Goal: Task Accomplishment & Management: Manage account settings

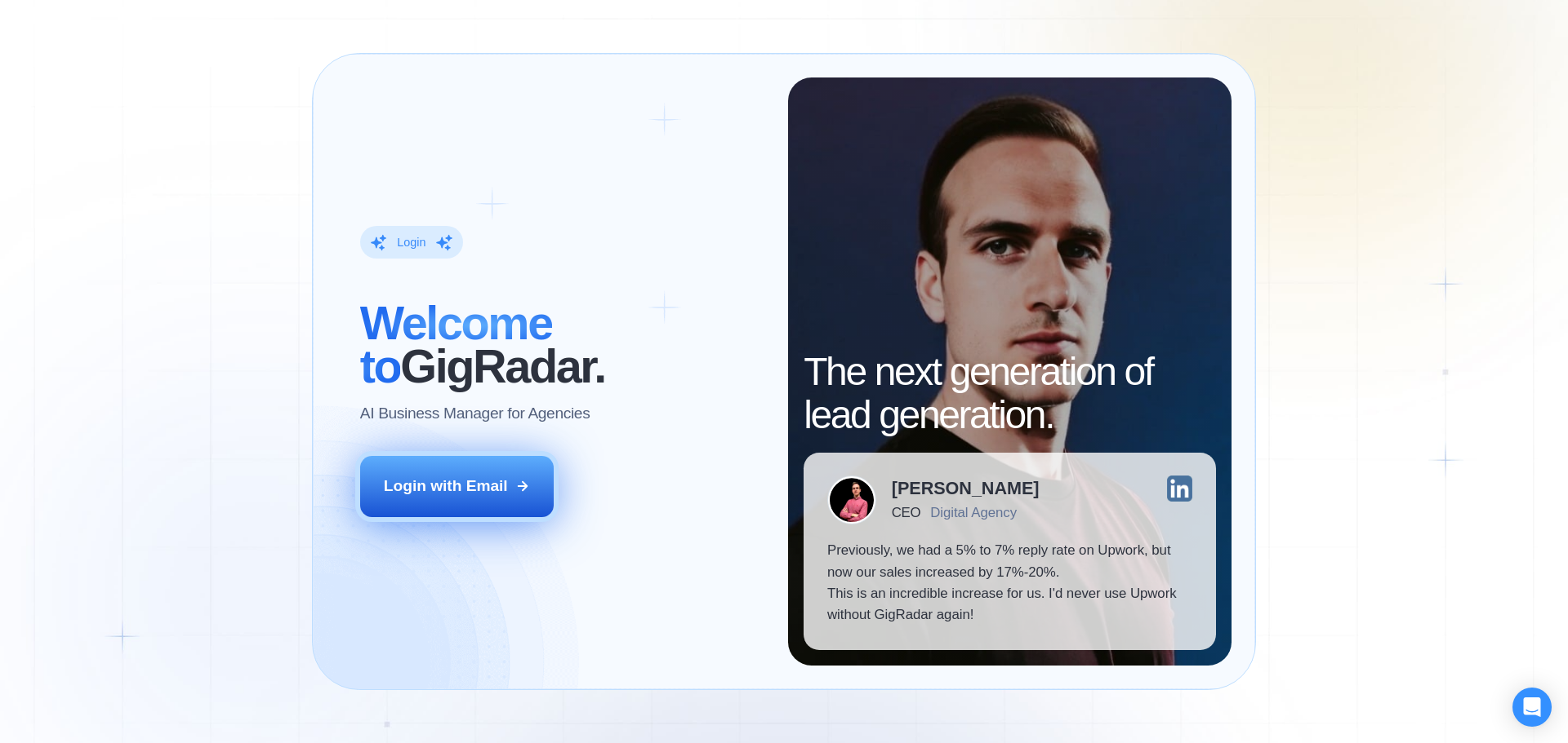
click at [513, 492] on button "Login with Email" at bounding box center [458, 486] width 194 height 61
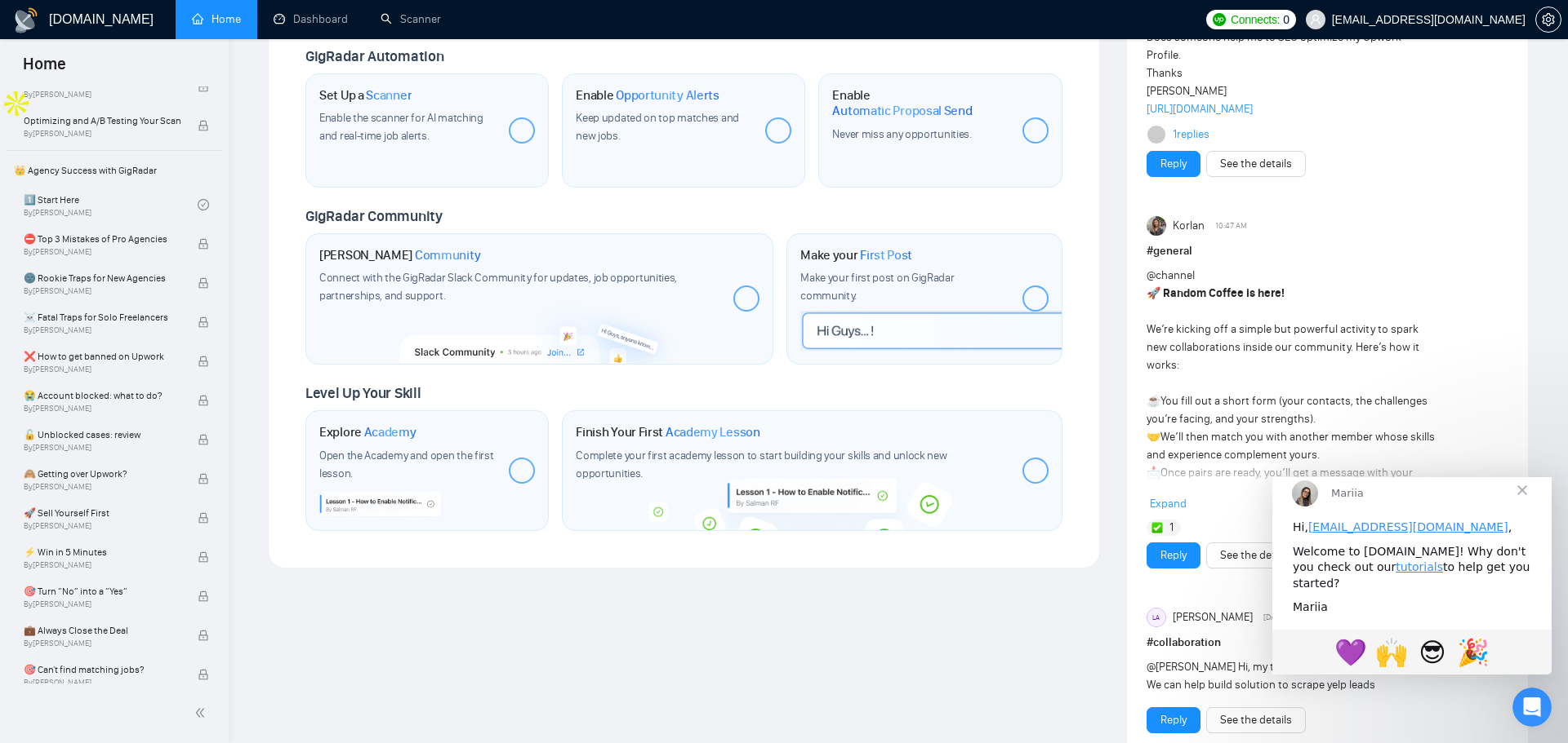
scroll to position [298, 0]
click at [96, 203] on link "1️⃣ Start Here By Vadym Ovcharenko" at bounding box center [110, 206] width 174 height 35
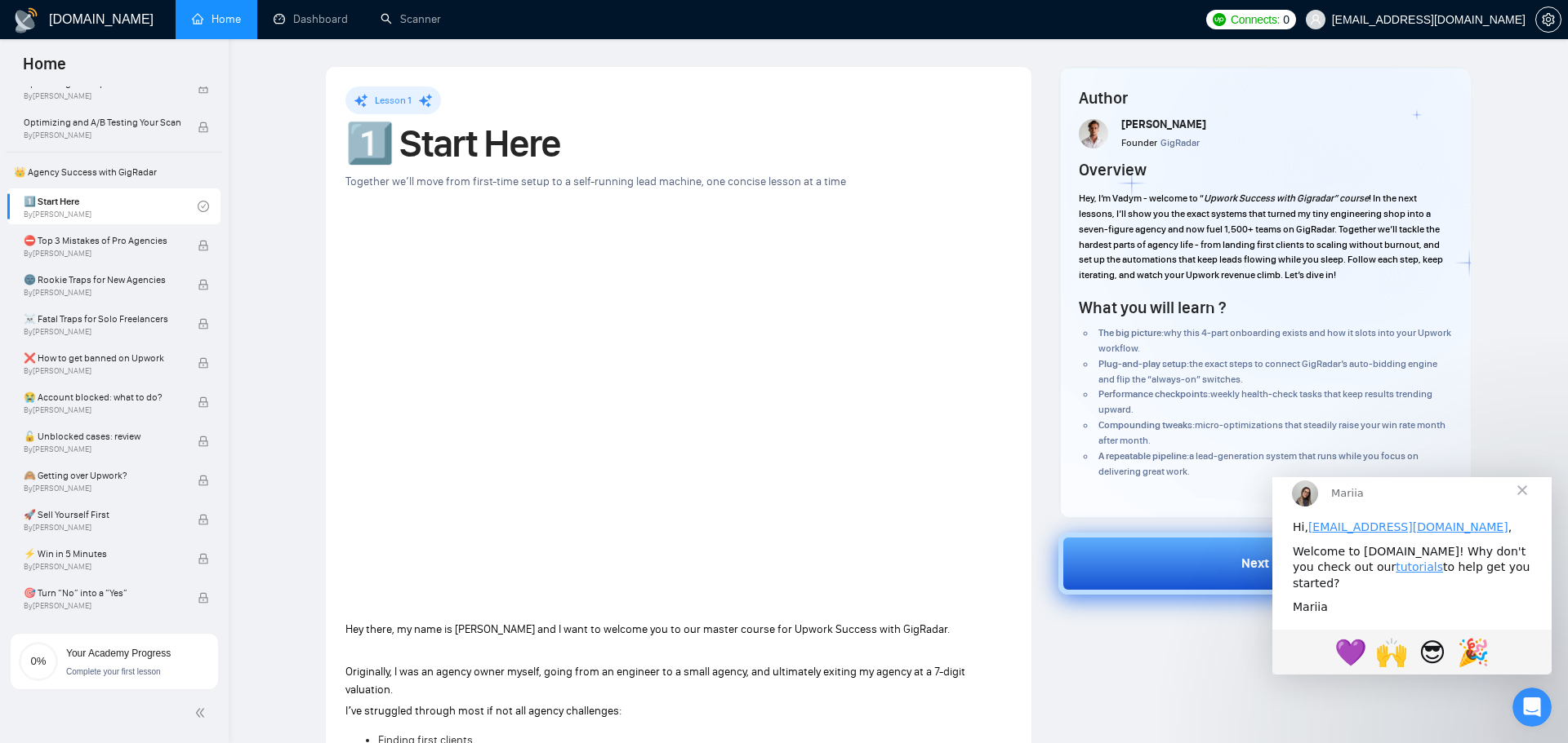
click at [1098, 574] on button "Next" at bounding box center [1264, 564] width 414 height 62
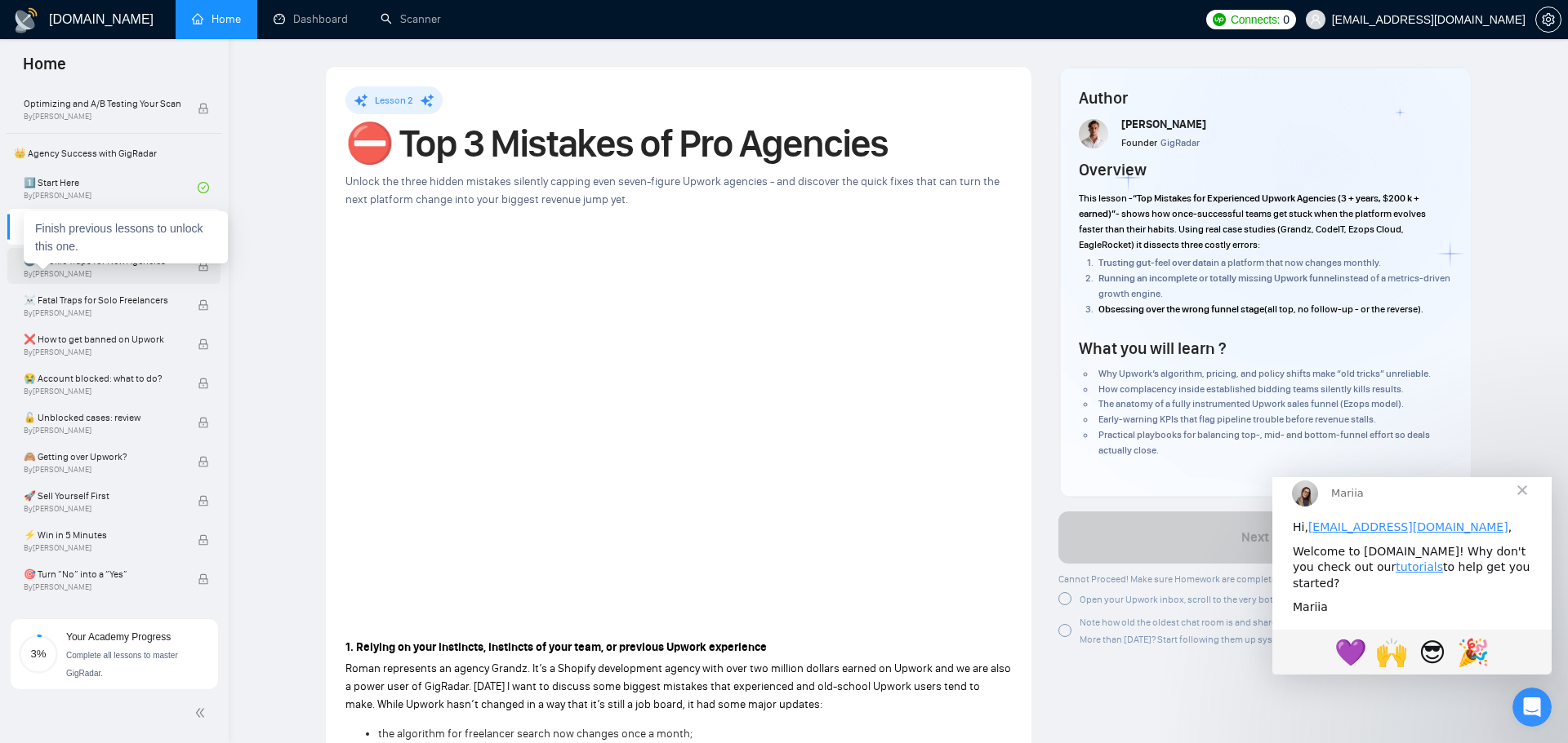
scroll to position [305, 0]
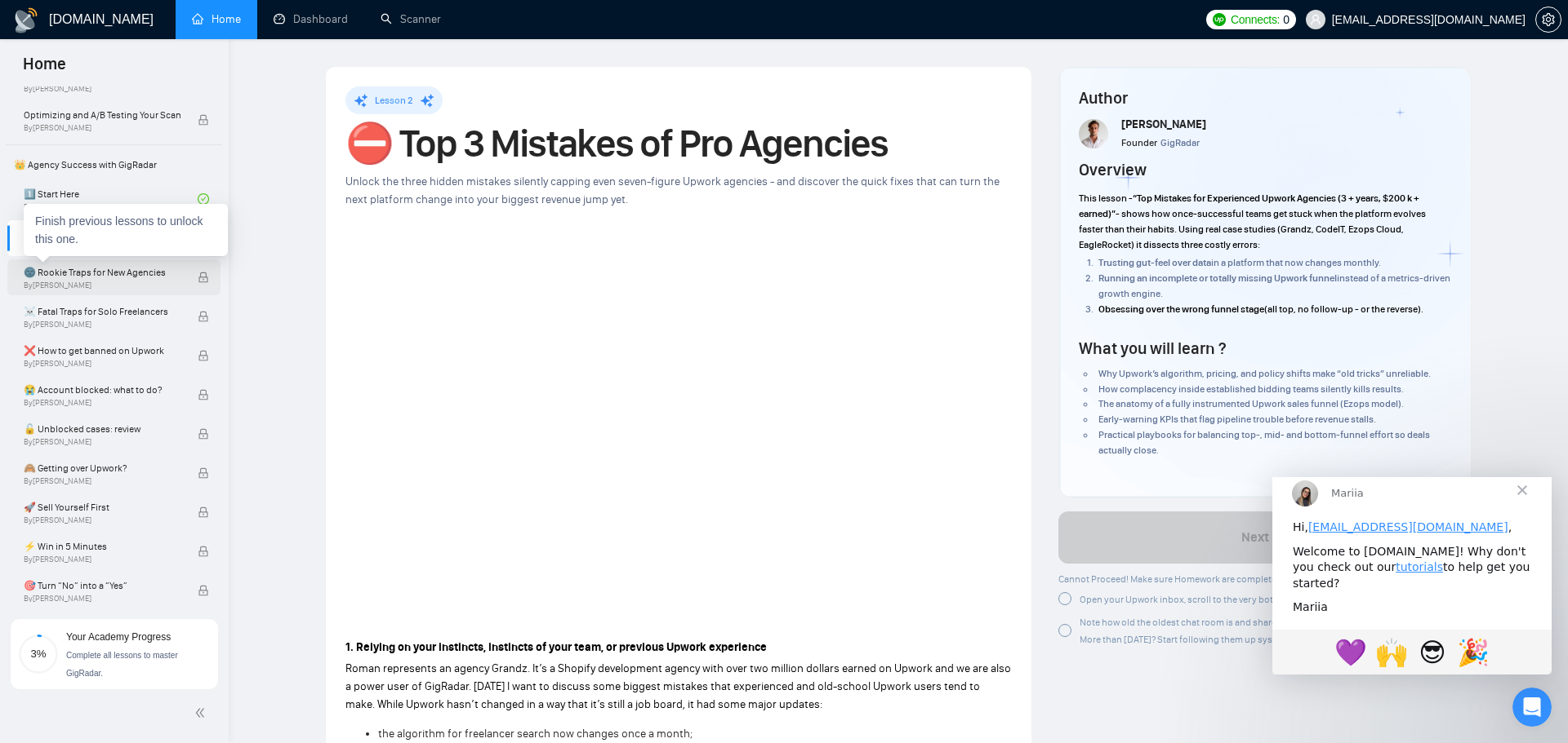
click at [115, 288] on span "By Vadym Ovcharenko" at bounding box center [102, 286] width 157 height 9
click at [127, 268] on span "🌚 Rookie Traps for New Agencies" at bounding box center [102, 272] width 157 height 16
click at [127, 281] on span "By Vadym Ovcharenko" at bounding box center [102, 286] width 157 height 9
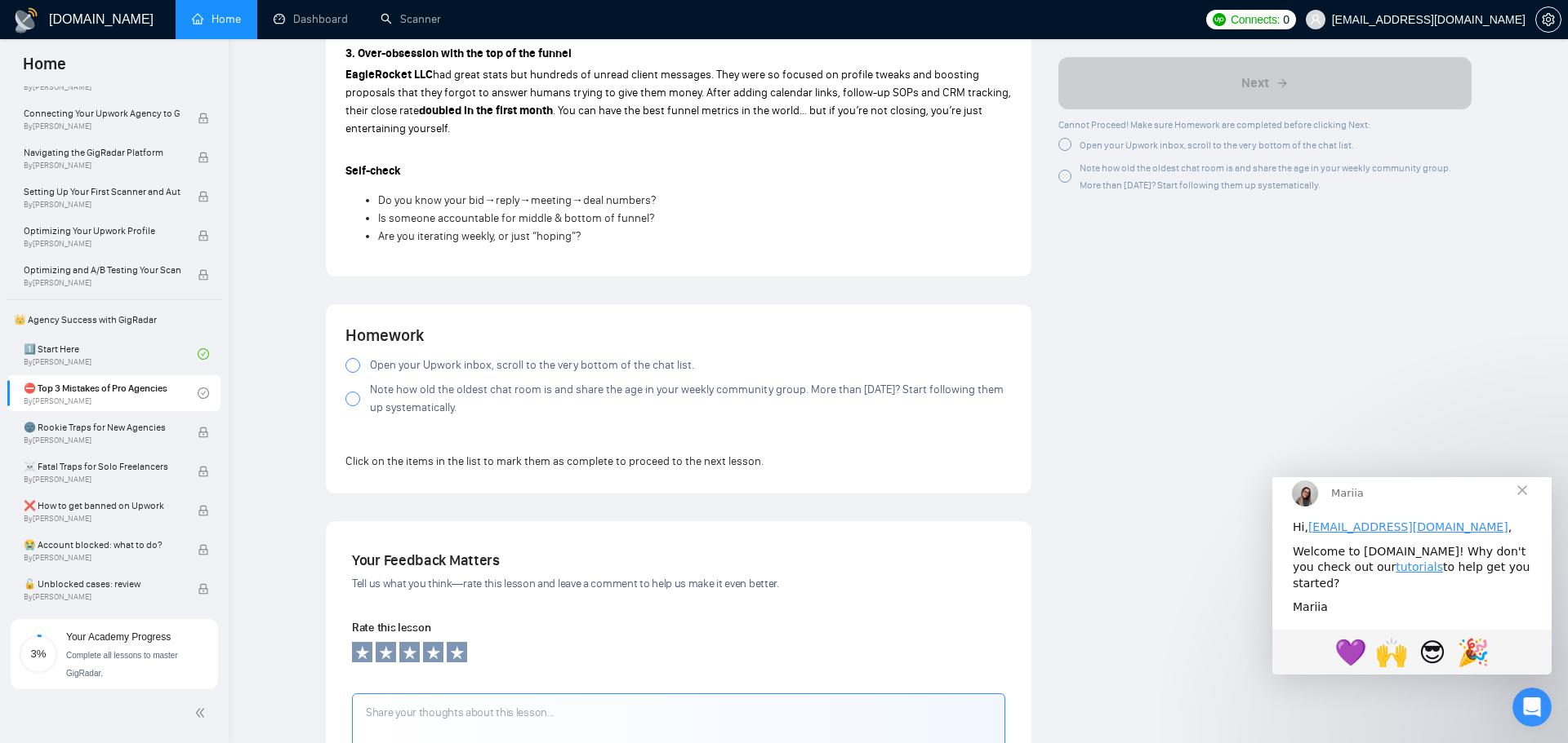
scroll to position [1360, 0]
click at [353, 399] on div at bounding box center [353, 397] width 15 height 15
click at [349, 364] on div at bounding box center [353, 363] width 15 height 15
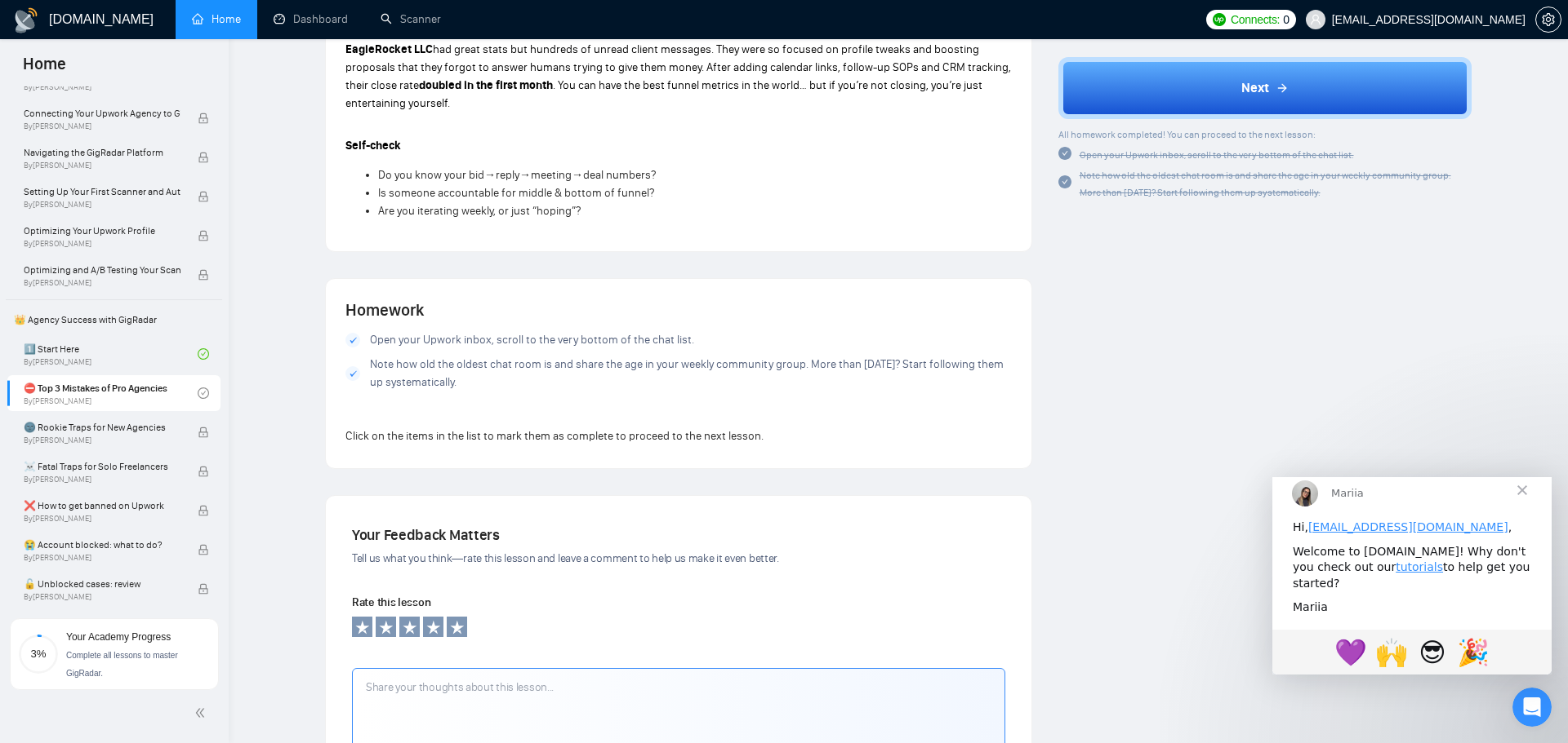
scroll to position [1380, 0]
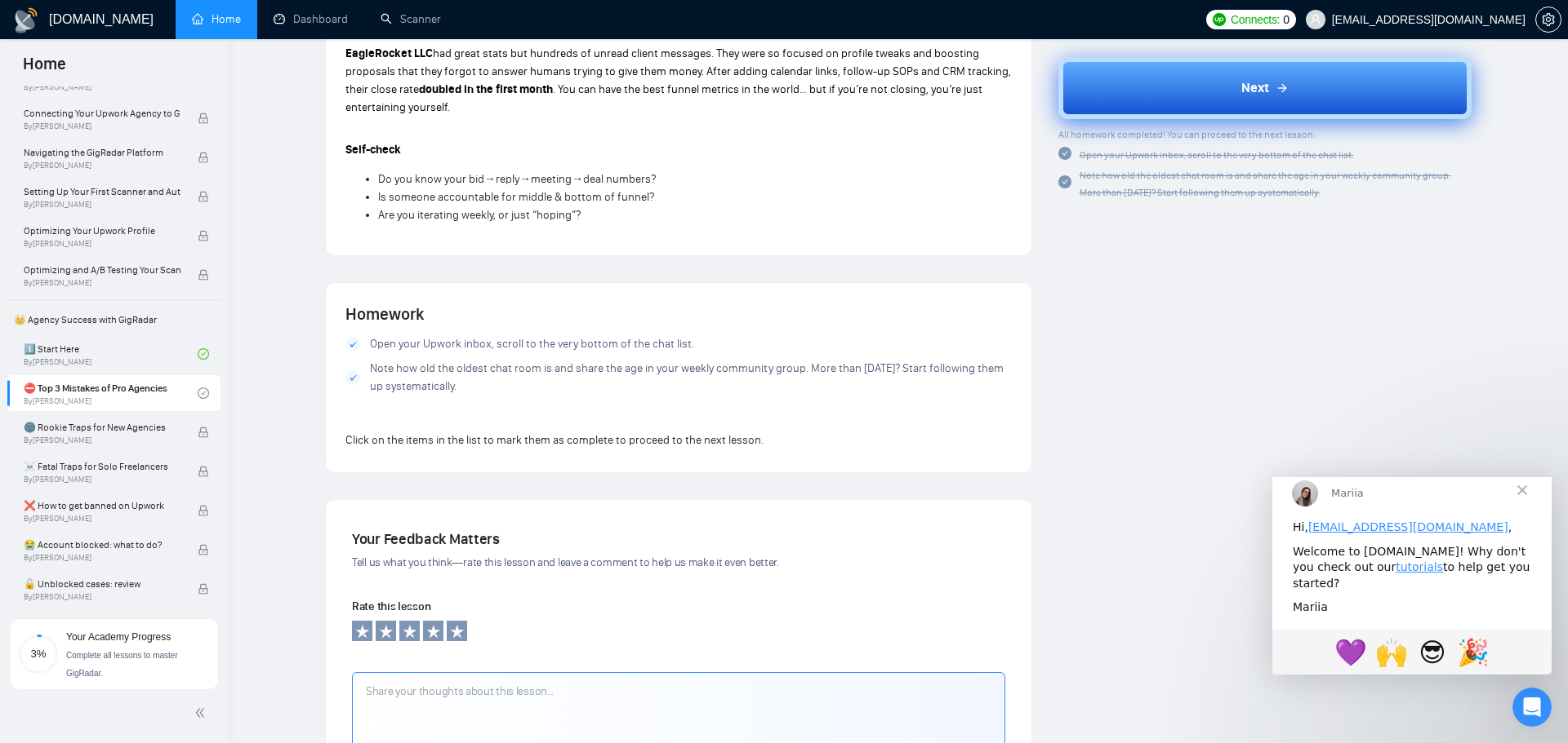
click at [1166, 88] on button "Next" at bounding box center [1264, 88] width 414 height 62
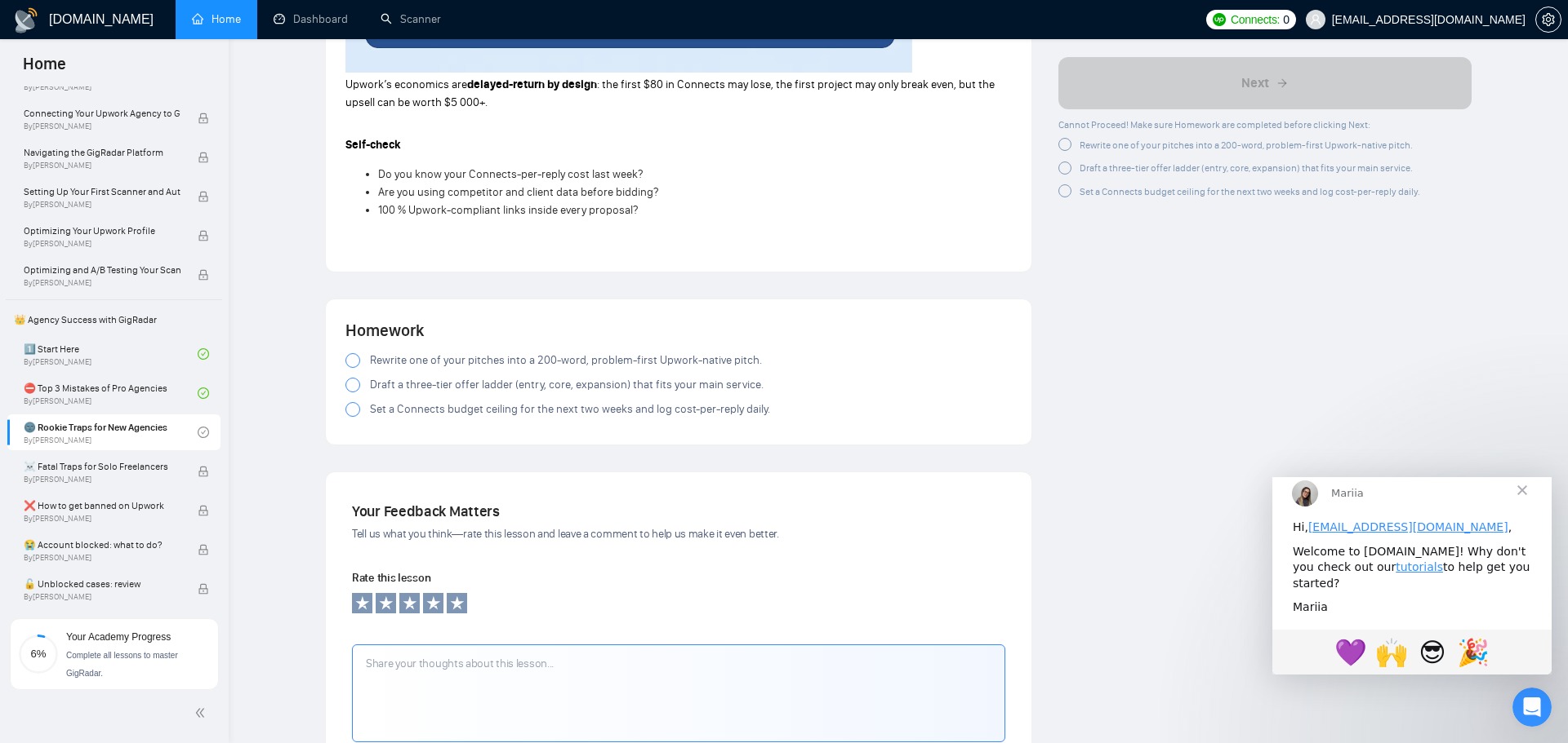
scroll to position [1940, 0]
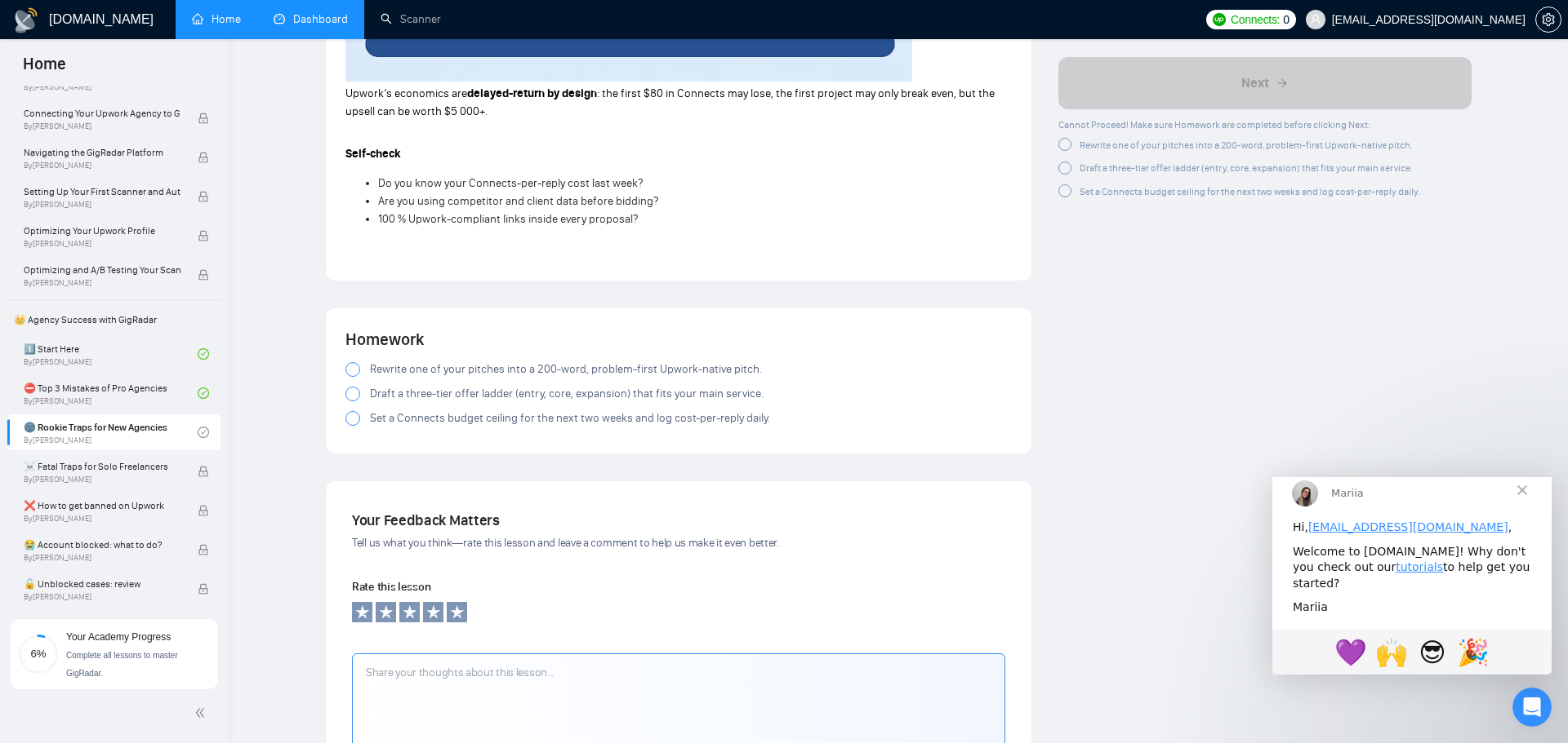
click at [297, 12] on link "Dashboard" at bounding box center [311, 19] width 75 height 14
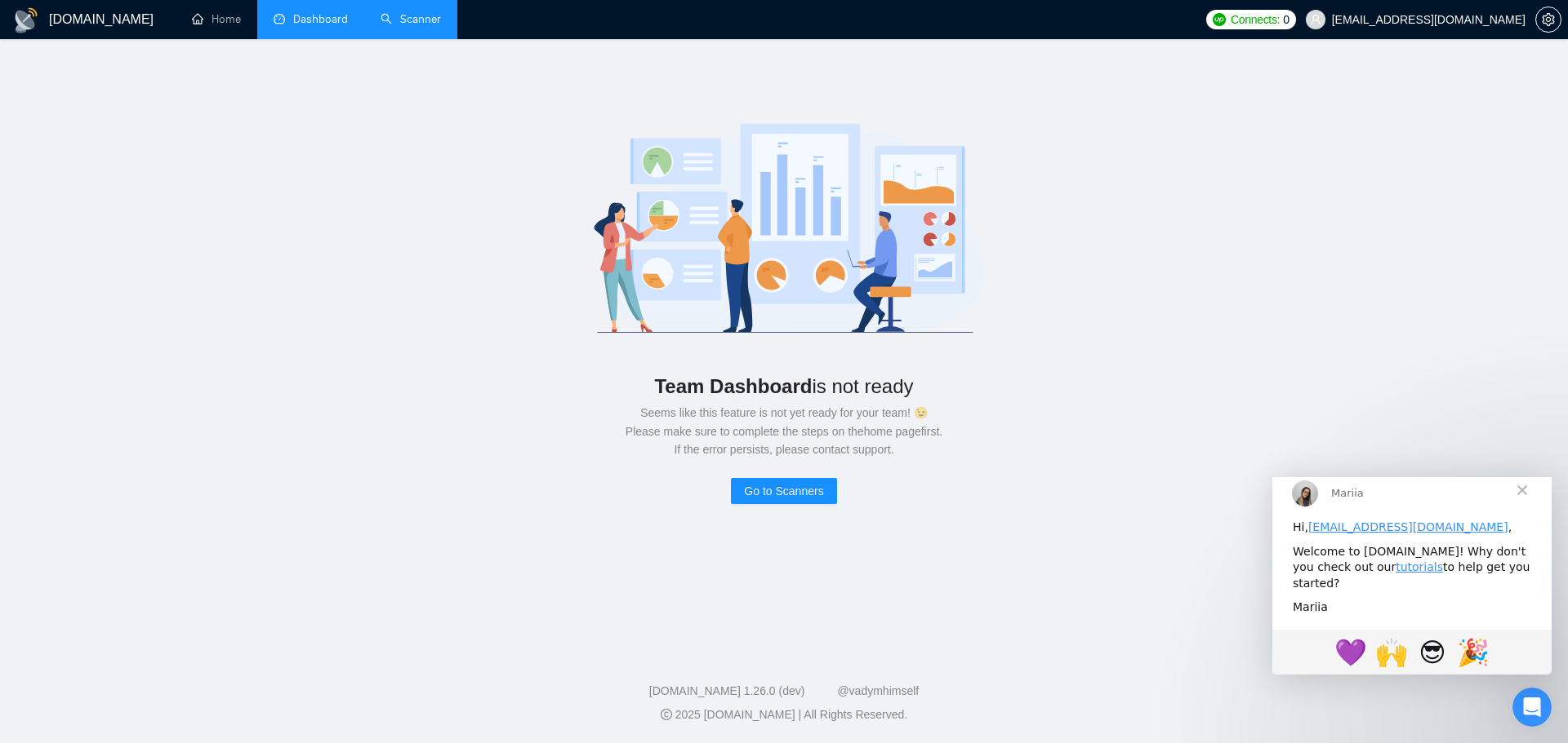
click at [401, 26] on link "Scanner" at bounding box center [410, 19] width 61 height 14
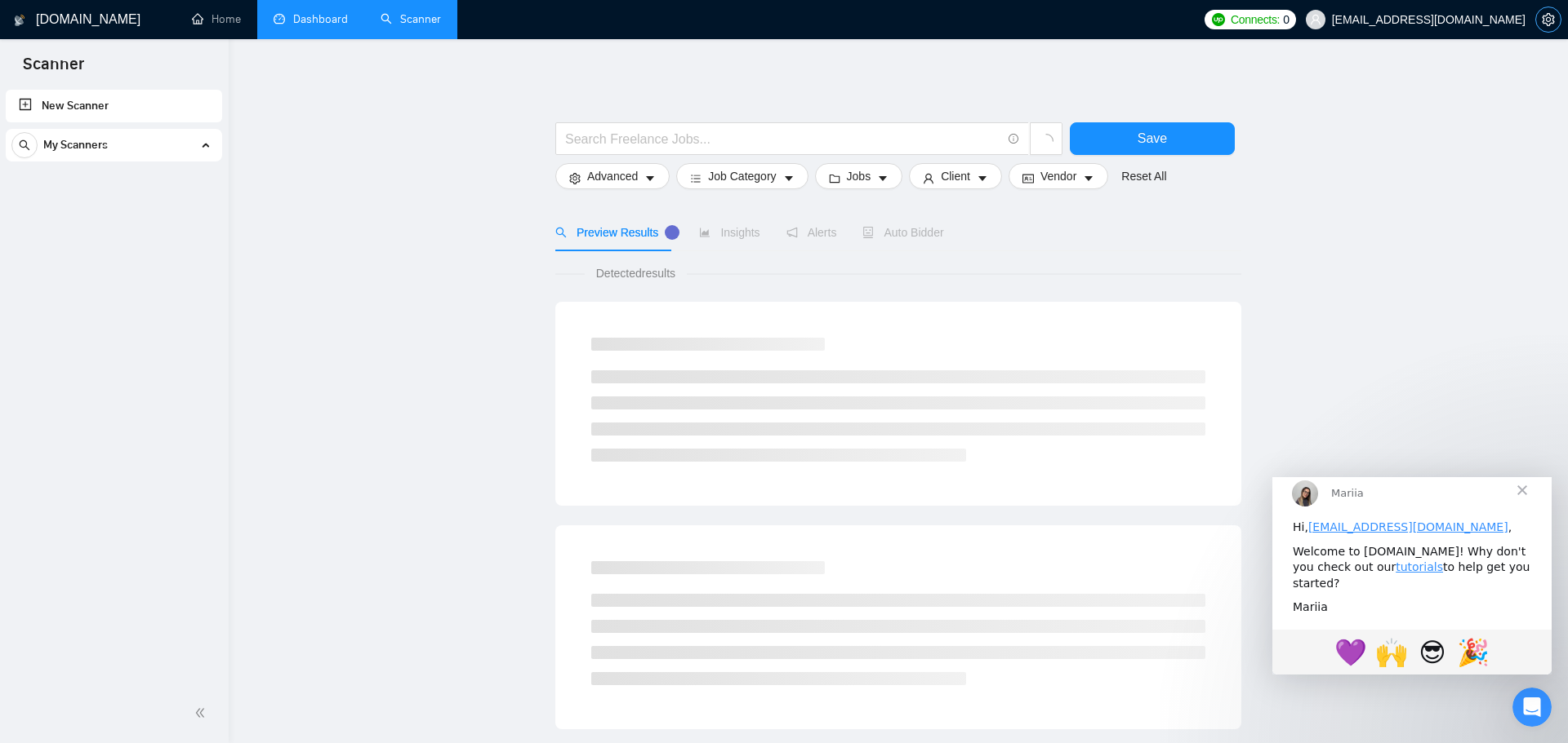
click at [1547, 25] on icon "setting" at bounding box center [1547, 20] width 12 height 13
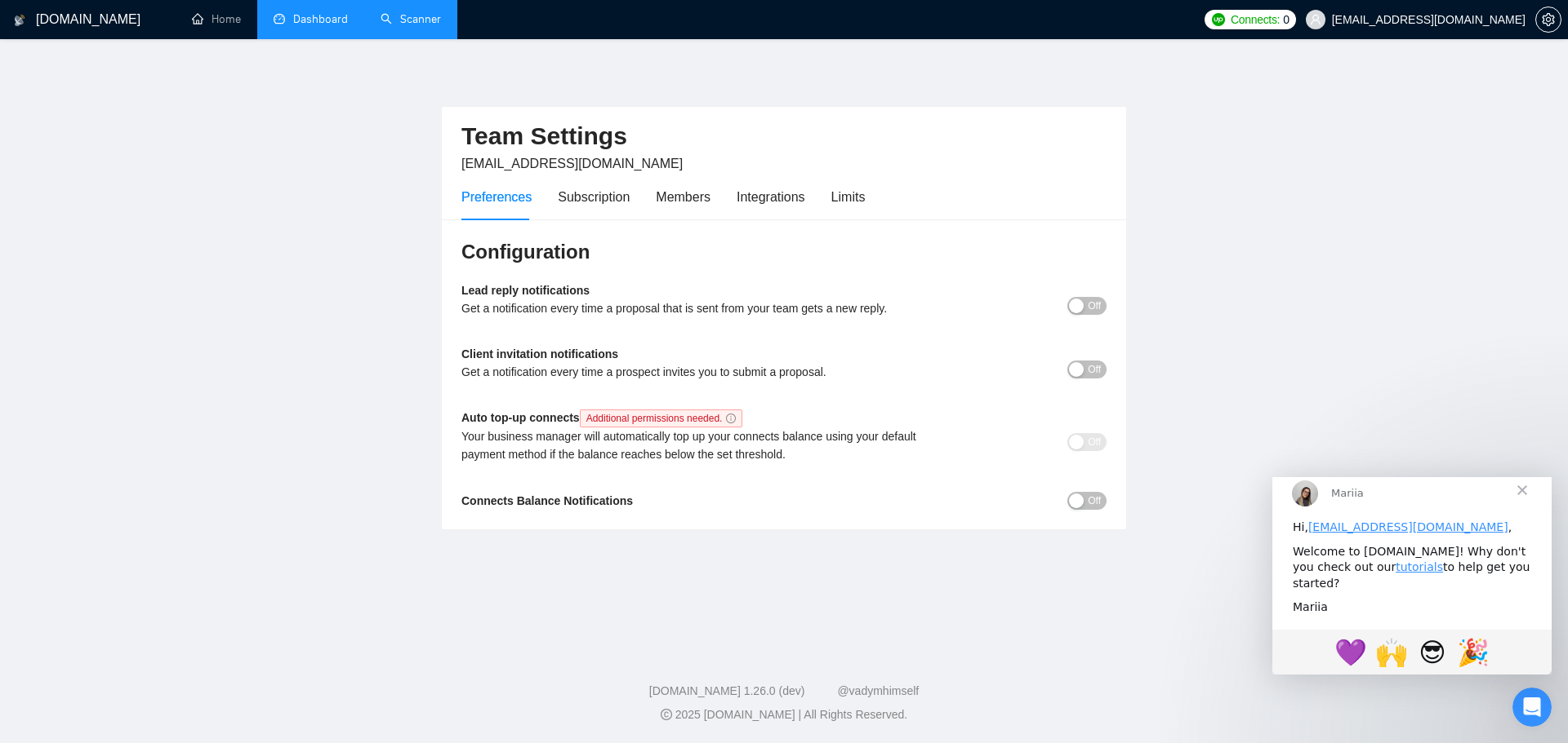
click at [1080, 309] on div "button" at bounding box center [1076, 306] width 15 height 15
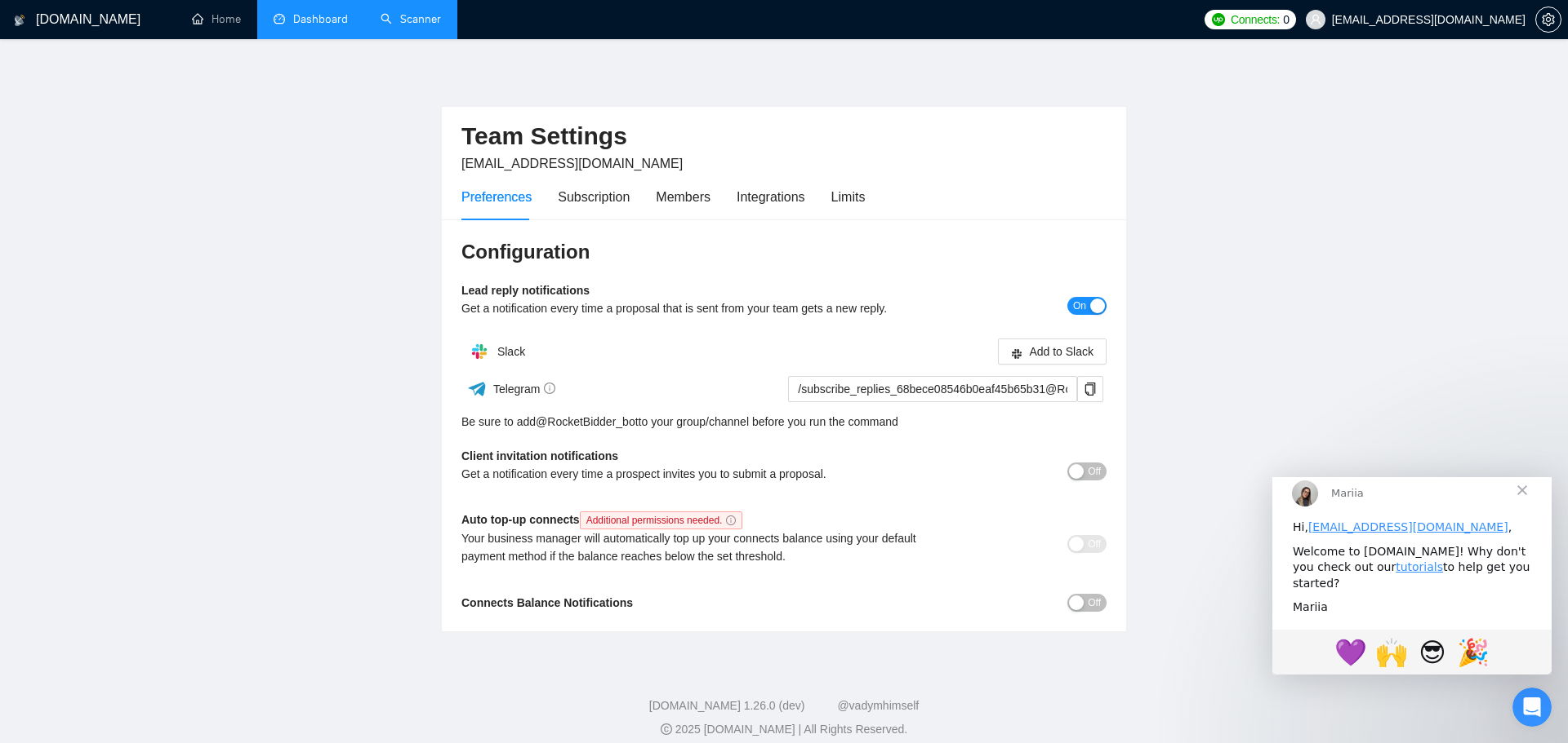
click at [1080, 471] on div "button" at bounding box center [1076, 471] width 15 height 15
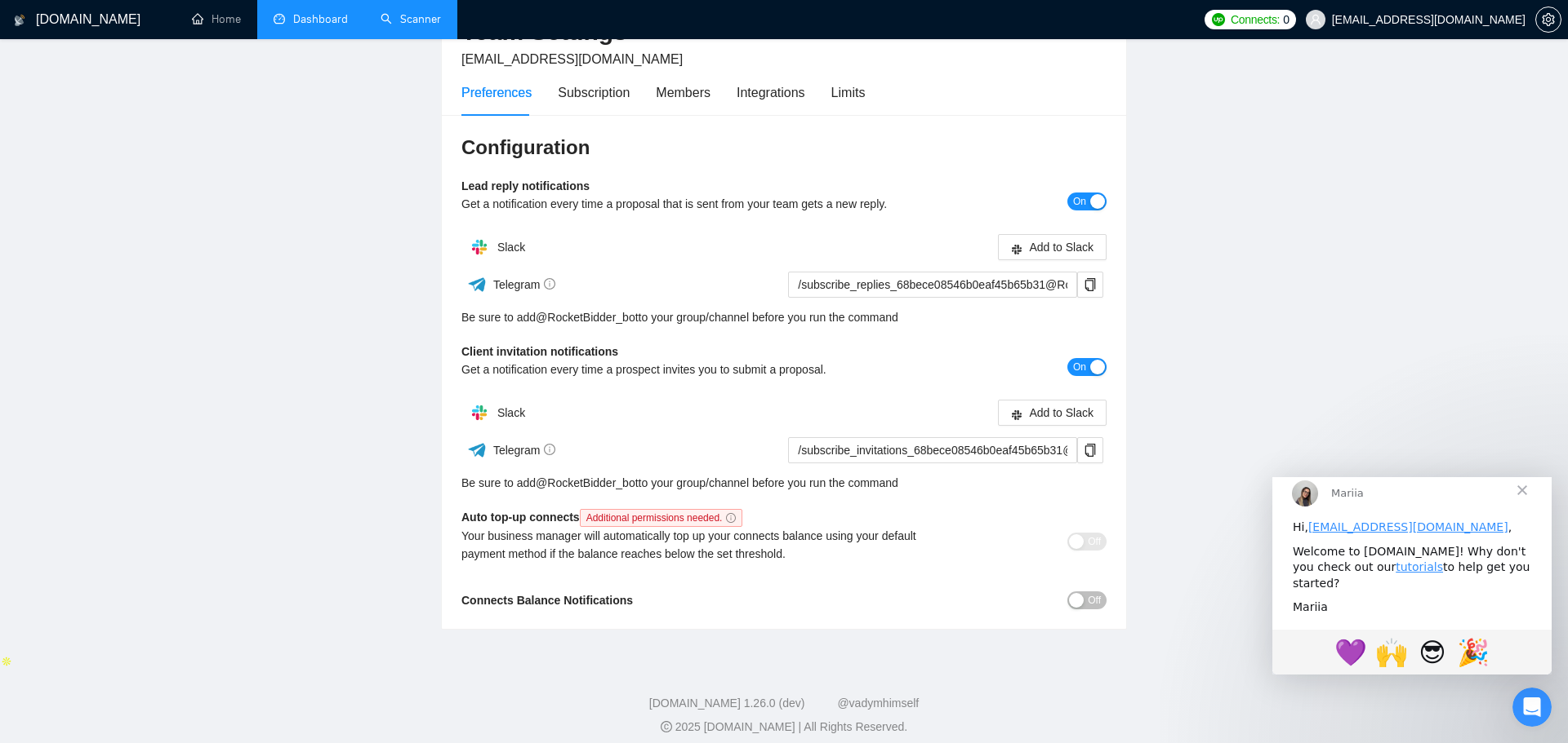
scroll to position [117, 0]
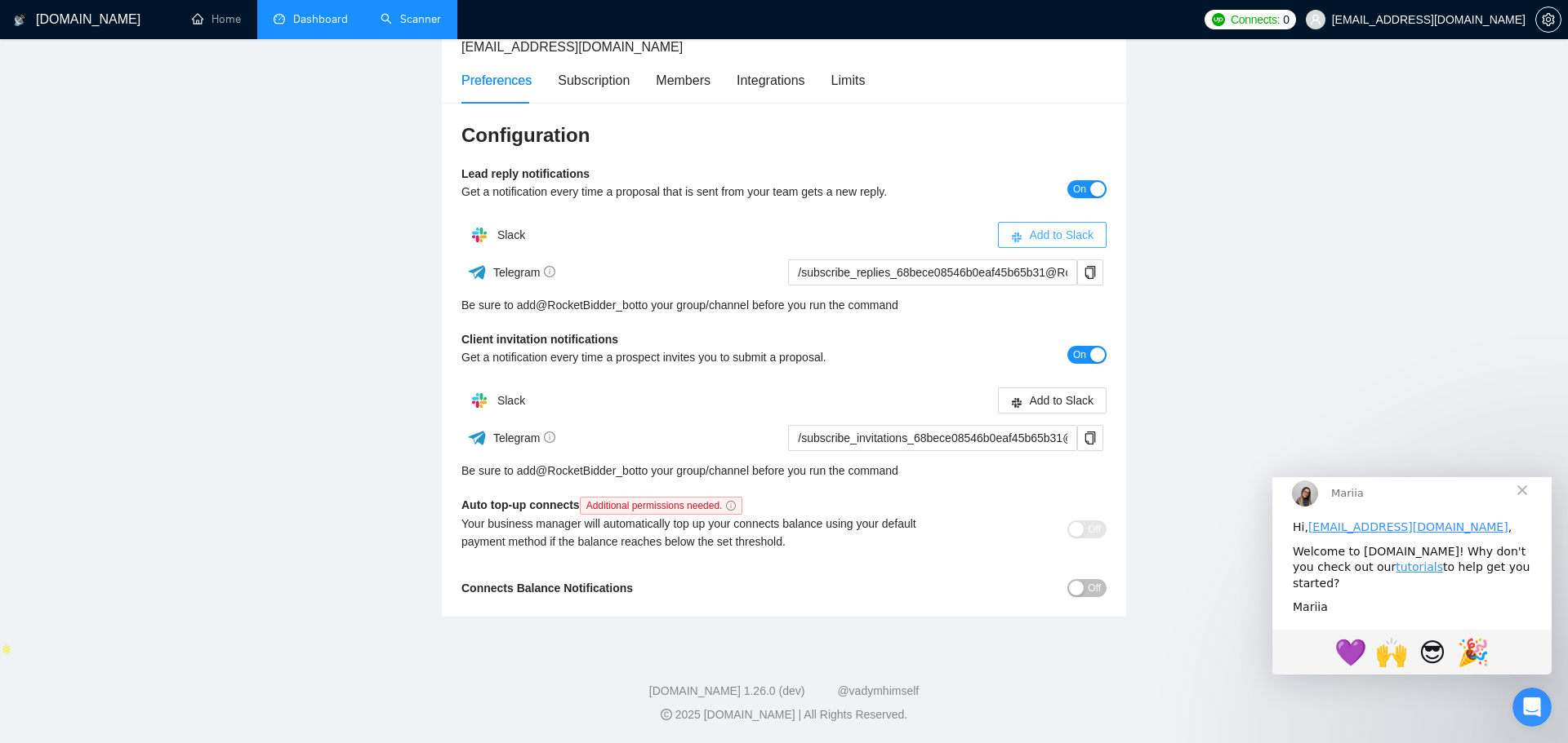
click at [1029, 237] on span "Add to Slack" at bounding box center [1061, 234] width 64 height 18
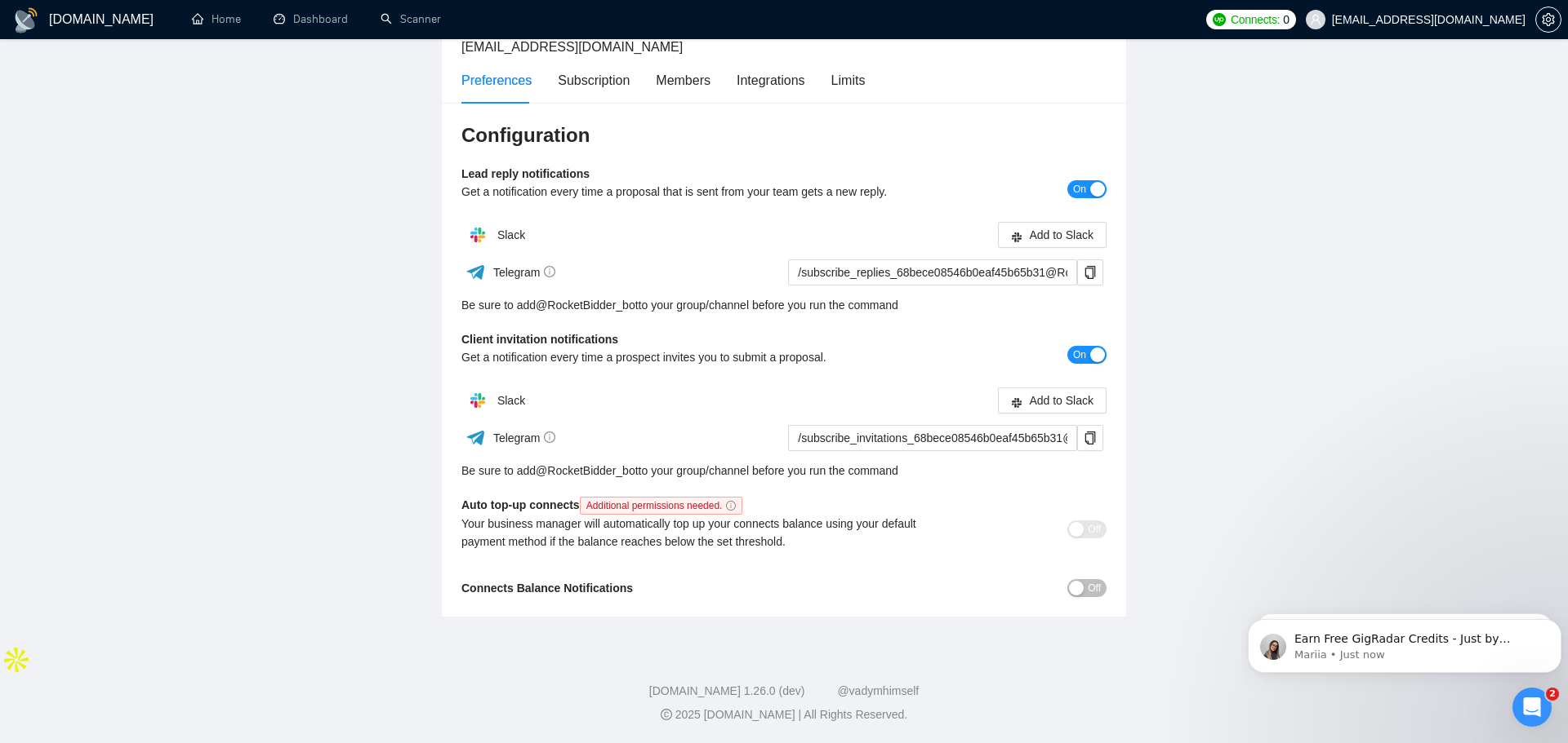
click at [1088, 193] on button "On" at bounding box center [1087, 189] width 39 height 18
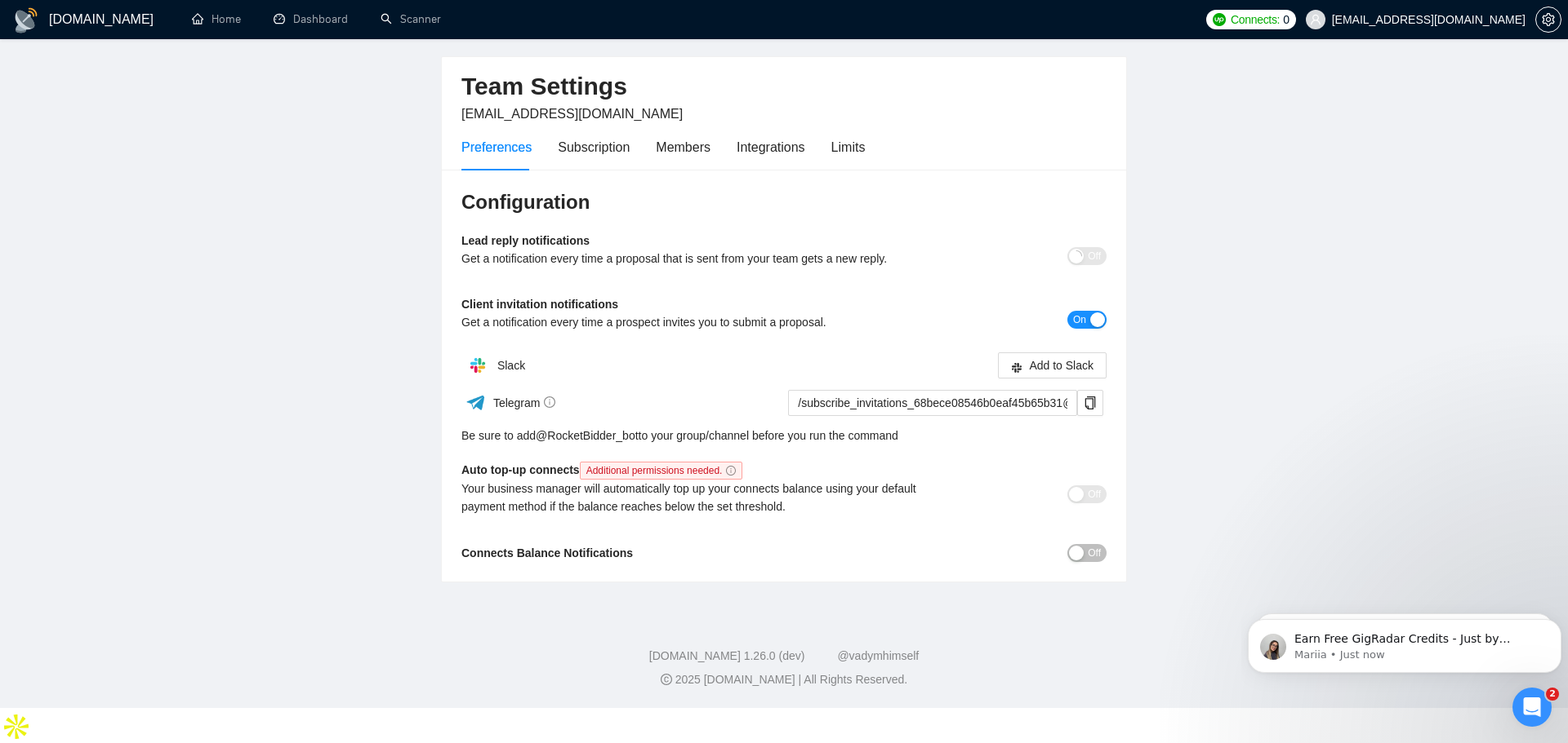
scroll to position [15, 0]
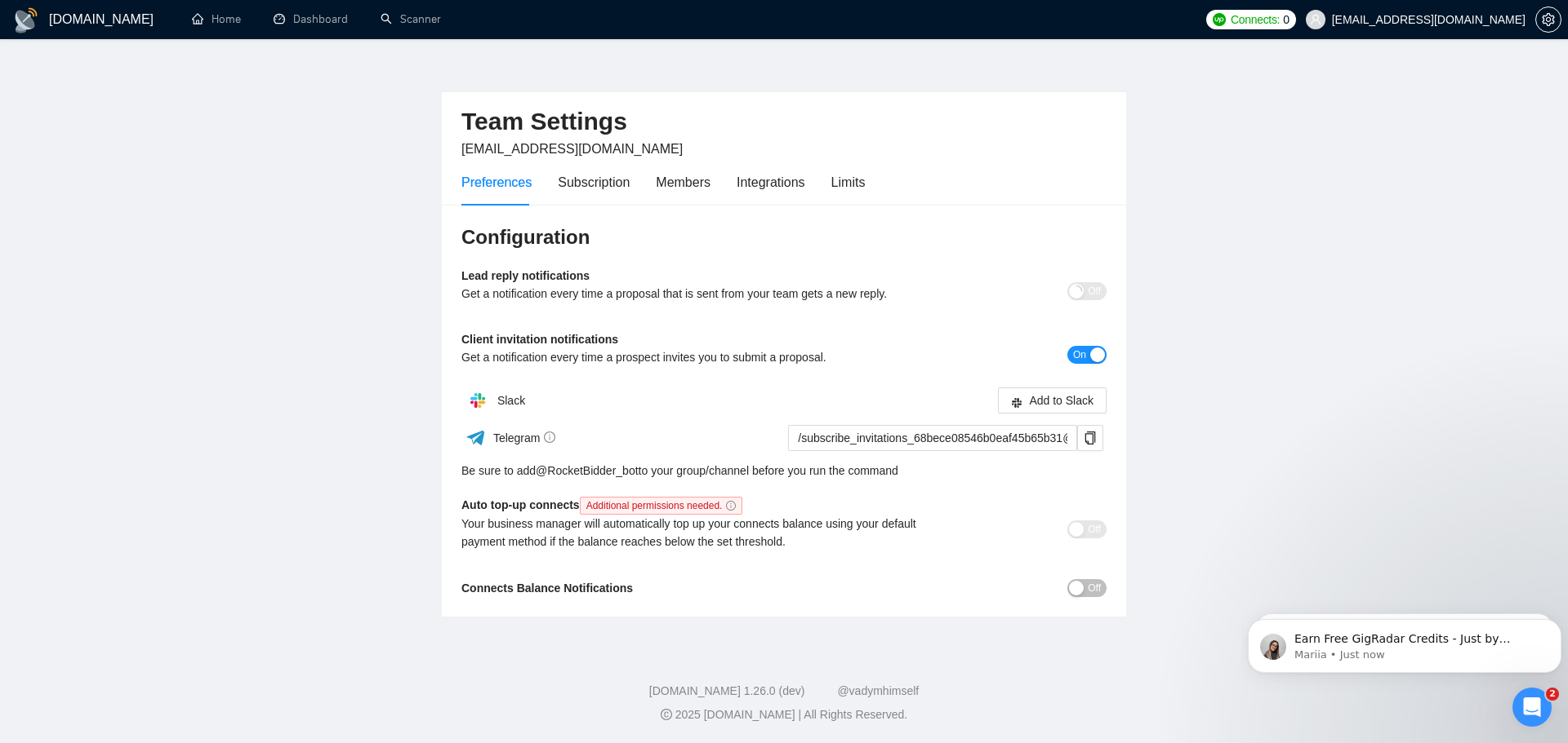
click at [1088, 358] on button "On" at bounding box center [1087, 355] width 39 height 18
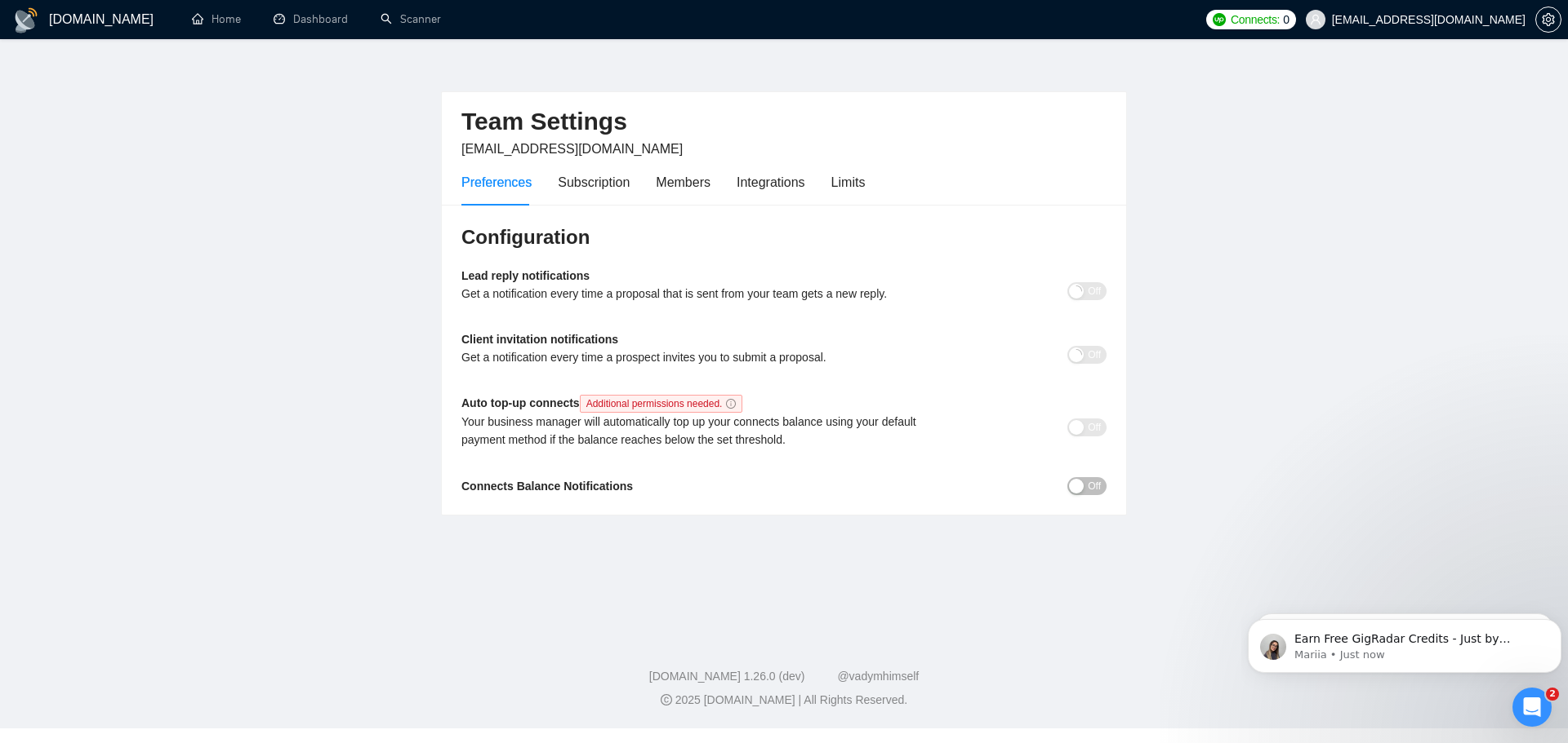
scroll to position [0, 0]
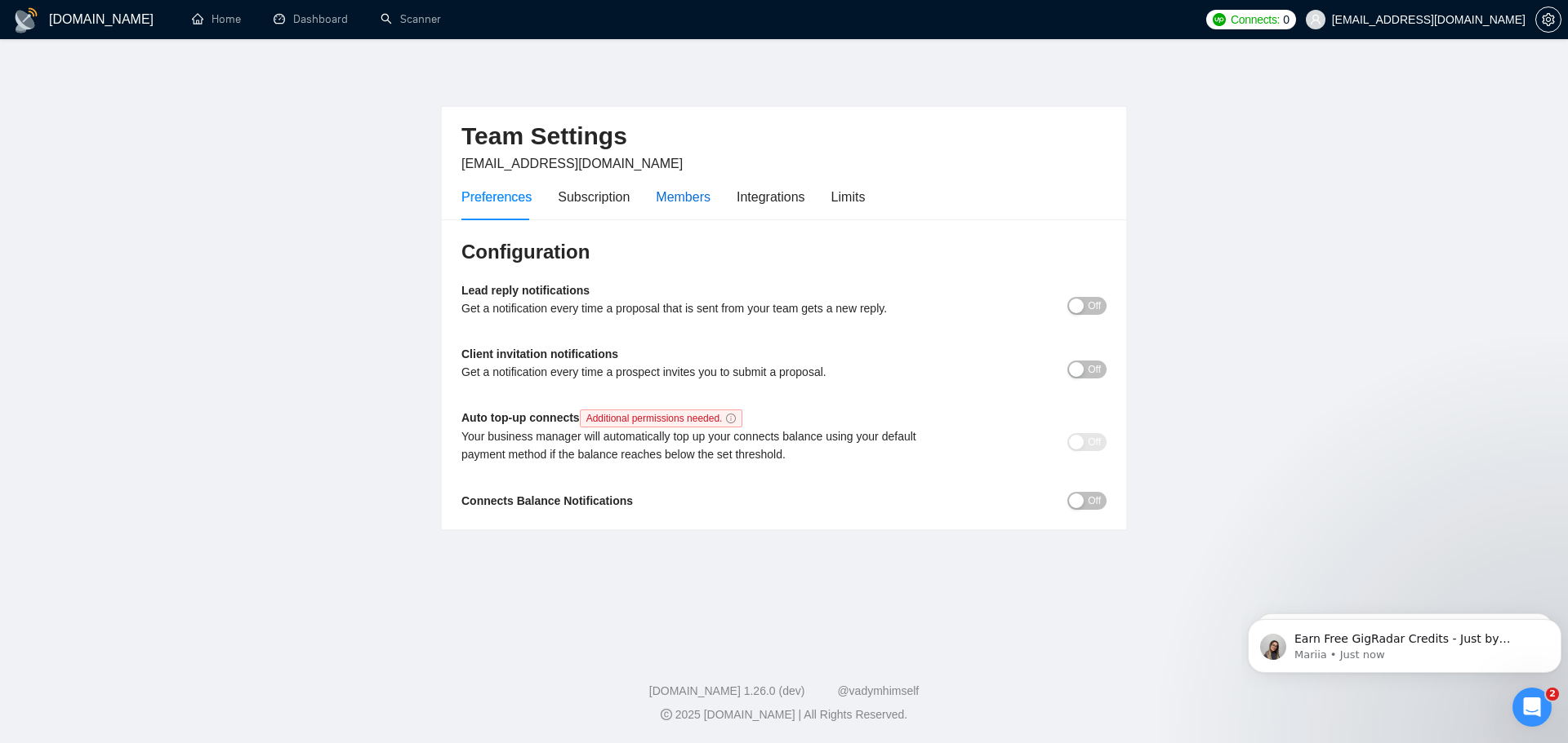
click at [687, 204] on div "Members" at bounding box center [683, 197] width 55 height 21
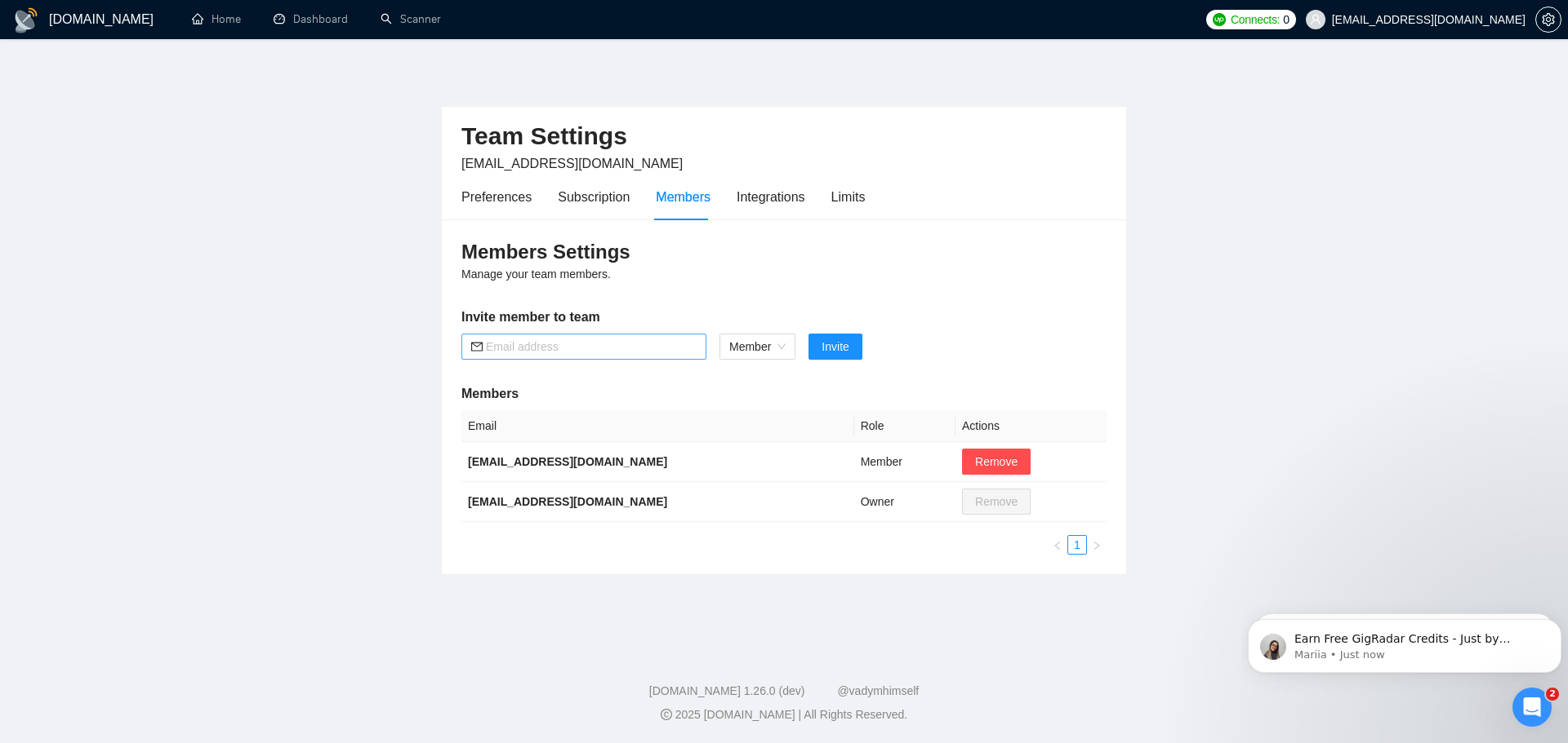
click at [637, 348] on input "text" at bounding box center [591, 346] width 211 height 18
click at [748, 345] on span "Member" at bounding box center [757, 346] width 56 height 24
click at [733, 308] on h5 "Invite member to team" at bounding box center [784, 317] width 645 height 20
click at [651, 350] on input "text" at bounding box center [591, 346] width 211 height 18
click at [753, 209] on div "Integrations" at bounding box center [770, 197] width 68 height 47
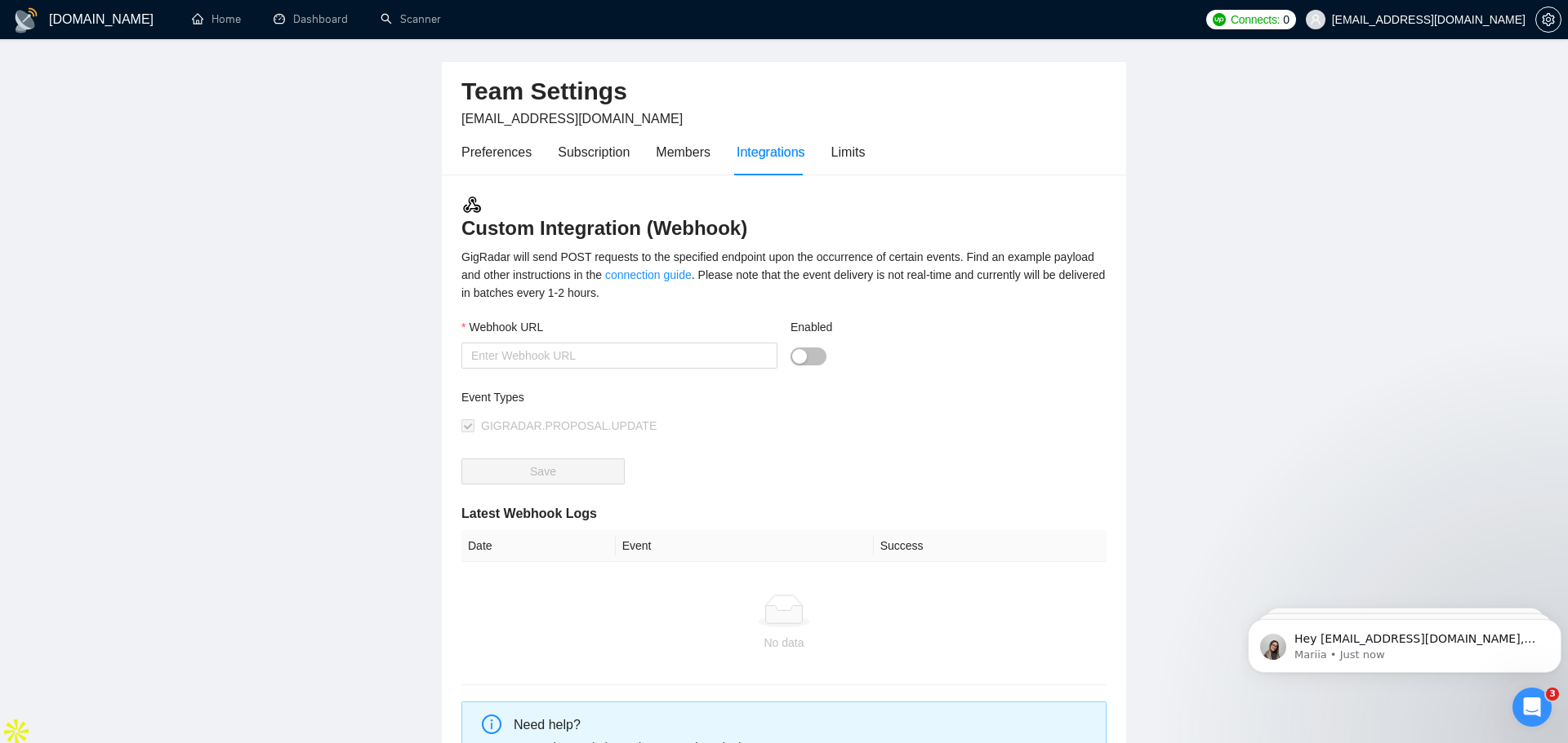
scroll to position [38, 0]
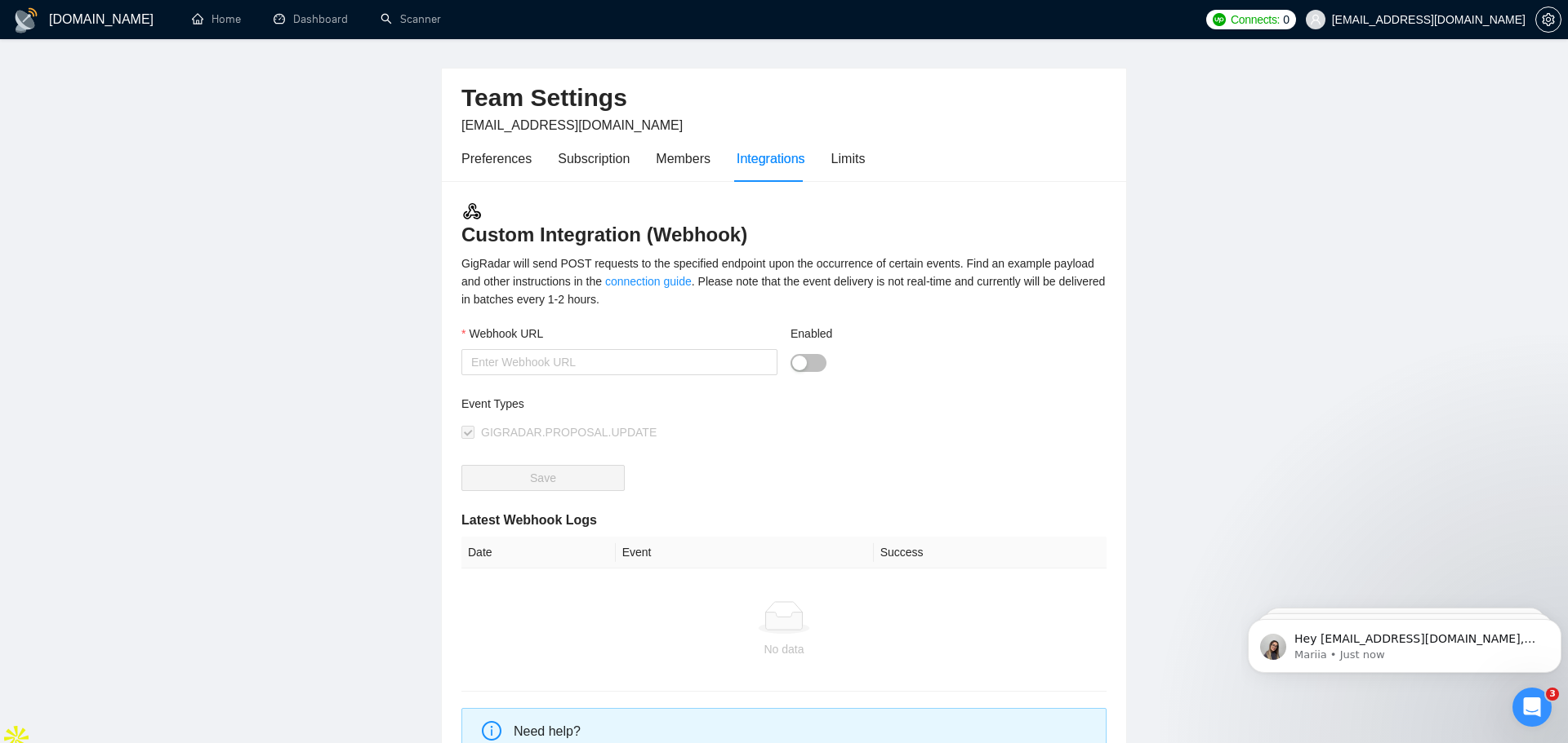
click at [805, 360] on div "button" at bounding box center [799, 363] width 15 height 15
click at [689, 357] on input "Webhook URL" at bounding box center [619, 362] width 316 height 26
click at [1527, 710] on icon "Open Intercom Messenger" at bounding box center [1530, 705] width 27 height 27
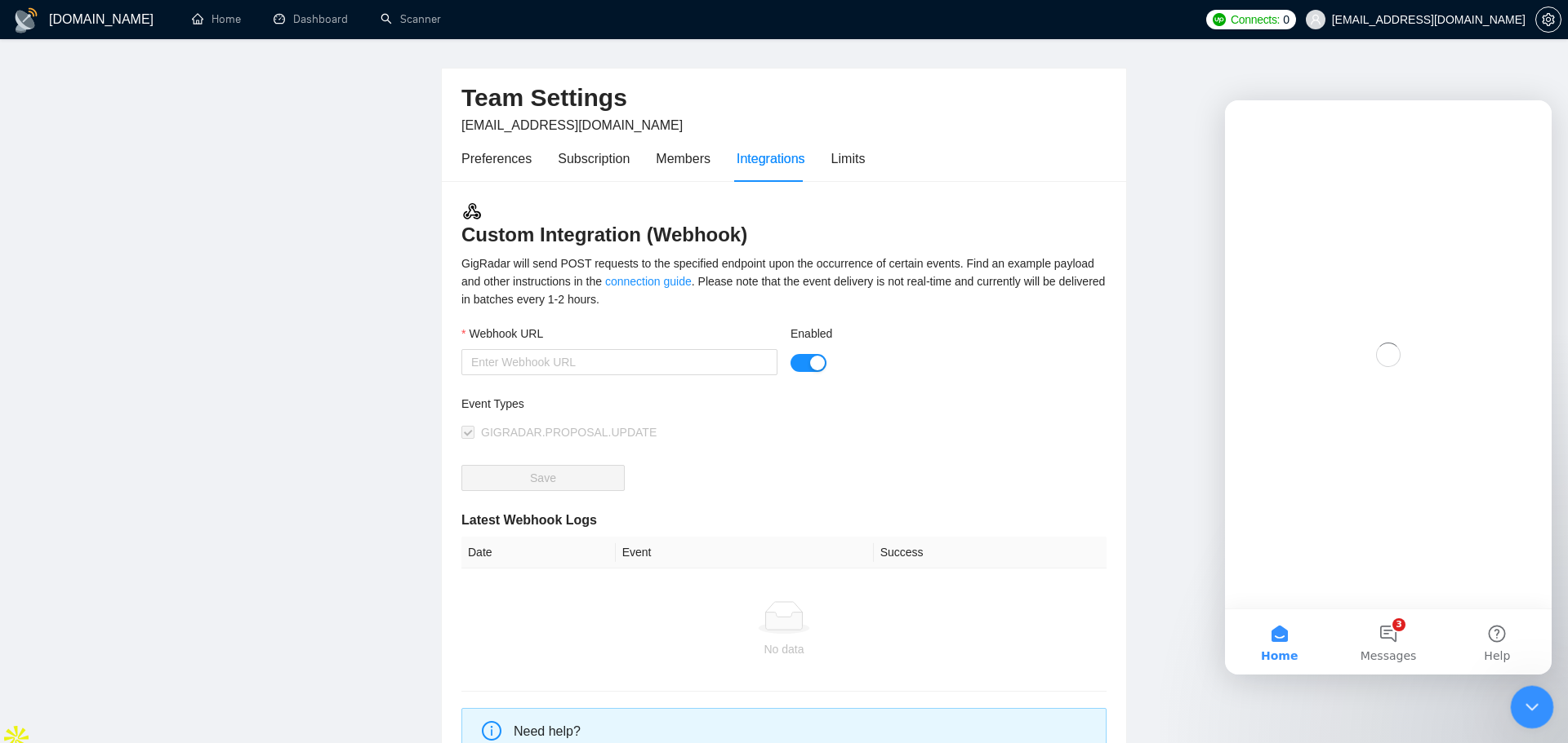
scroll to position [0, 0]
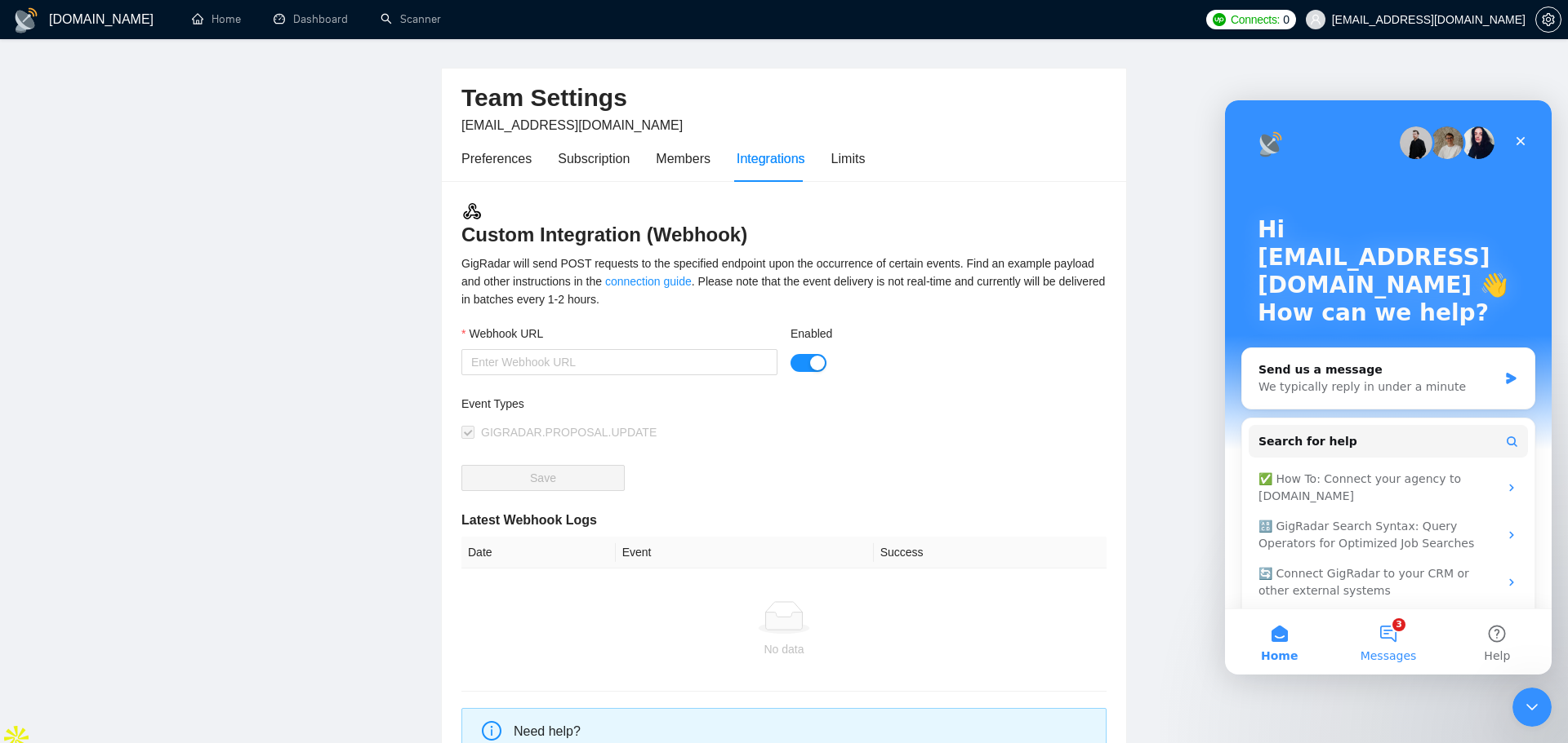
click at [1400, 640] on button "3 Messages" at bounding box center [1388, 642] width 108 height 65
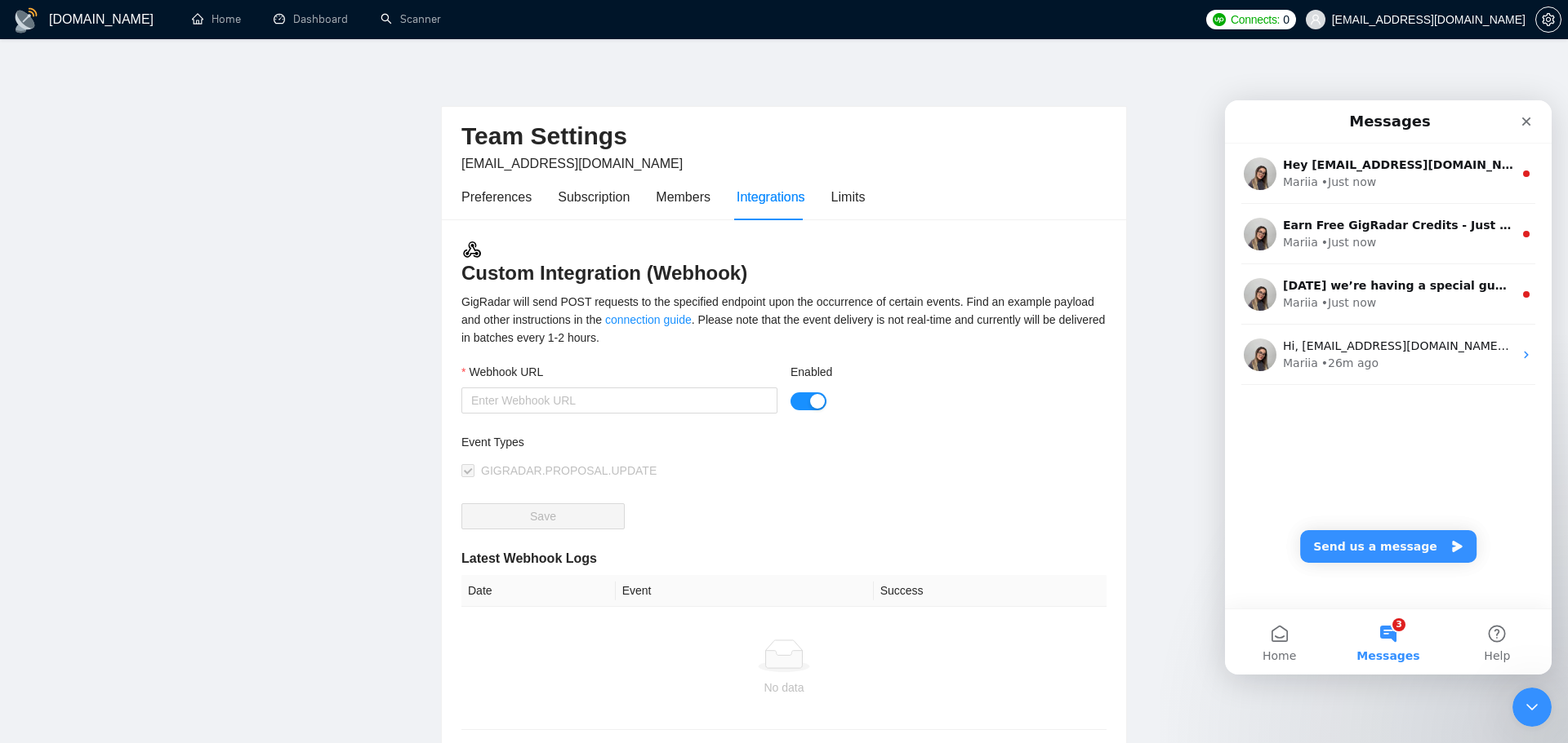
scroll to position [1, 0]
click at [550, 403] on input "Webhook URL" at bounding box center [619, 400] width 316 height 26
paste input "https://services.leadconnectorhq.com/hooks/J2AivbEl0MH3w8xML4rV/webhook-trigger…"
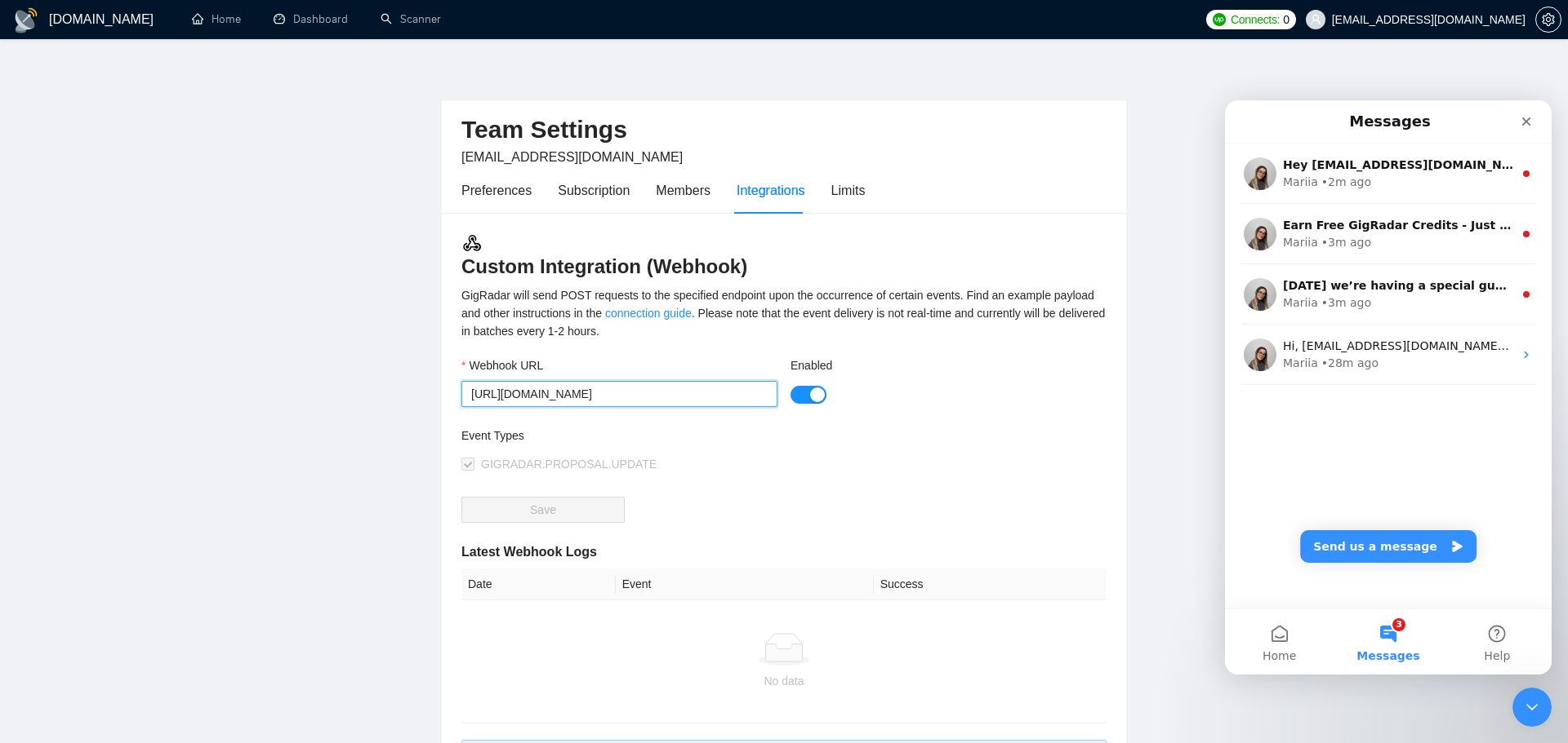
type input "https://services.leadconnectorhq.com/hooks/J2AivbEl0MH3w8xML4rV/webhook-trigger…"
click at [871, 465] on div "Event Types GIGRADAR.PROPOSAL.UPDATE" at bounding box center [784, 461] width 645 height 70
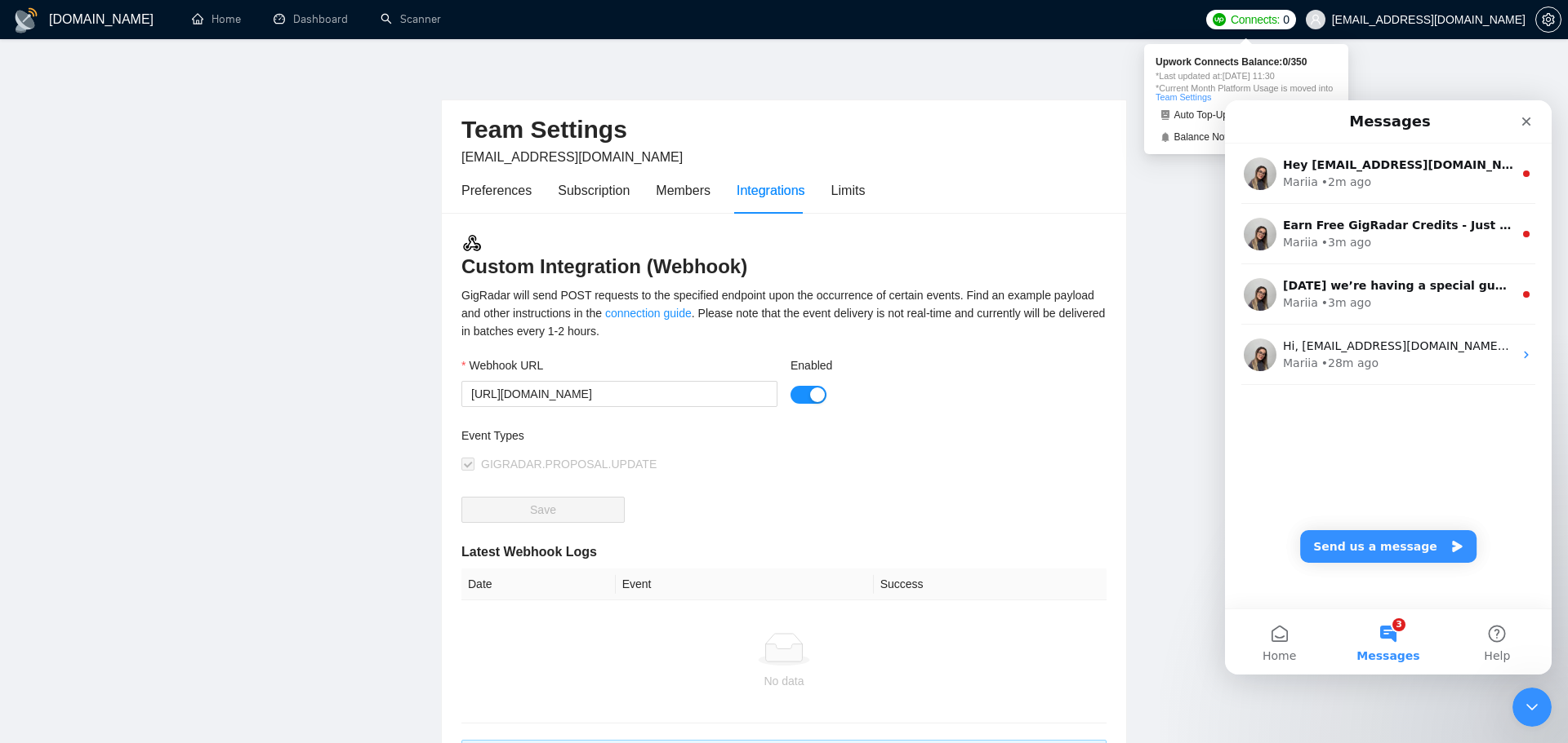
click at [1250, 18] on span "Connects:" at bounding box center [1255, 19] width 49 height 18
click at [1524, 121] on icon "Close" at bounding box center [1527, 122] width 9 height 9
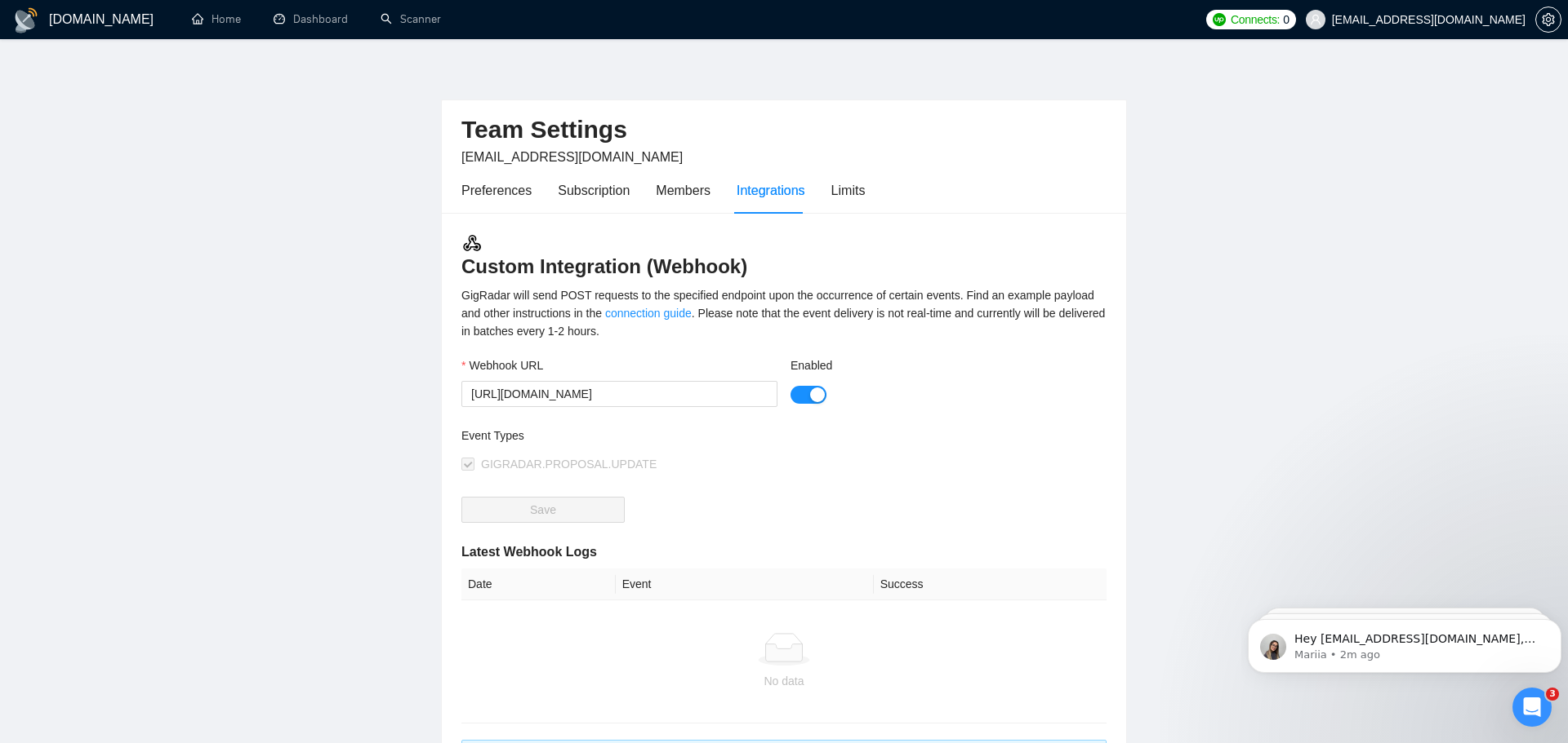
click at [1247, 22] on span "Connects:" at bounding box center [1255, 19] width 49 height 18
click at [1211, 96] on link "Team Settings" at bounding box center [1182, 97] width 55 height 9
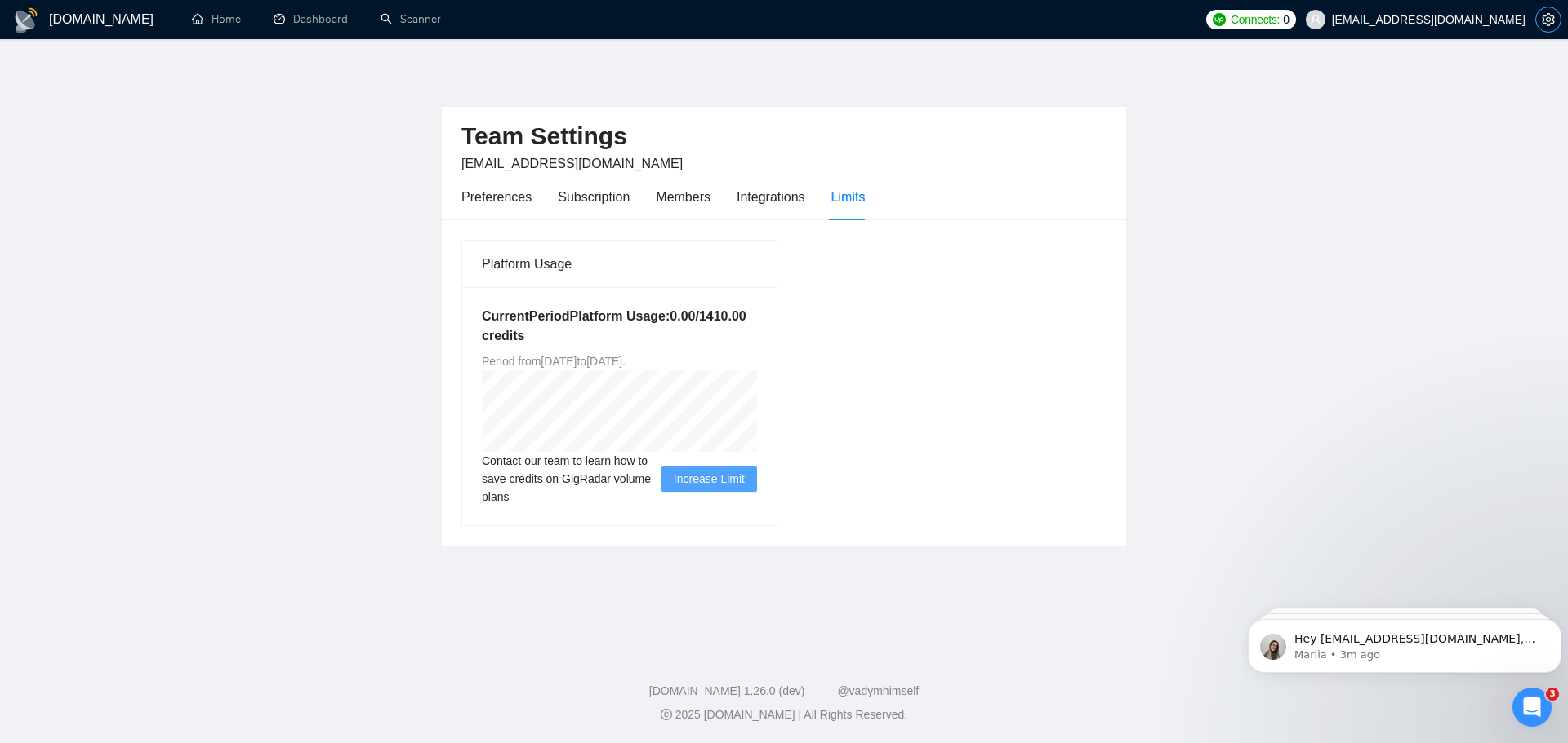
click at [1551, 22] on icon "setting" at bounding box center [1547, 20] width 12 height 13
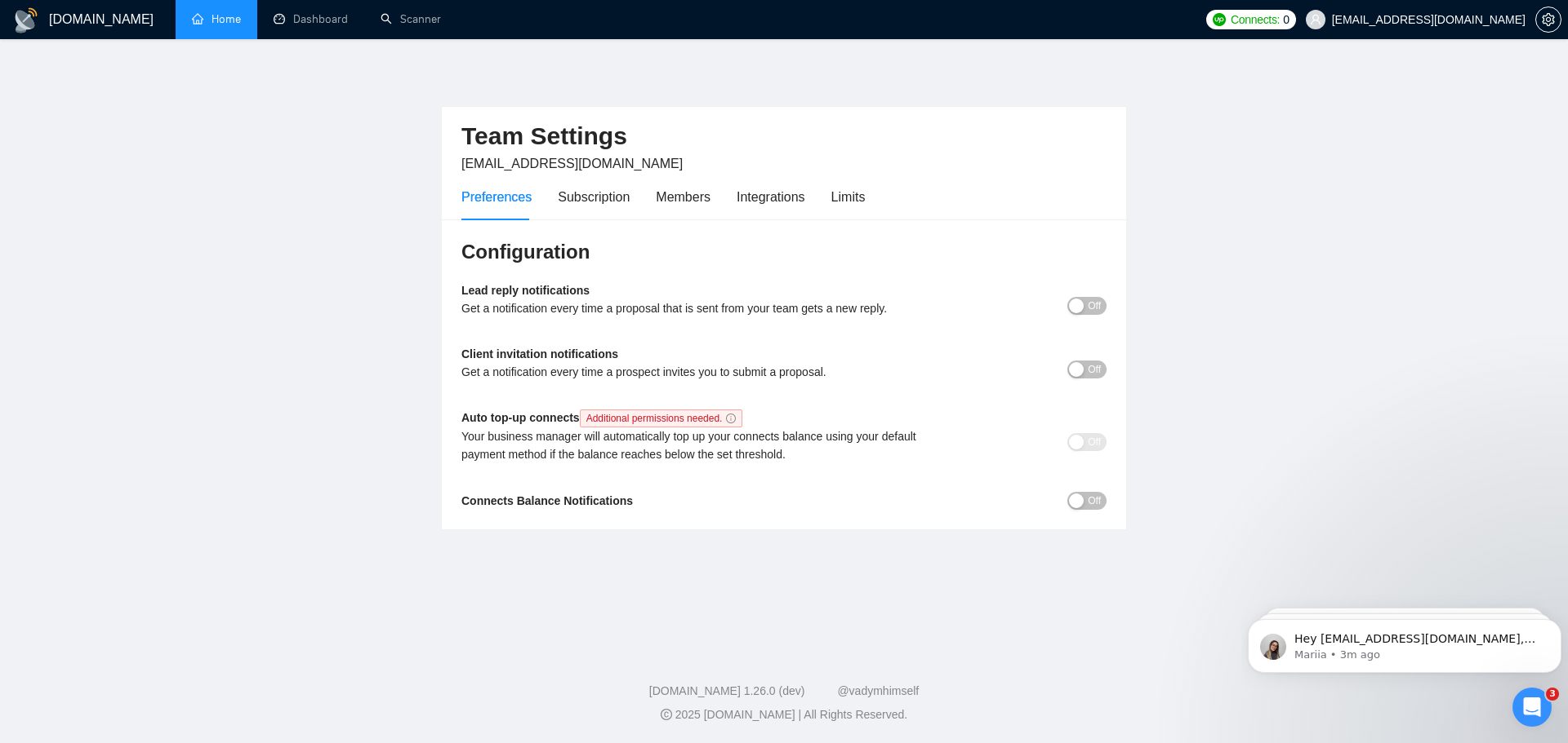
click at [221, 16] on link "Home" at bounding box center [216, 19] width 49 height 14
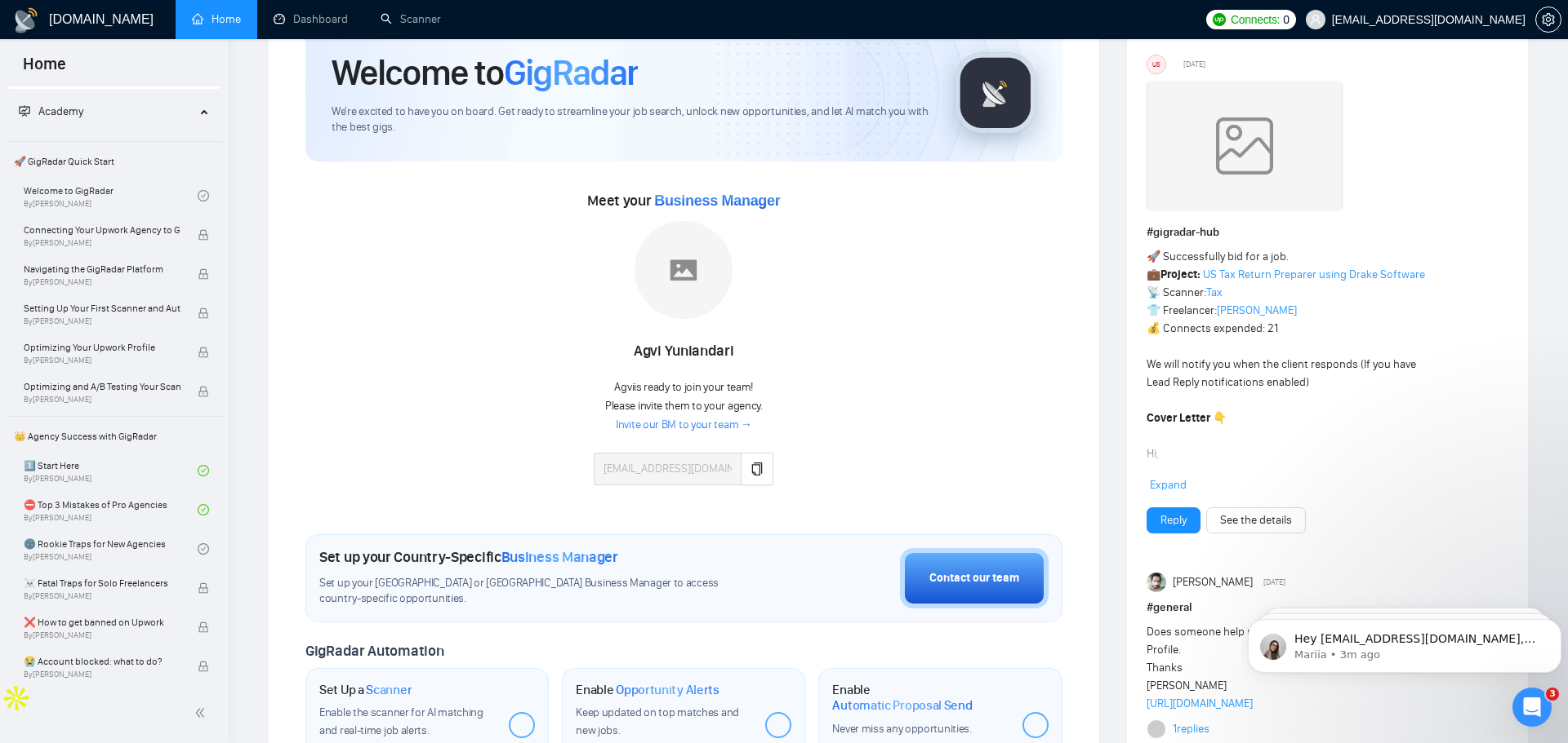
scroll to position [63, 0]
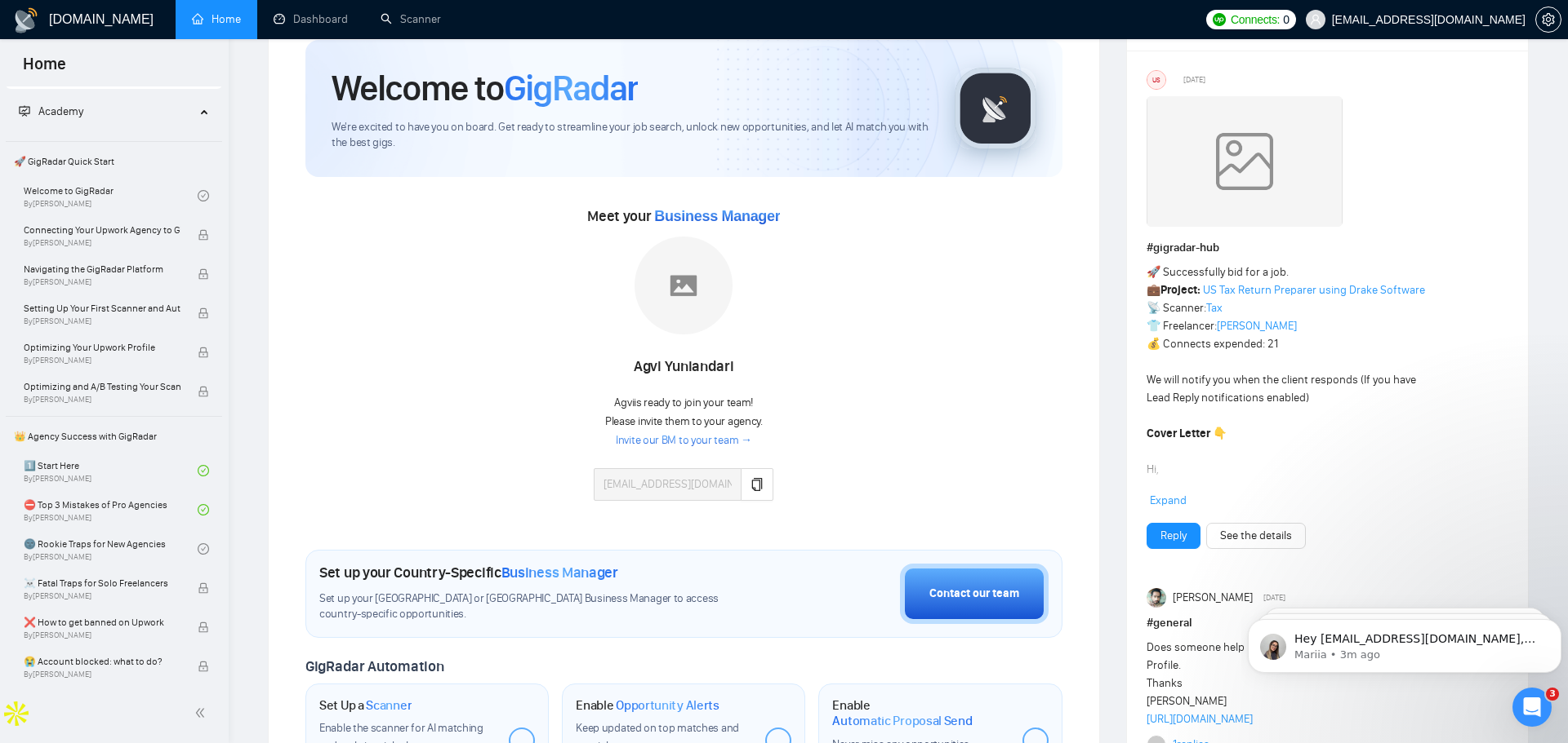
click at [724, 223] on span "Business Manager" at bounding box center [716, 216] width 126 height 16
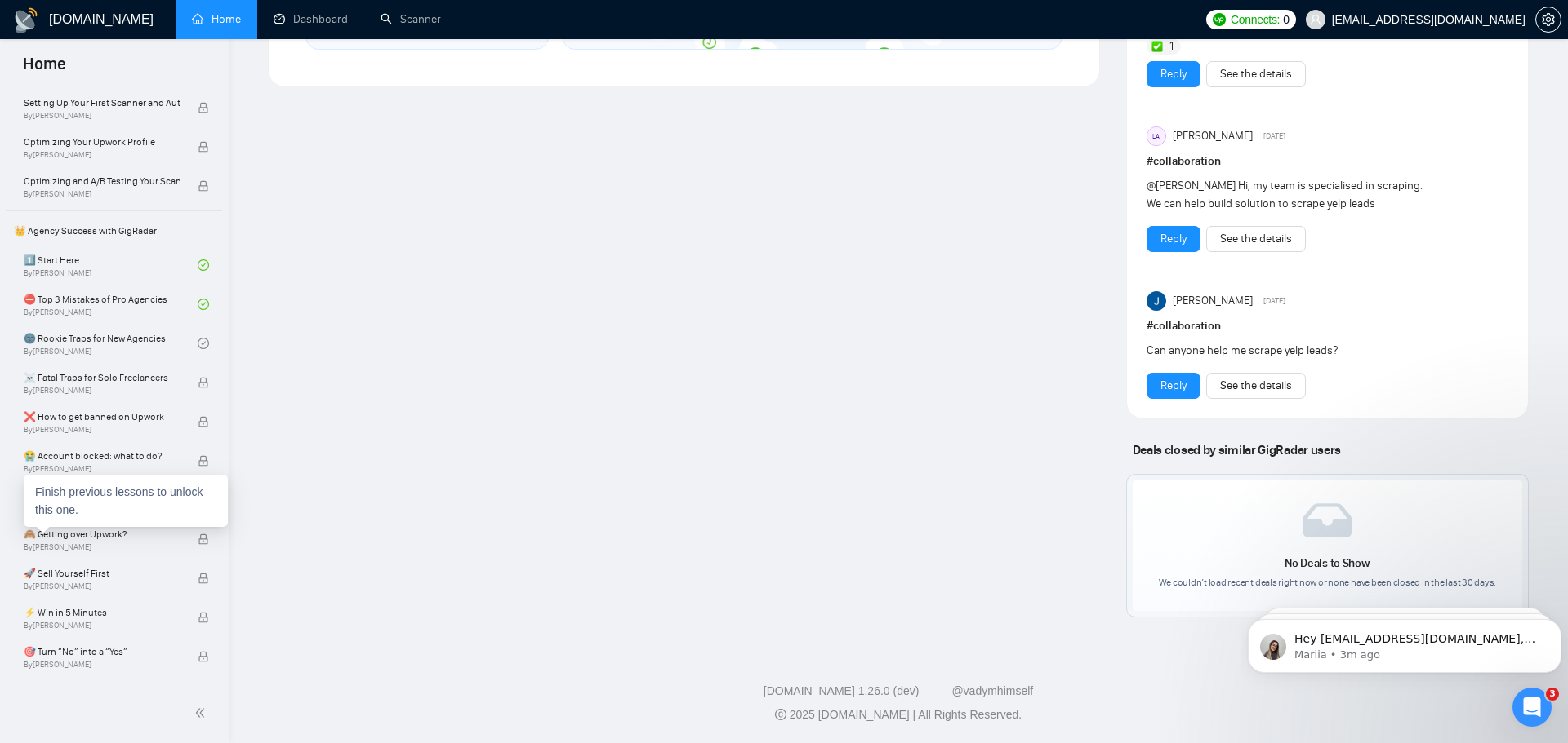
scroll to position [0, 0]
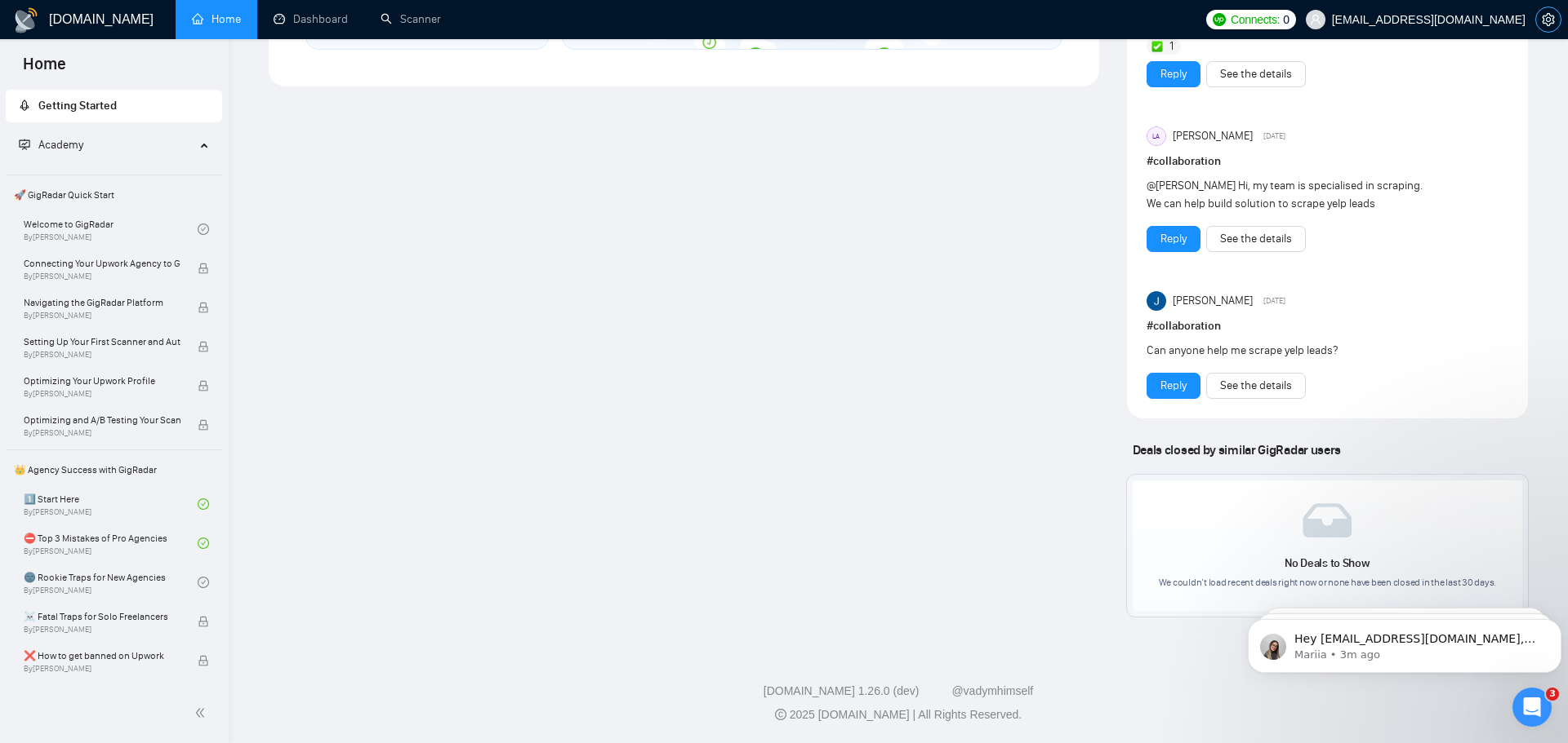
click at [1536, 26] on button "button" at bounding box center [1548, 20] width 26 height 26
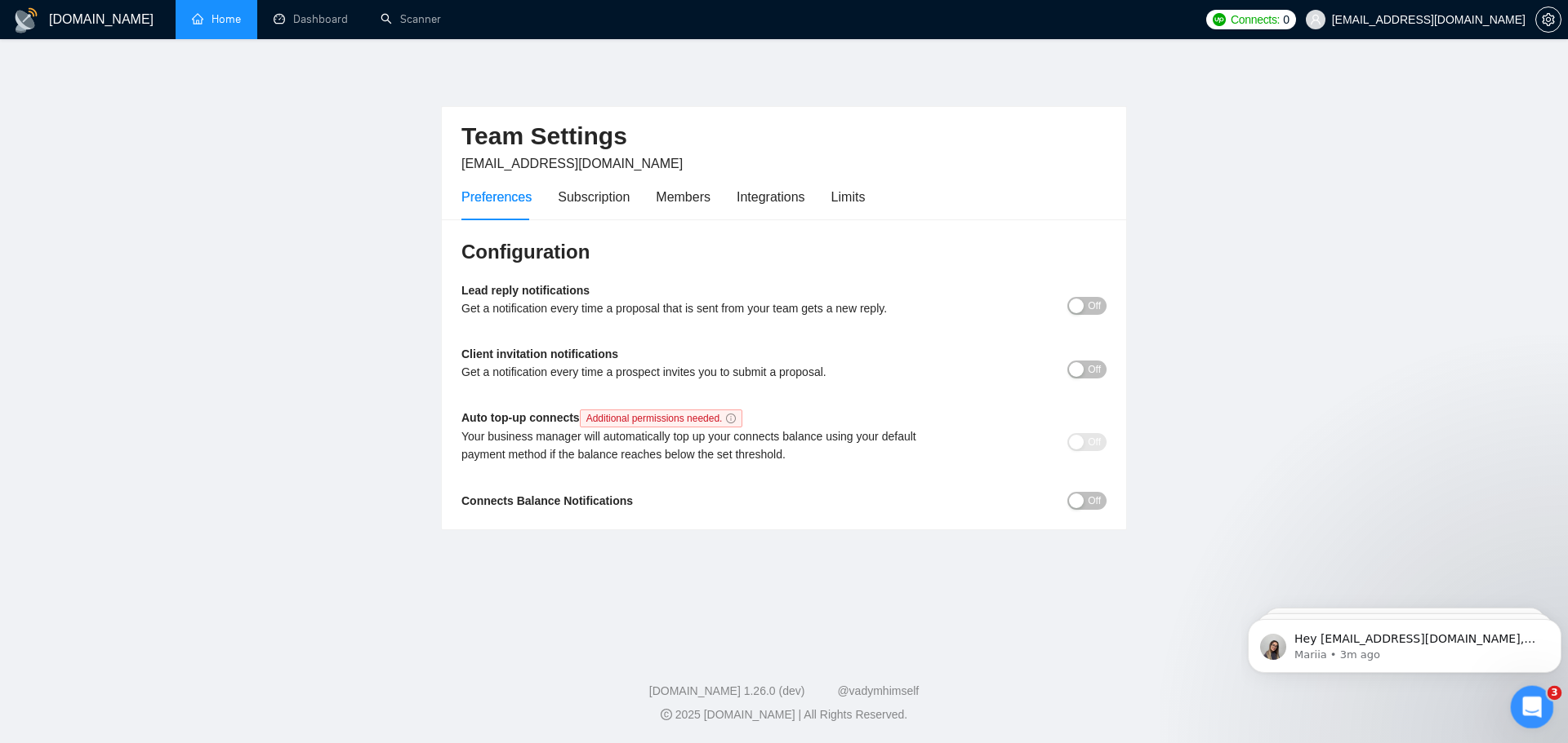
click at [1521, 710] on icon "Open Intercom Messenger" at bounding box center [1530, 705] width 27 height 27
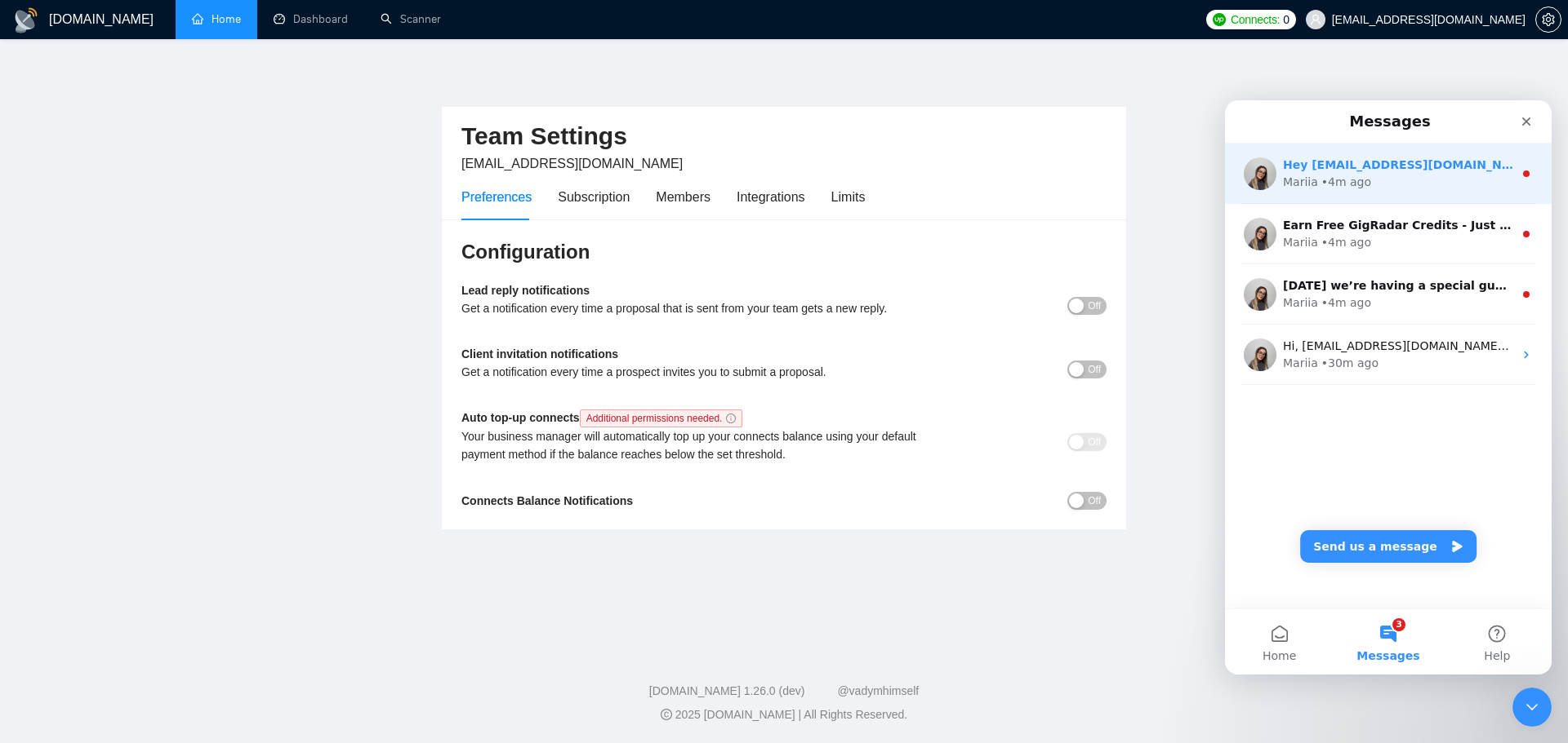
click at [1405, 174] on div "Mariia • 4m ago" at bounding box center [1398, 182] width 231 height 17
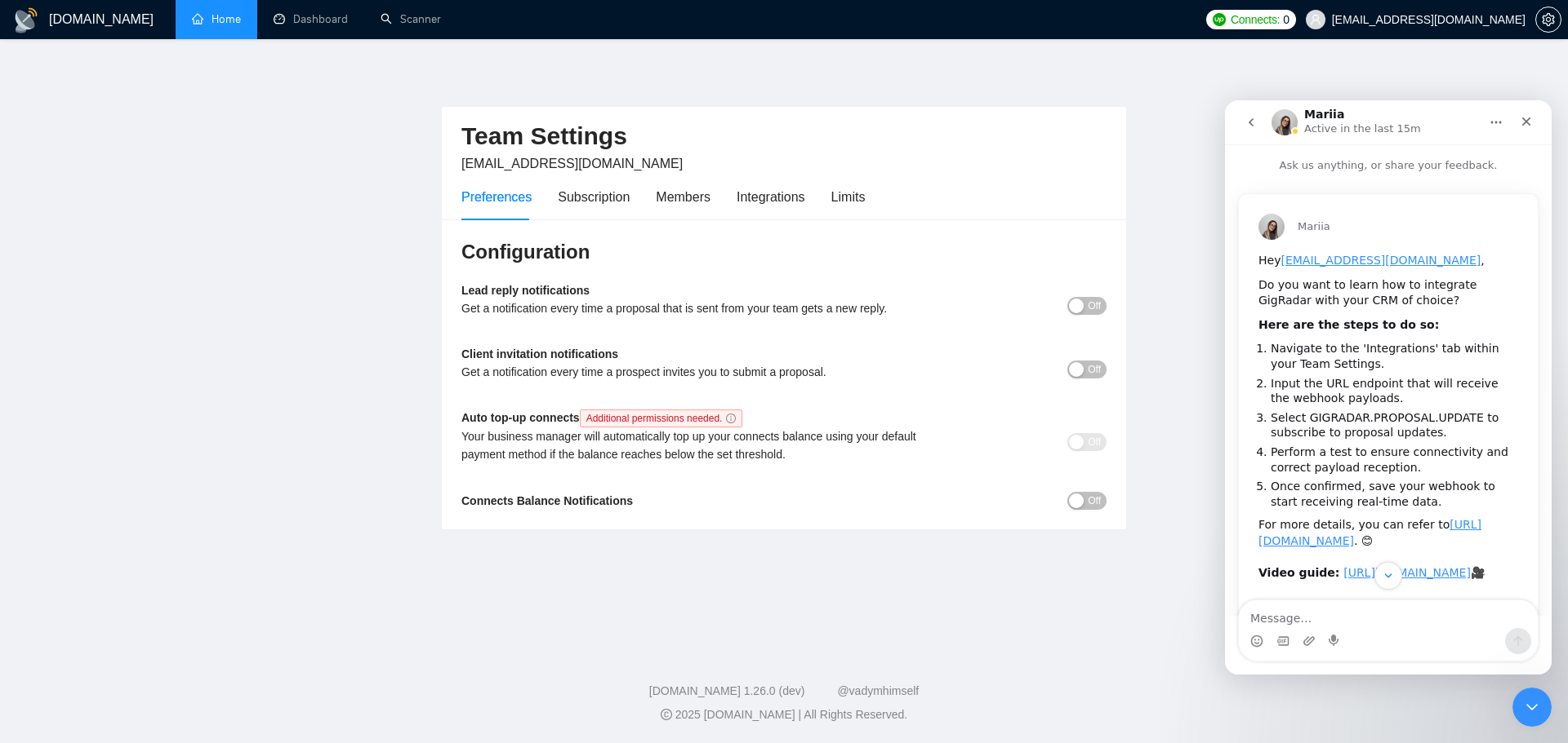
scroll to position [2, 0]
click at [1378, 603] on textarea "Message…" at bounding box center [1388, 614] width 299 height 28
type textarea "how do I connect gig radar to my upwork"
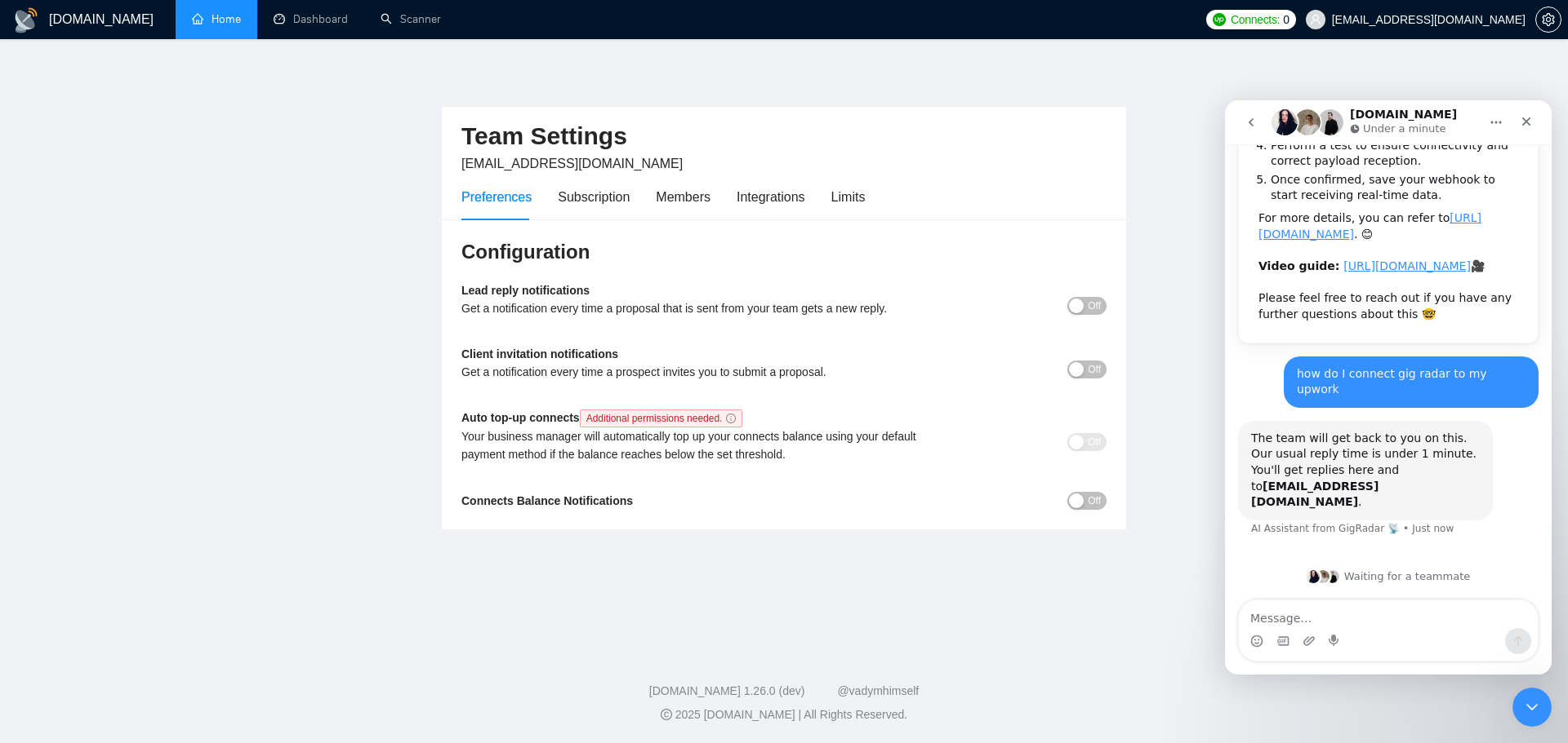
scroll to position [356, 0]
click at [1503, 124] on button "Home" at bounding box center [1495, 122] width 31 height 31
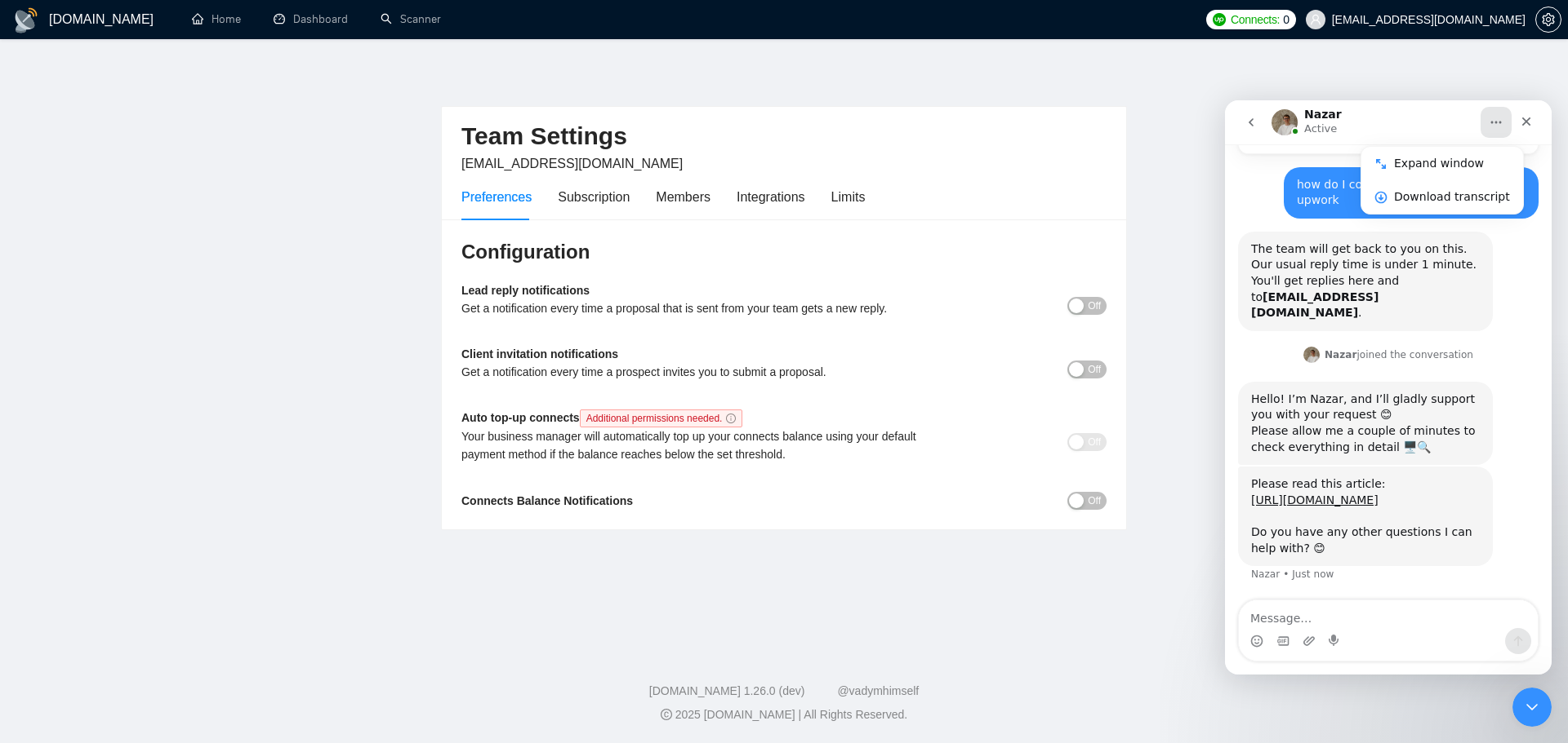
scroll to position [562, 0]
click at [1378, 494] on link "[URL][DOMAIN_NAME]" at bounding box center [1314, 500] width 127 height 13
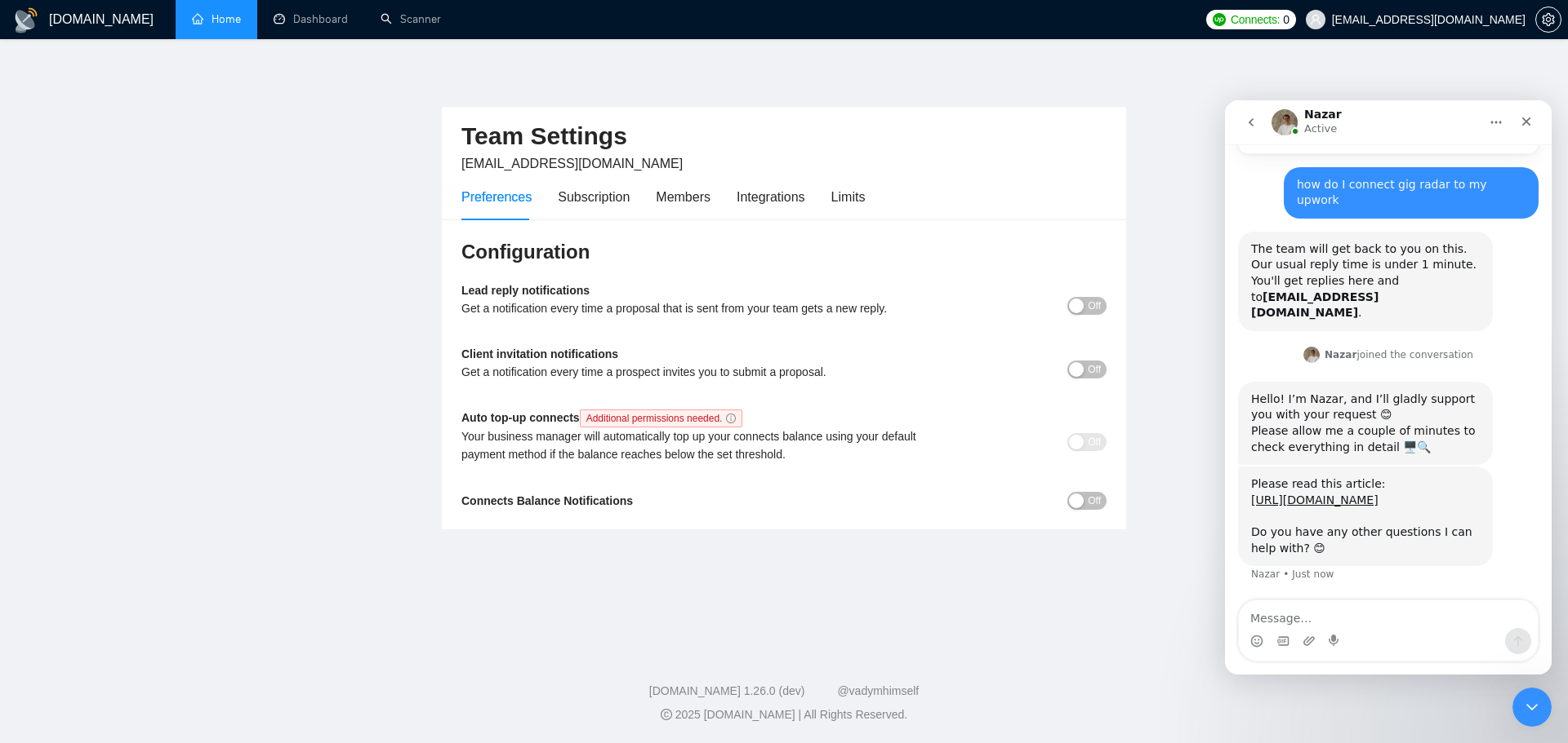
click at [228, 17] on link "Home" at bounding box center [216, 19] width 49 height 14
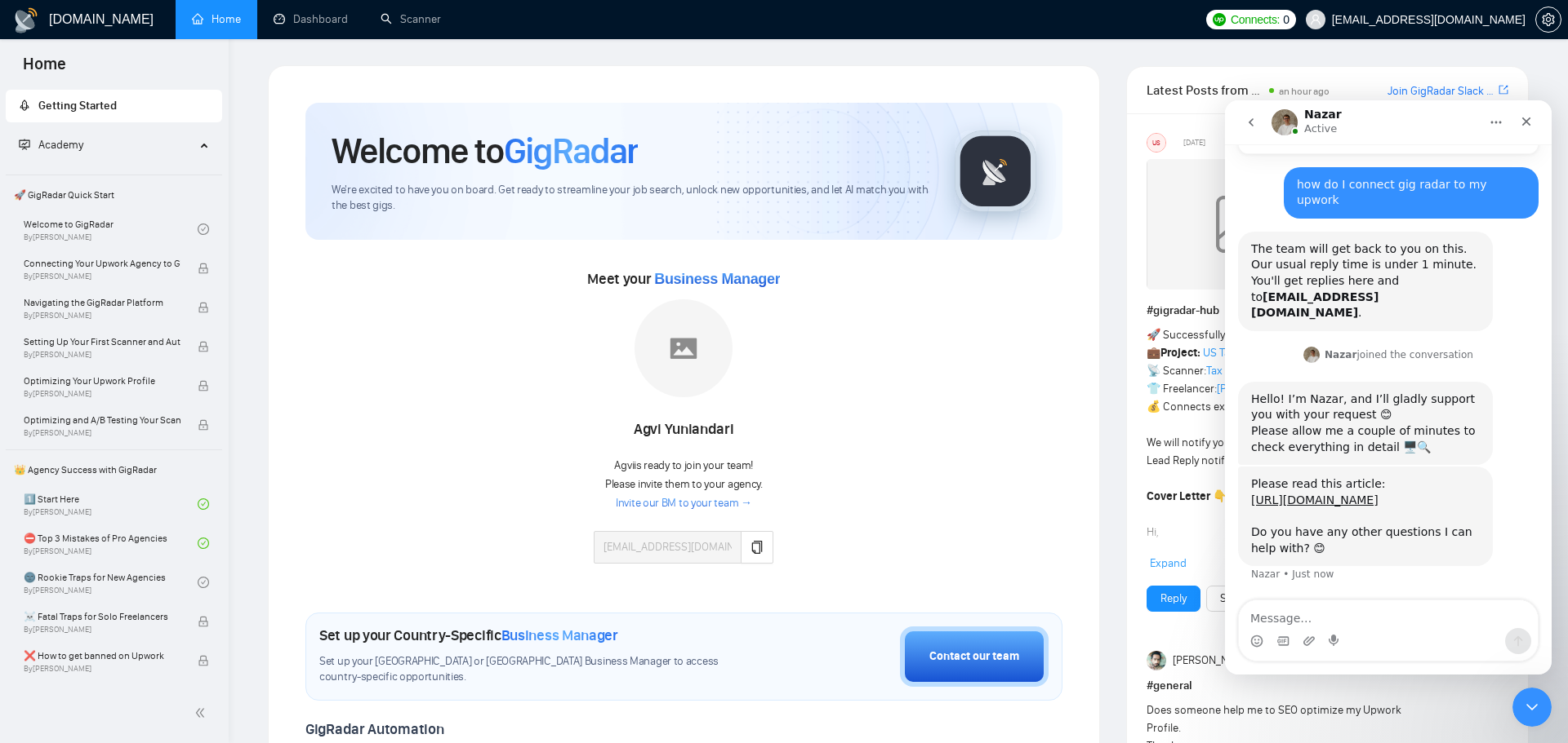
click at [742, 507] on link "Invite our BM to your team →" at bounding box center [684, 504] width 136 height 16
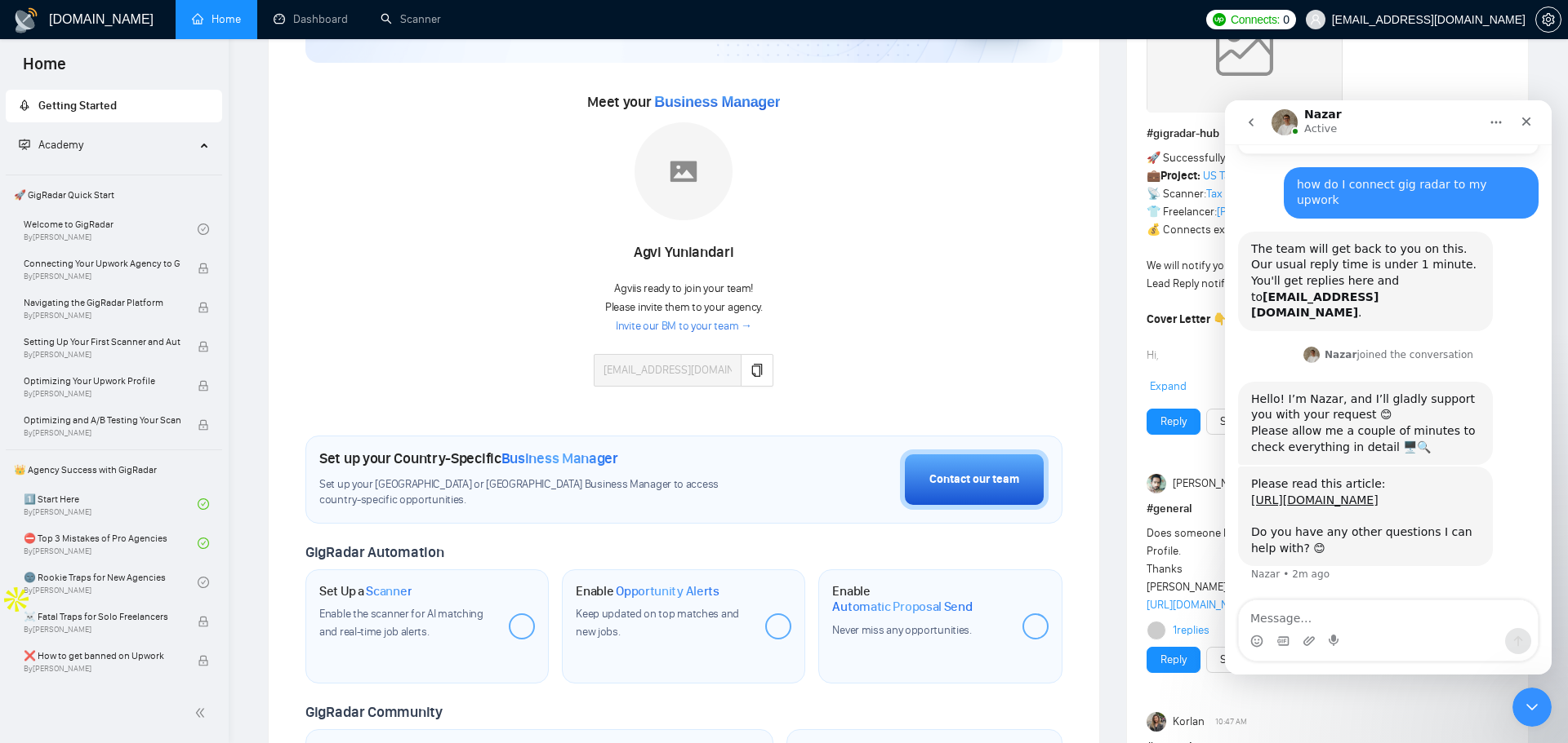
scroll to position [196, 0]
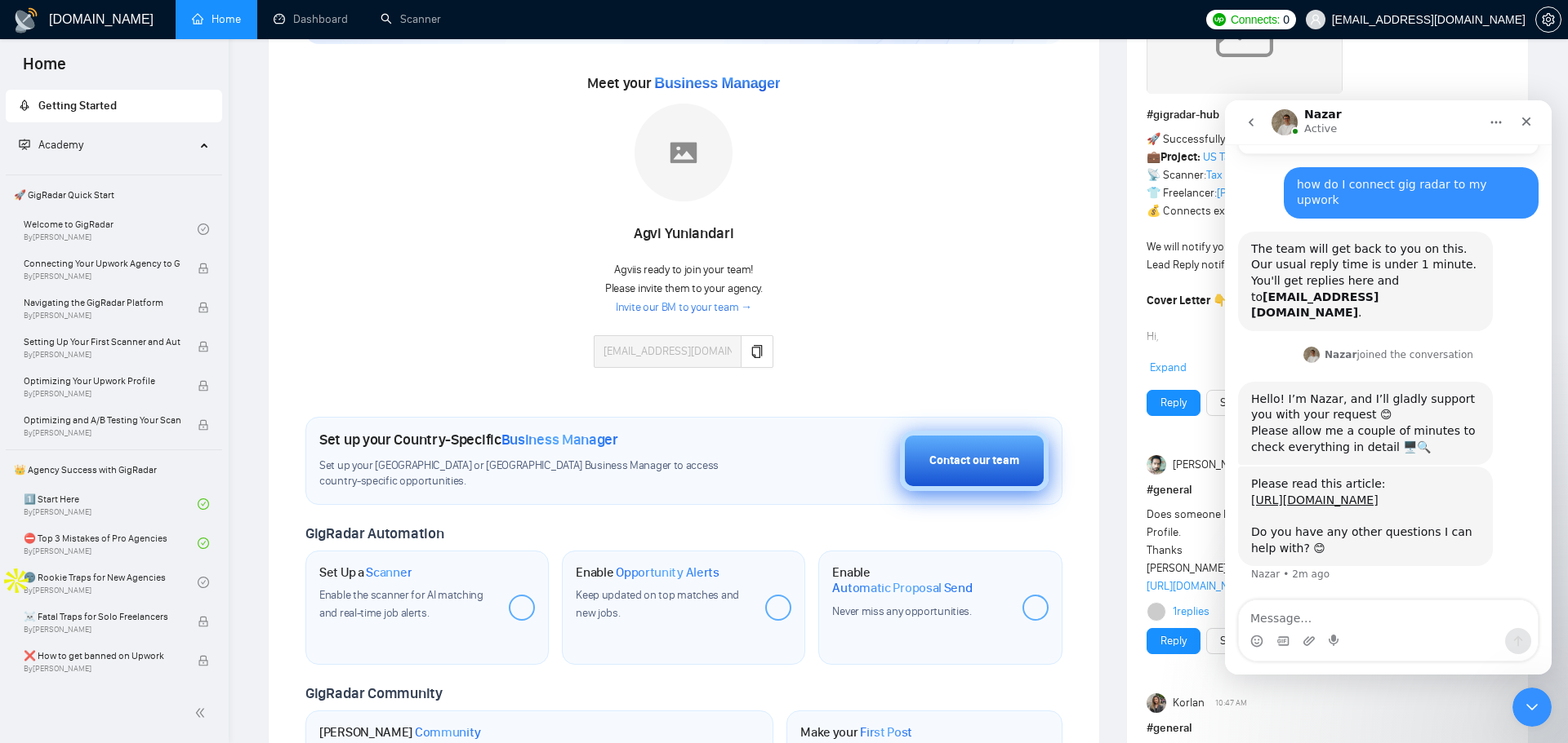
click at [927, 451] on button "Contact our team" at bounding box center [973, 461] width 148 height 61
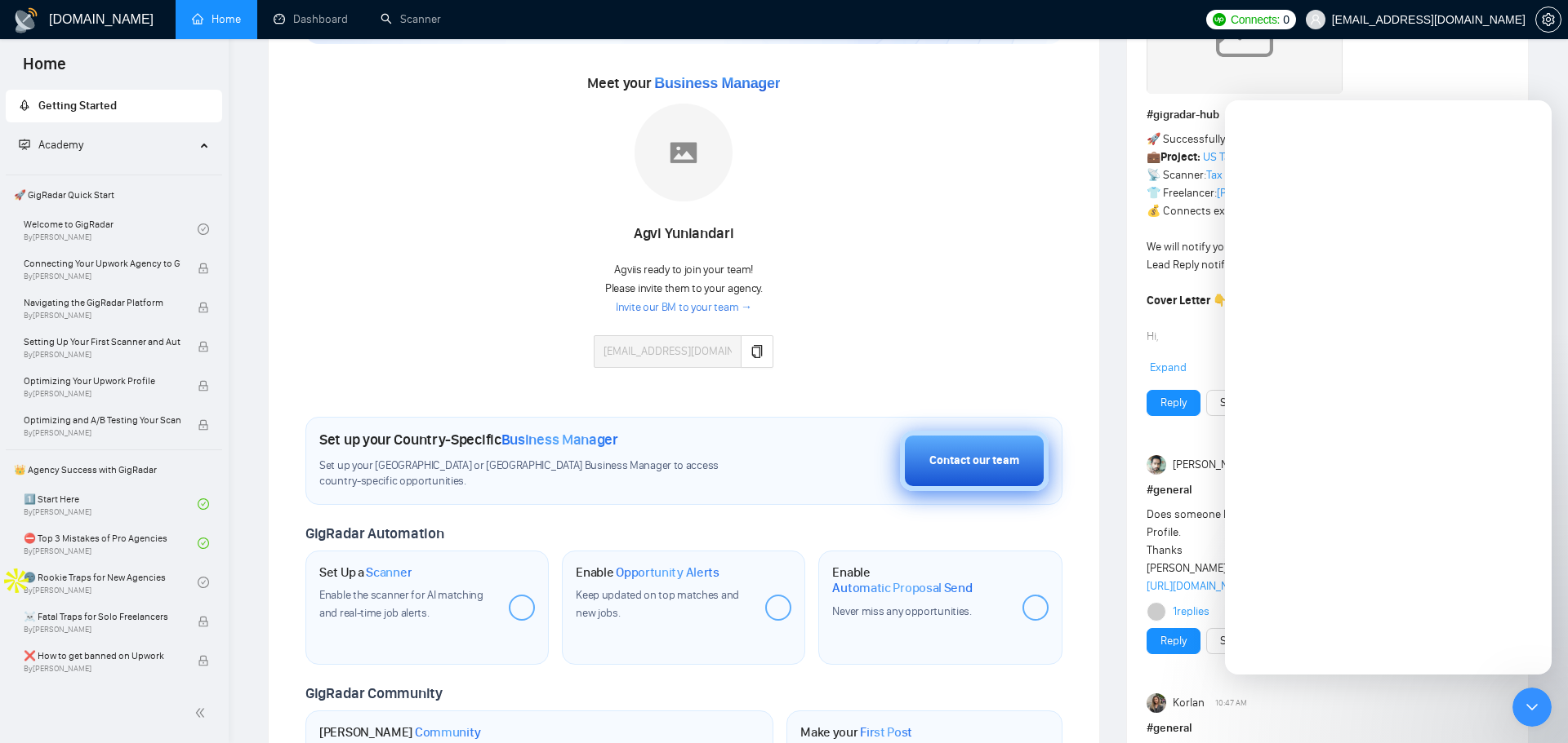
scroll to position [0, 0]
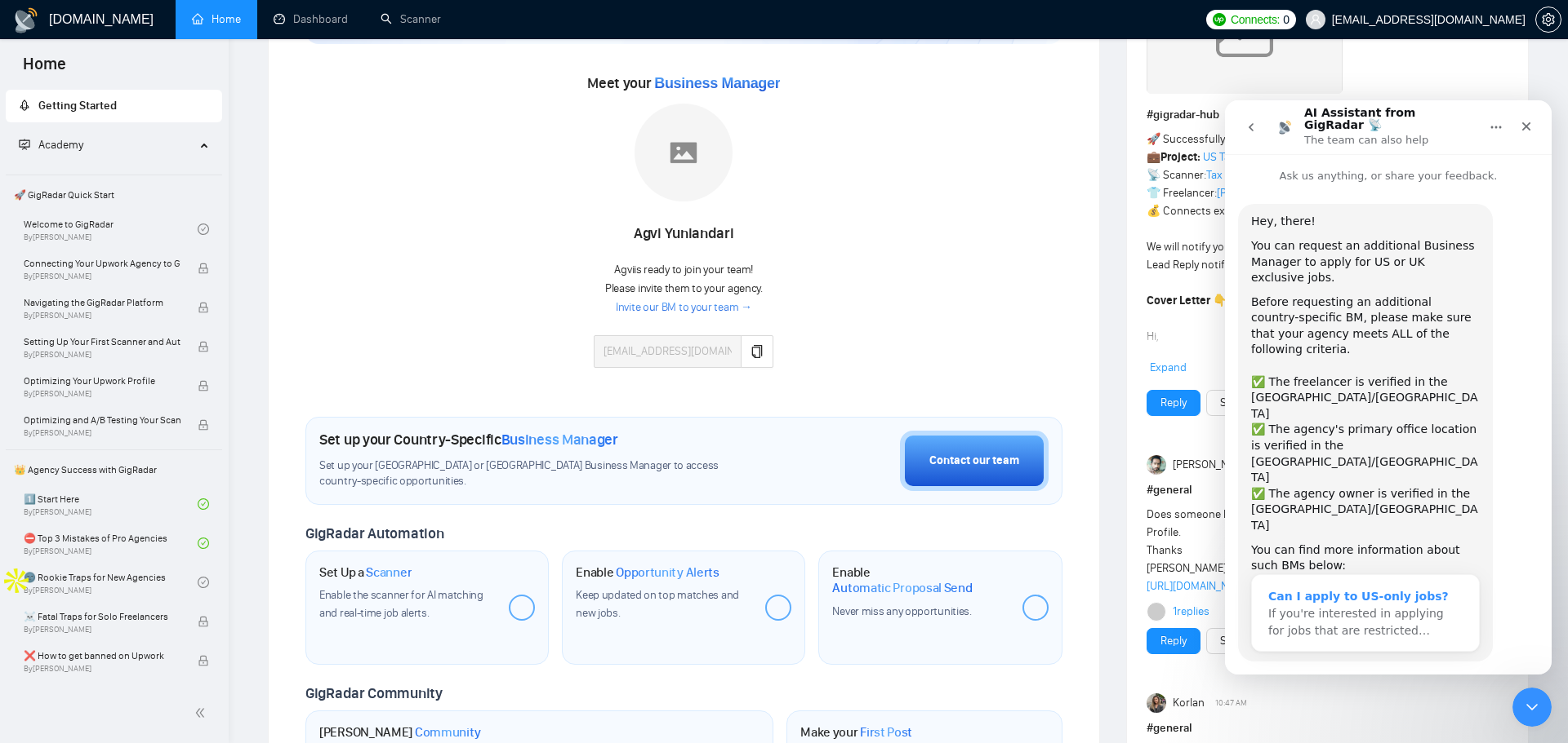
click at [1426, 607] on span "If you're interested in applying for jobs that are restricted…" at bounding box center [1356, 622] width 176 height 30
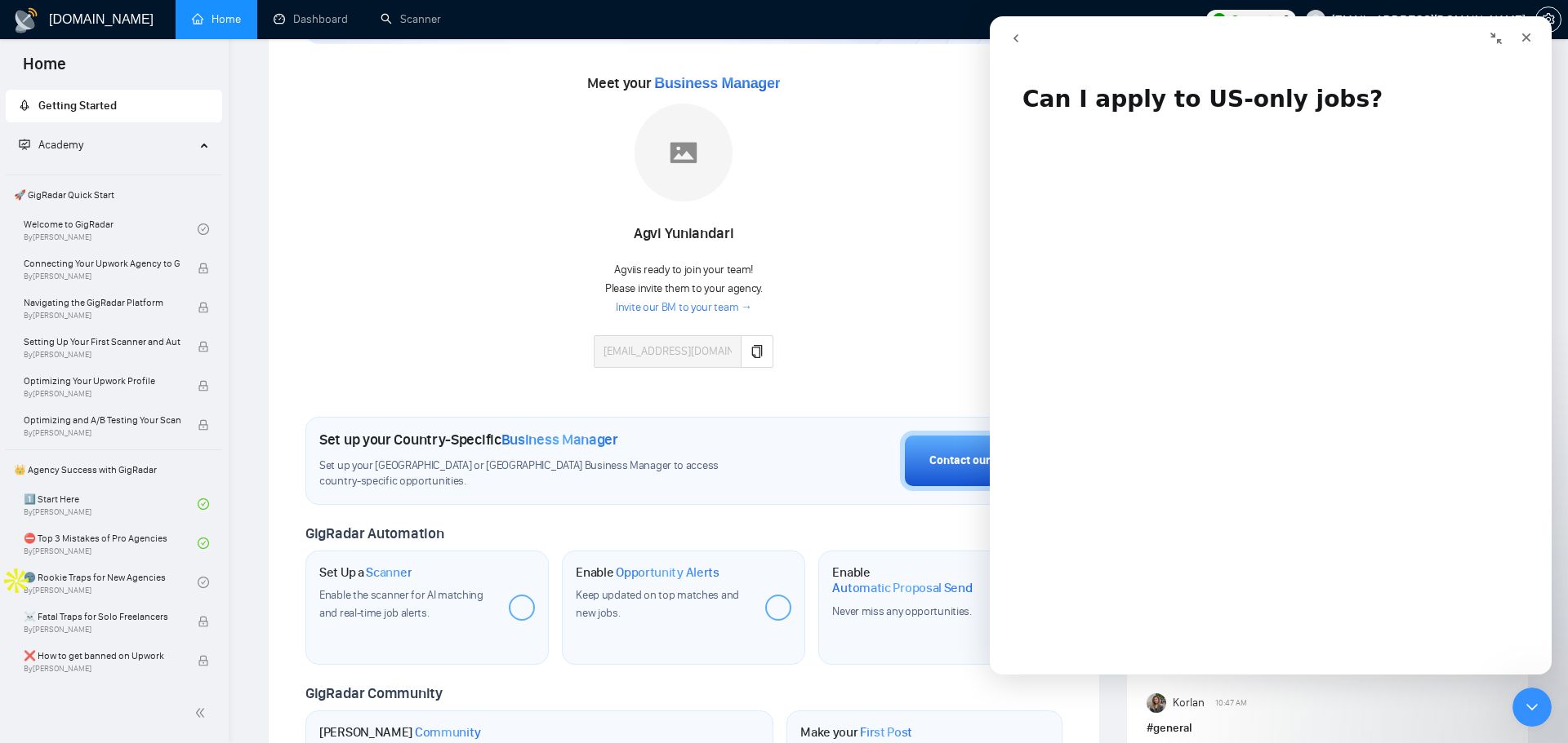
click at [1026, 49] on button "go back" at bounding box center [1015, 37] width 31 height 31
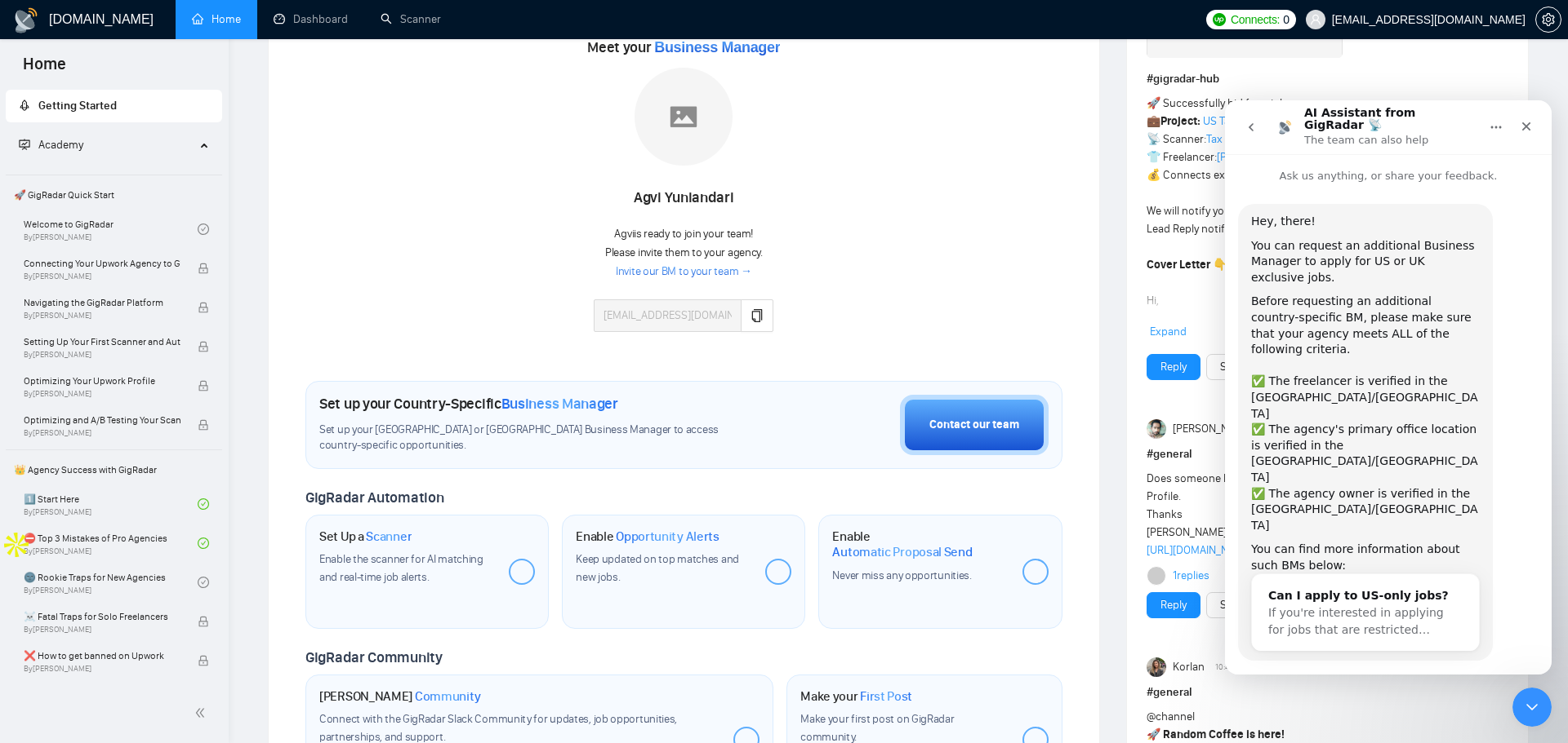
scroll to position [231, 0]
click at [1393, 692] on button "Yes, I meet all of the criteria - request a new BM" at bounding box center [1388, 715] width 284 height 48
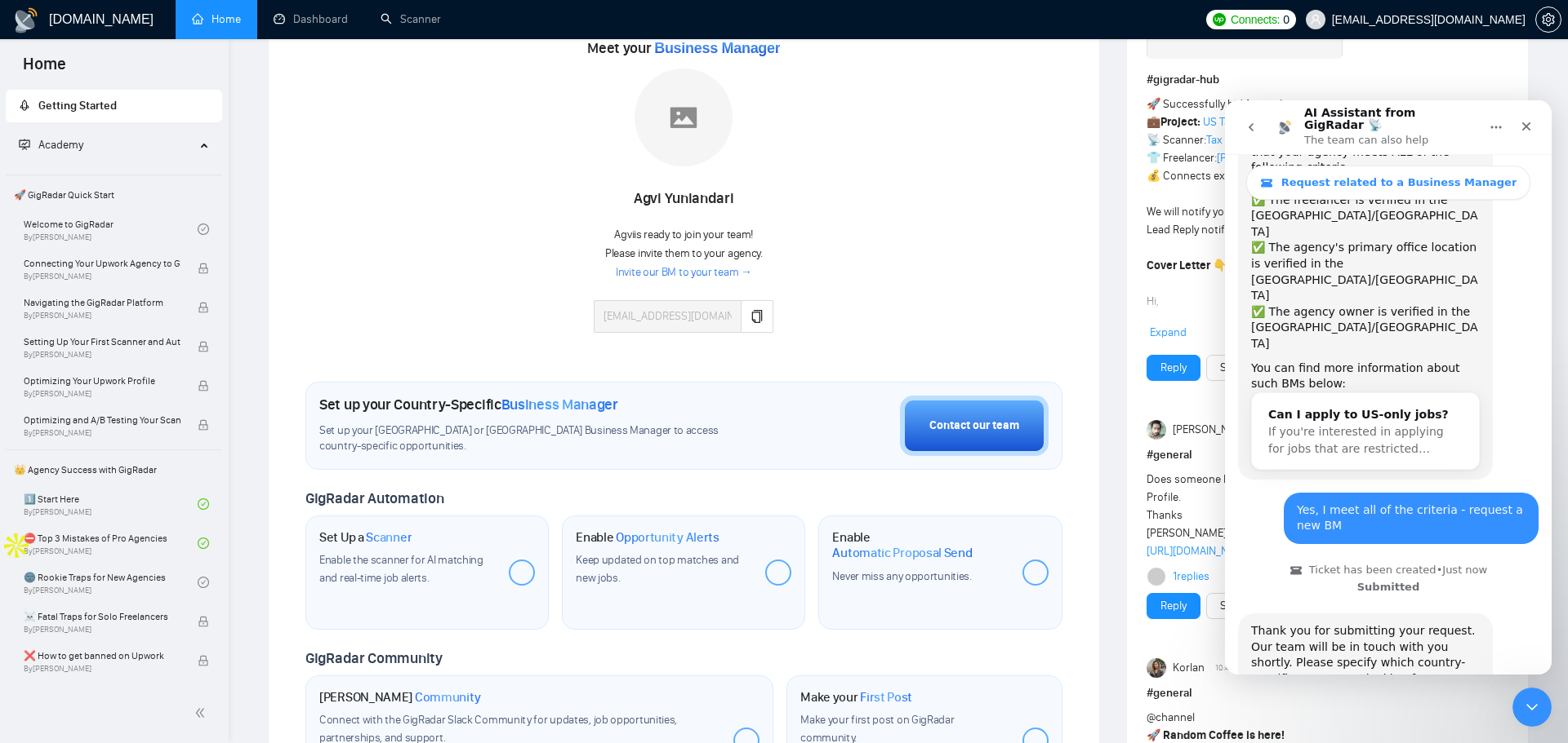
scroll to position [243, 0]
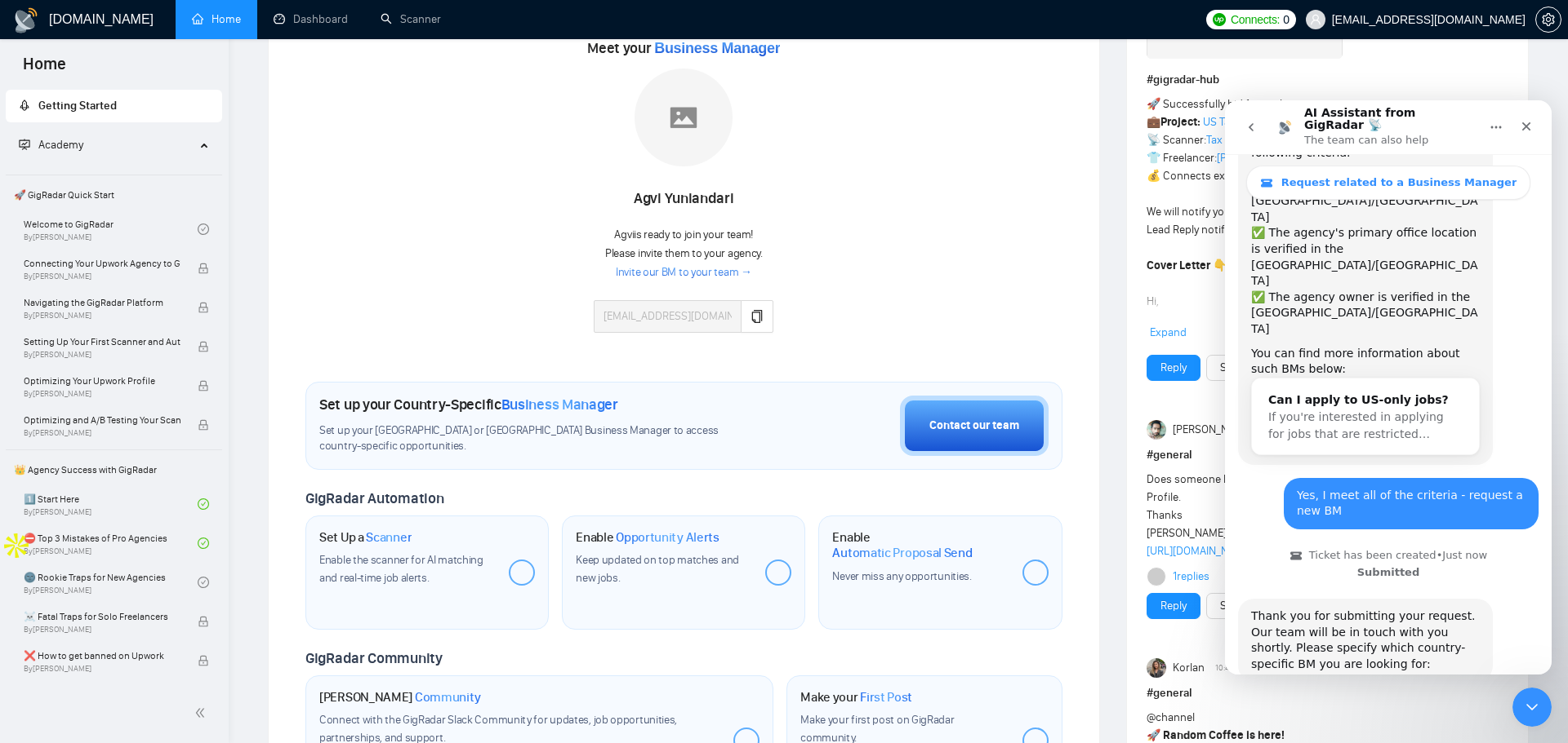
click at [1478, 712] on button "🇺🇸 US-based business manager" at bounding box center [1427, 728] width 205 height 33
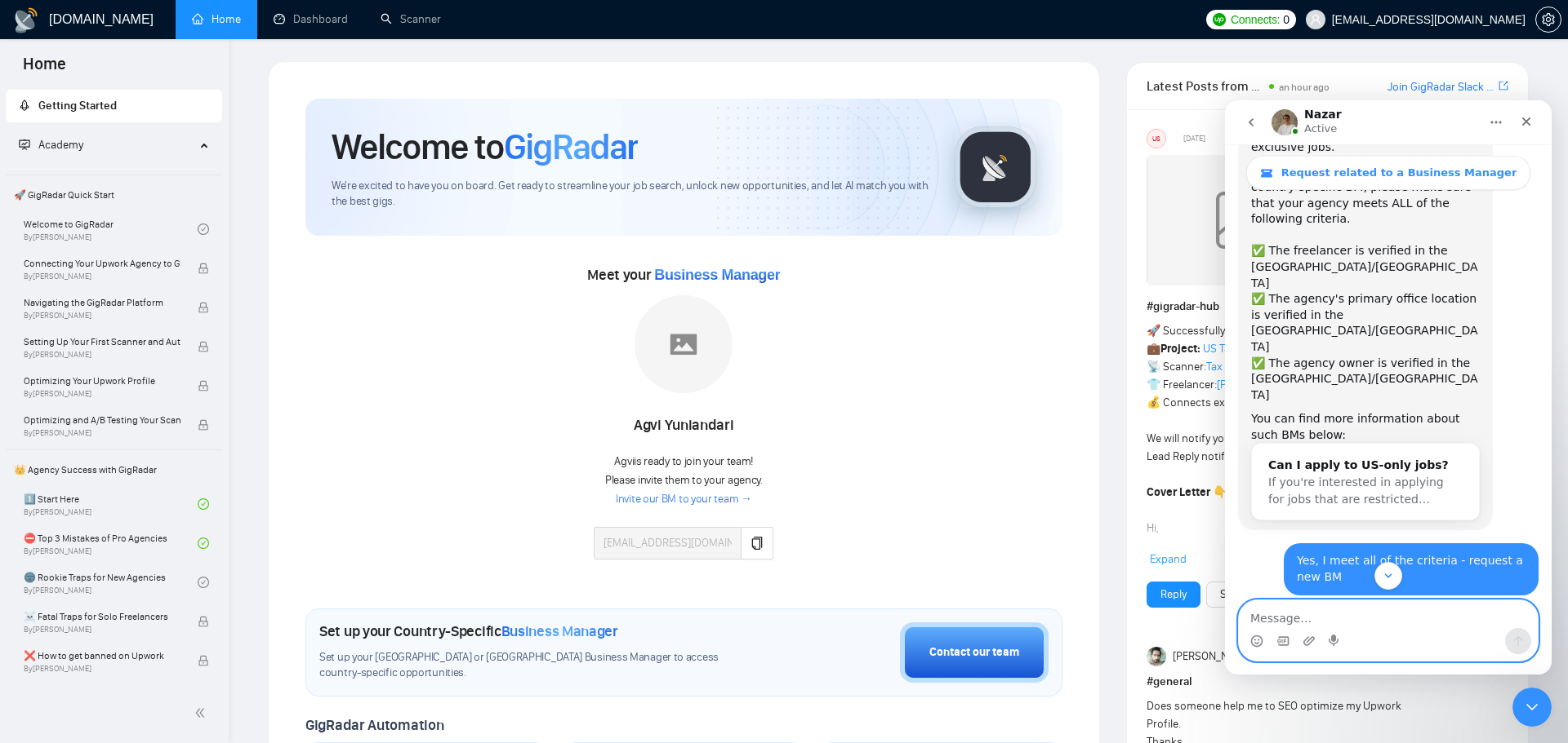
scroll to position [163, 0]
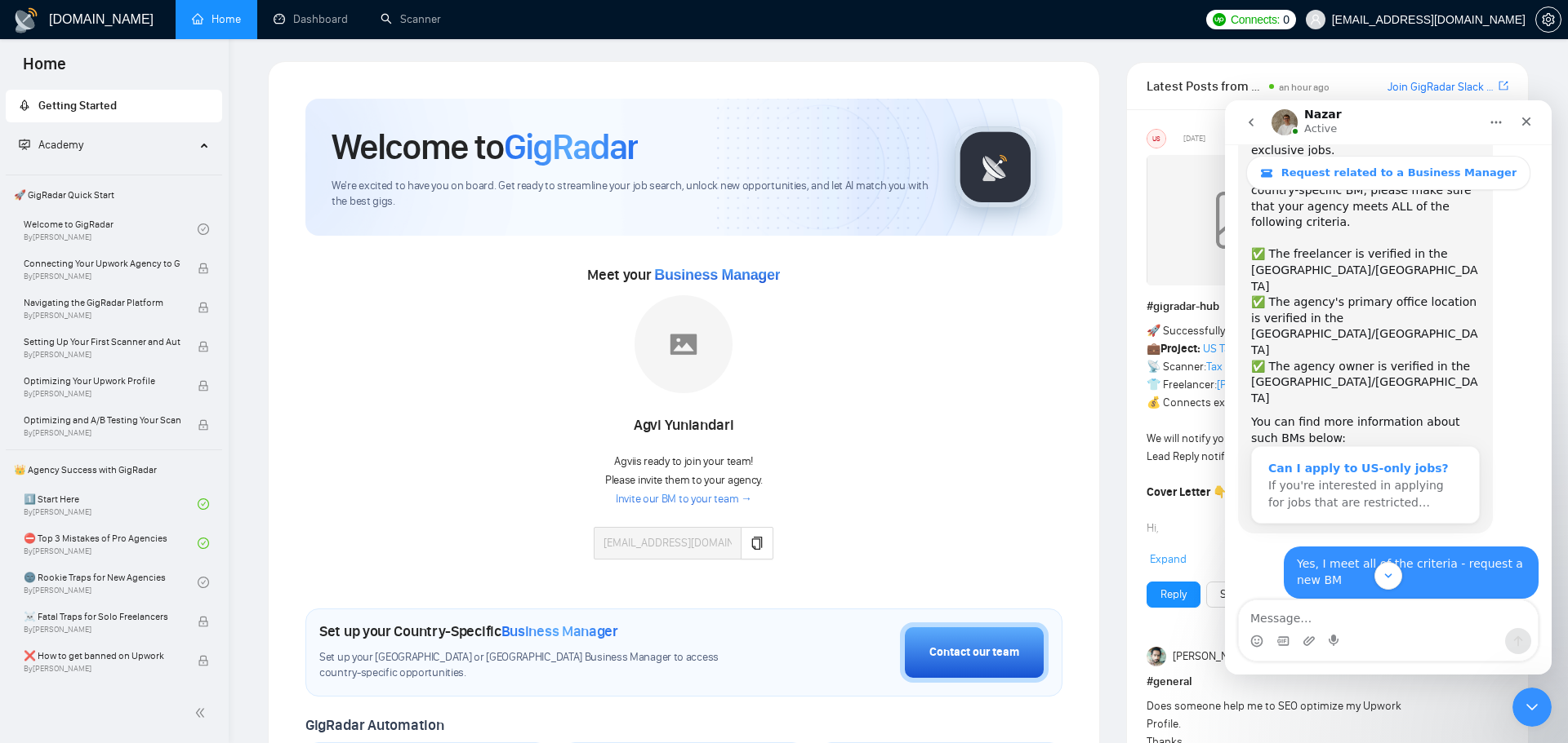
click at [1319, 479] on span "If you're interested in applying for jobs that are restricted…" at bounding box center [1356, 494] width 176 height 30
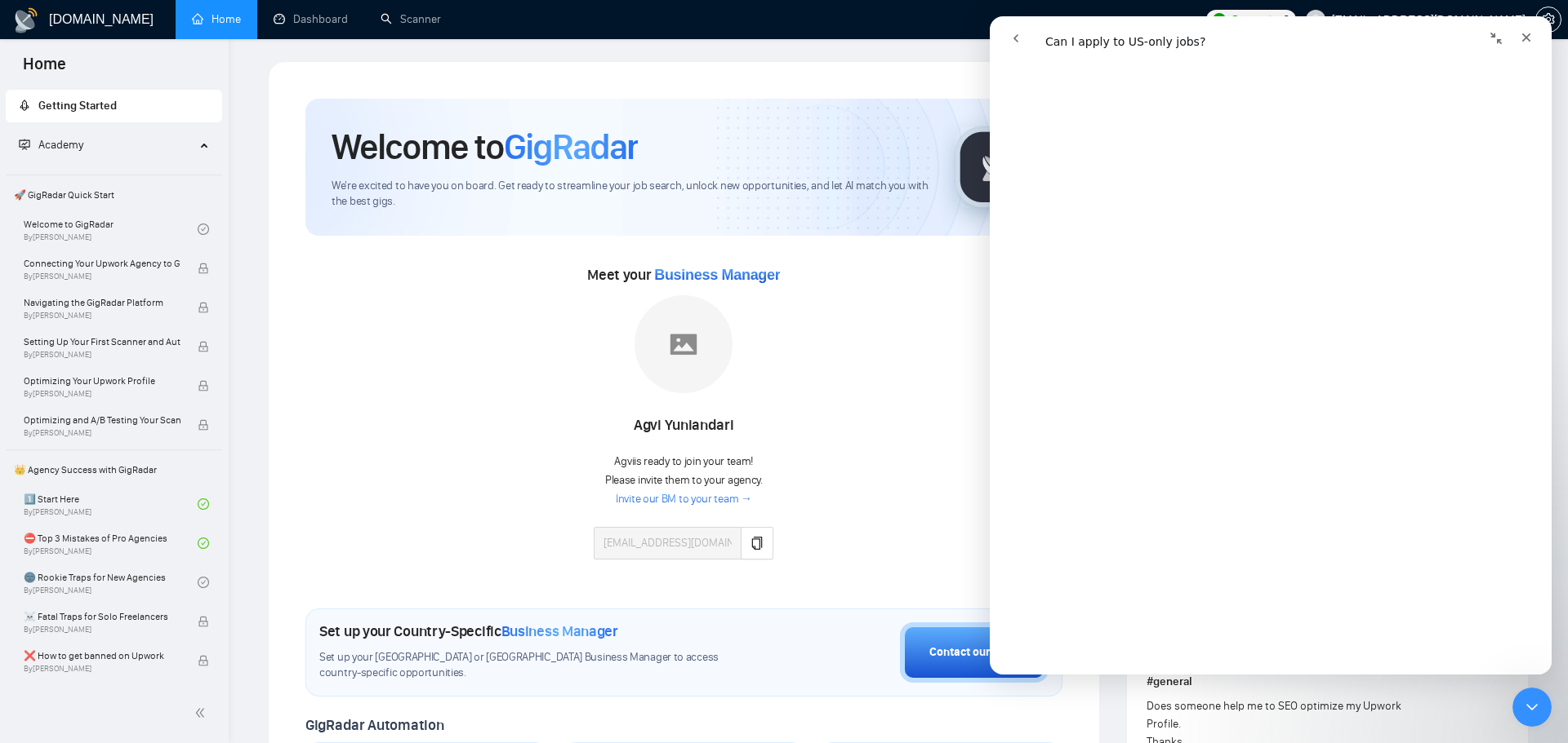
scroll to position [488, 0]
click at [1011, 40] on icon "go back" at bounding box center [1016, 38] width 13 height 13
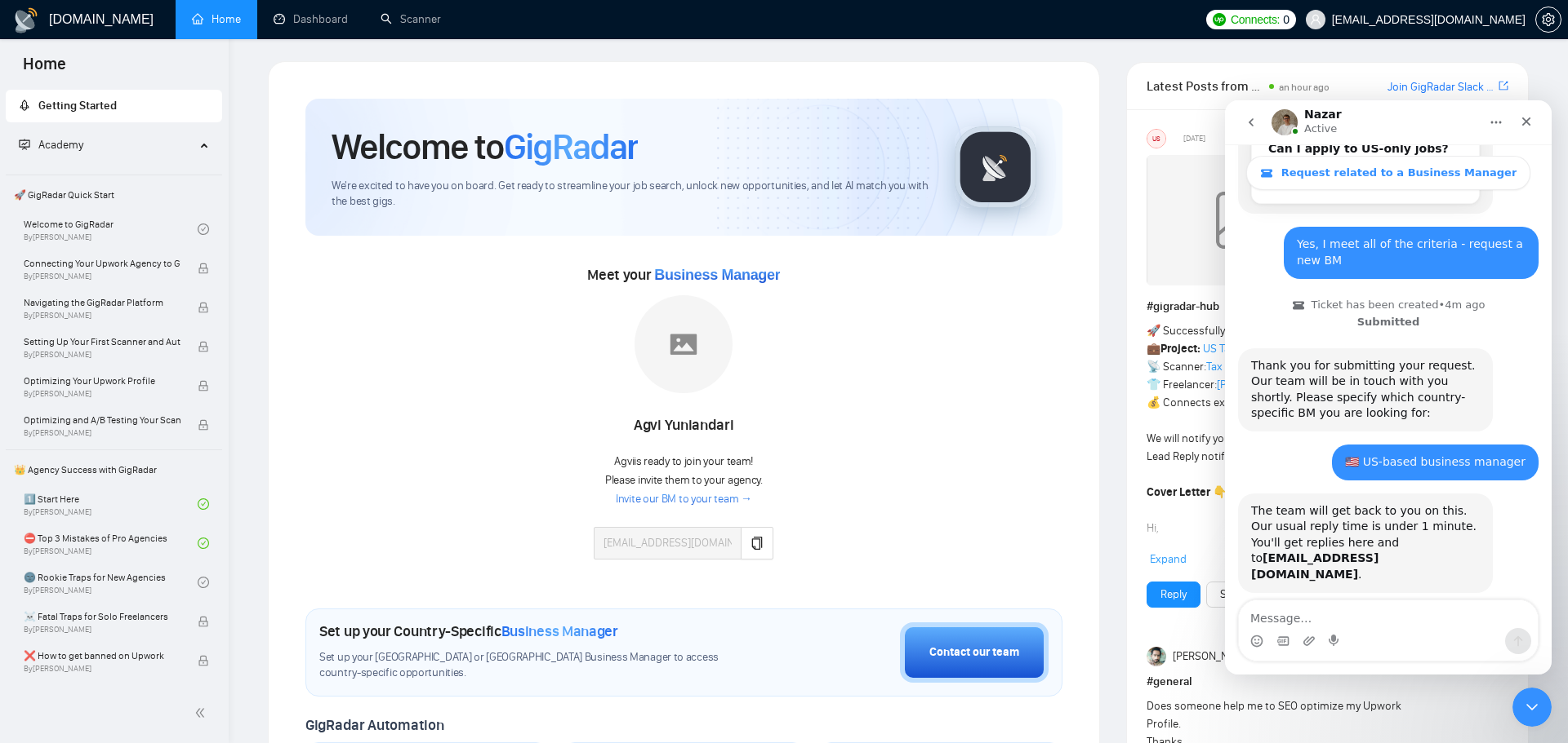
scroll to position [500, 0]
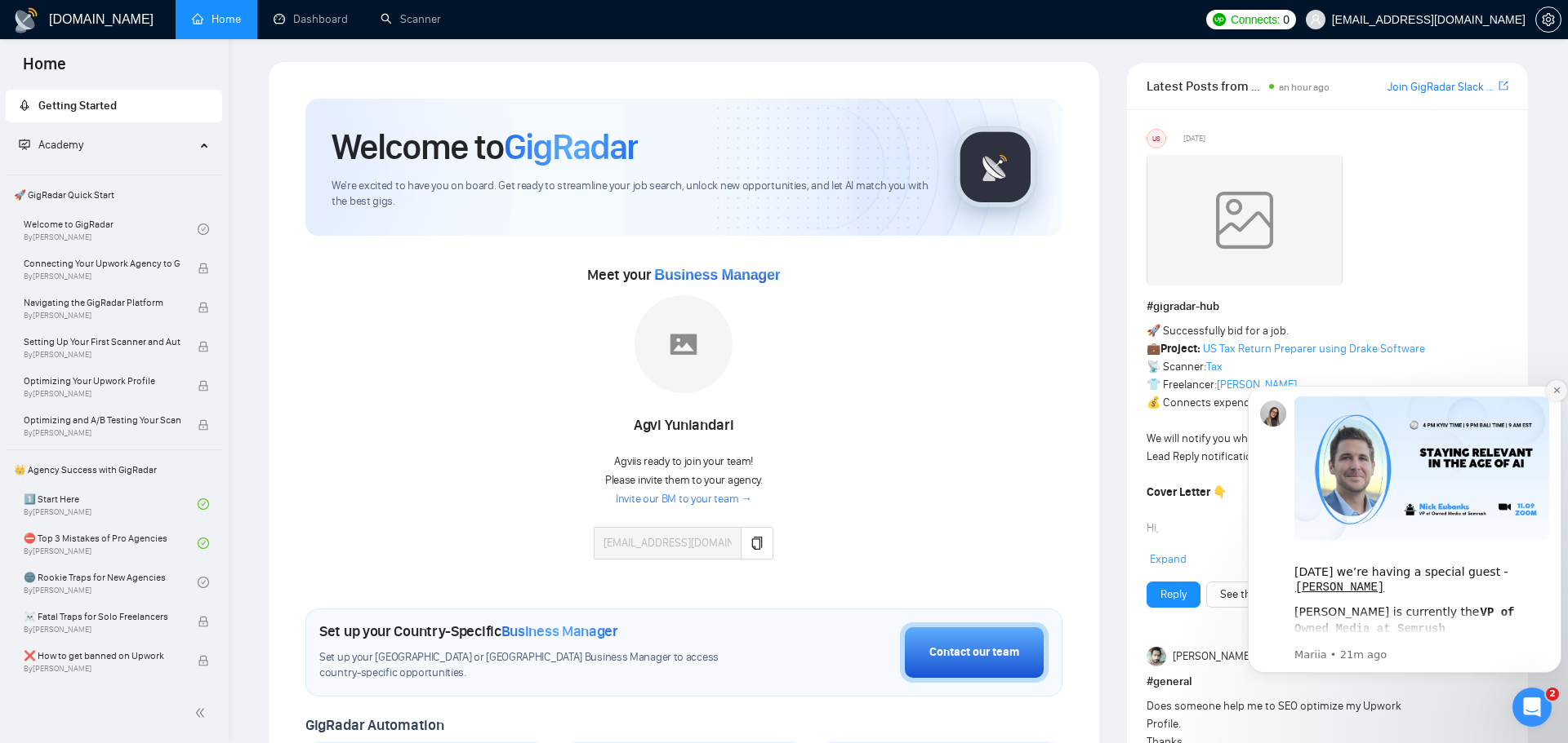
click at [1549, 393] on button "Dismiss notification" at bounding box center [1556, 390] width 21 height 21
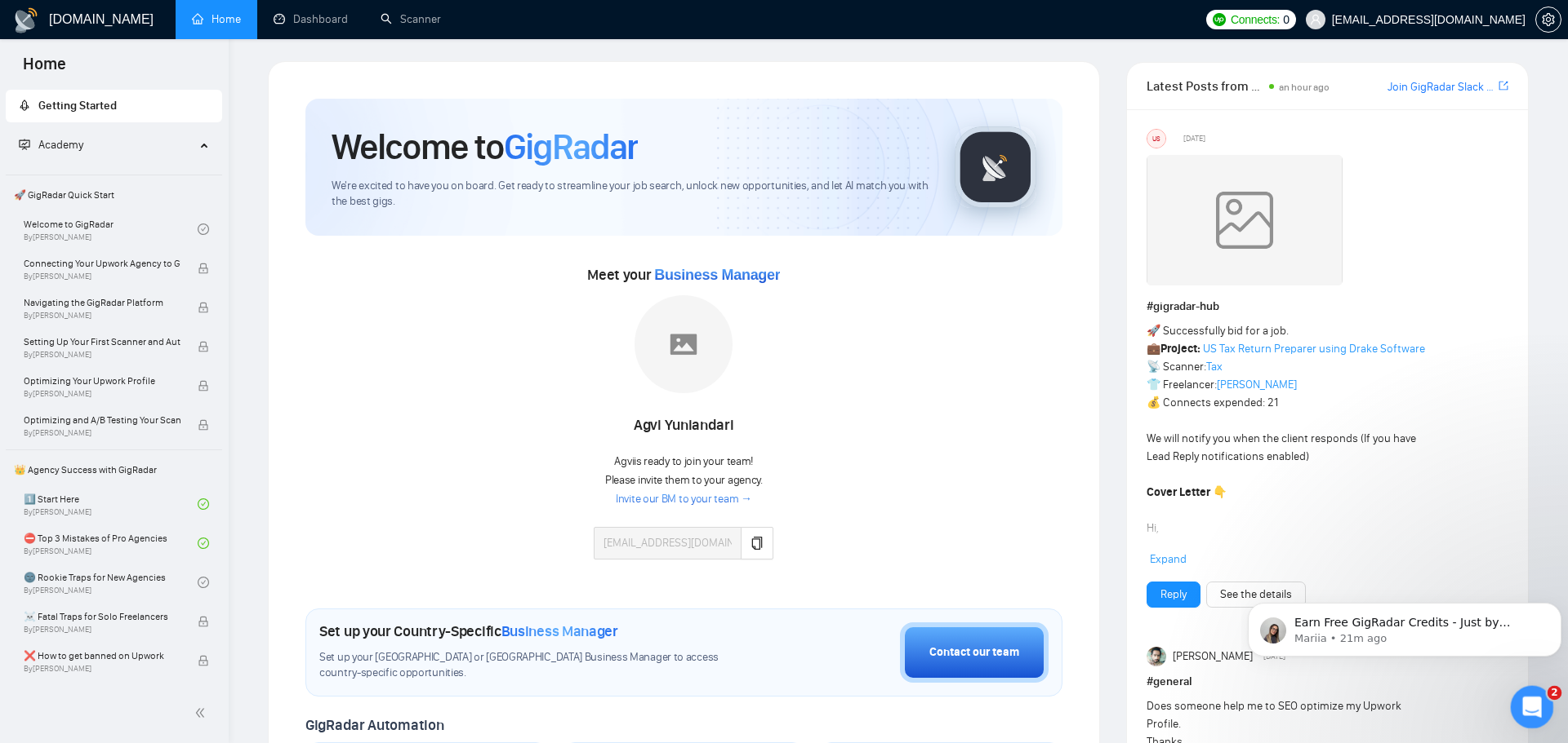
click at [1523, 699] on icon "Open Intercom Messenger" at bounding box center [1530, 705] width 27 height 27
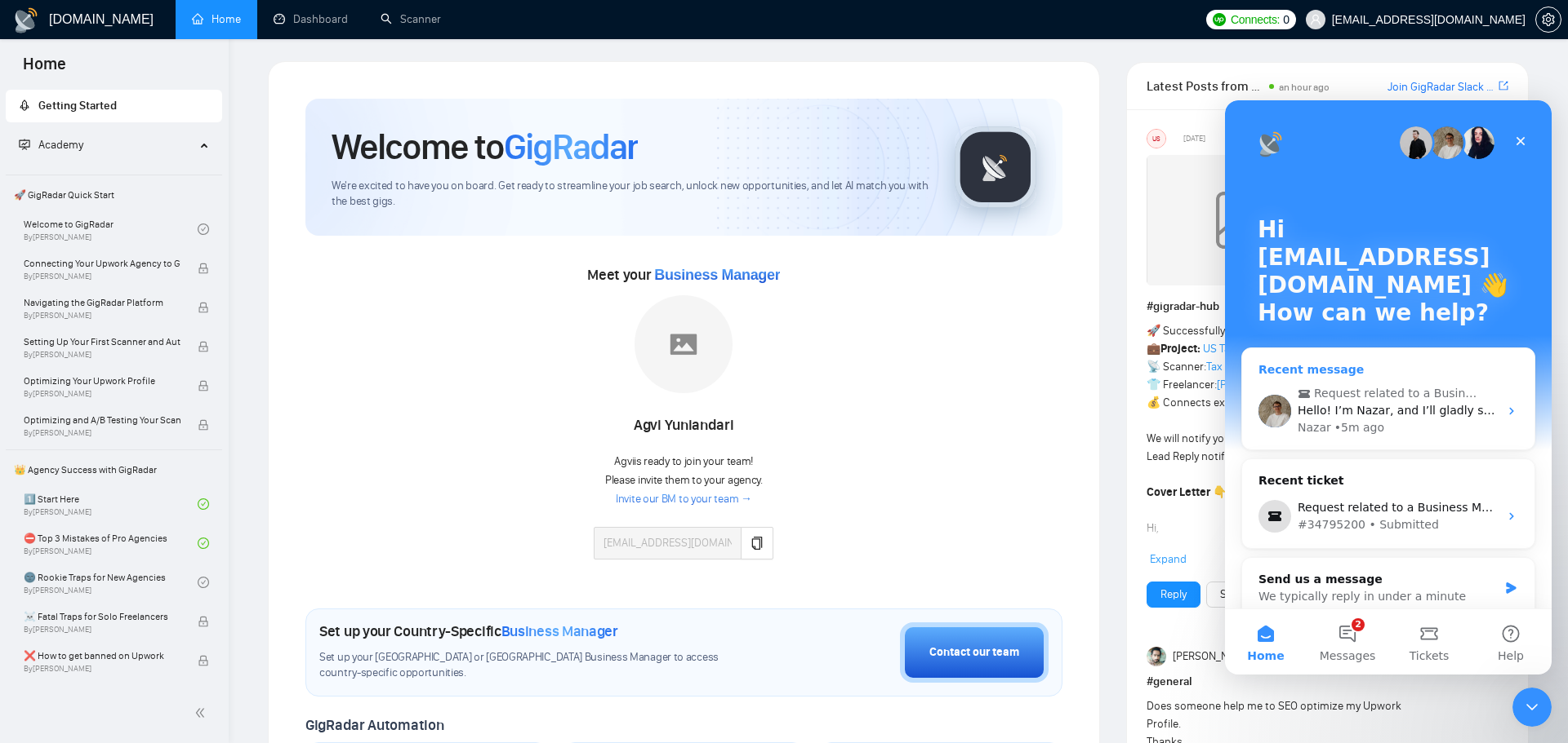
click at [1422, 420] on div "Nazar • 5m ago" at bounding box center [1397, 428] width 201 height 17
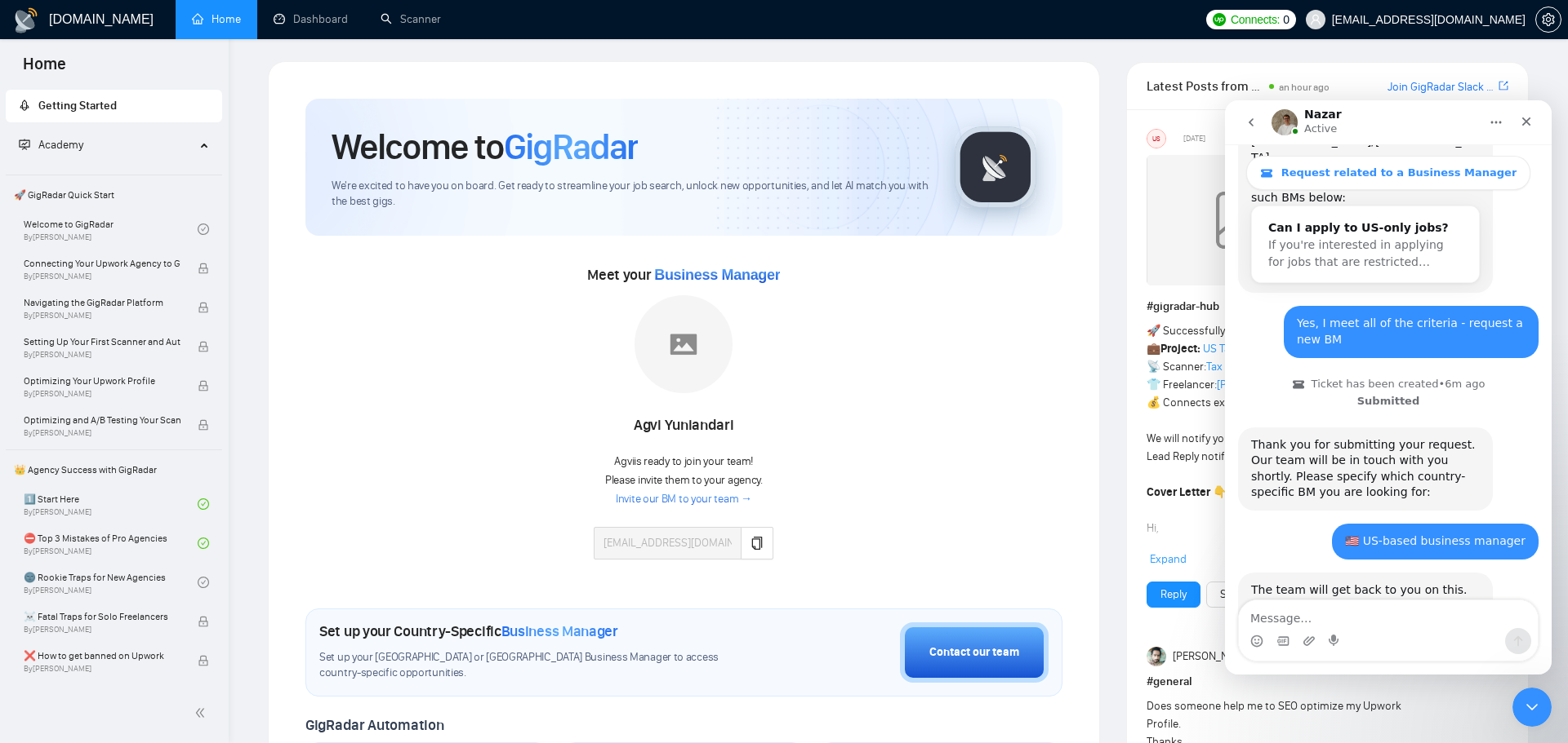
scroll to position [500, 0]
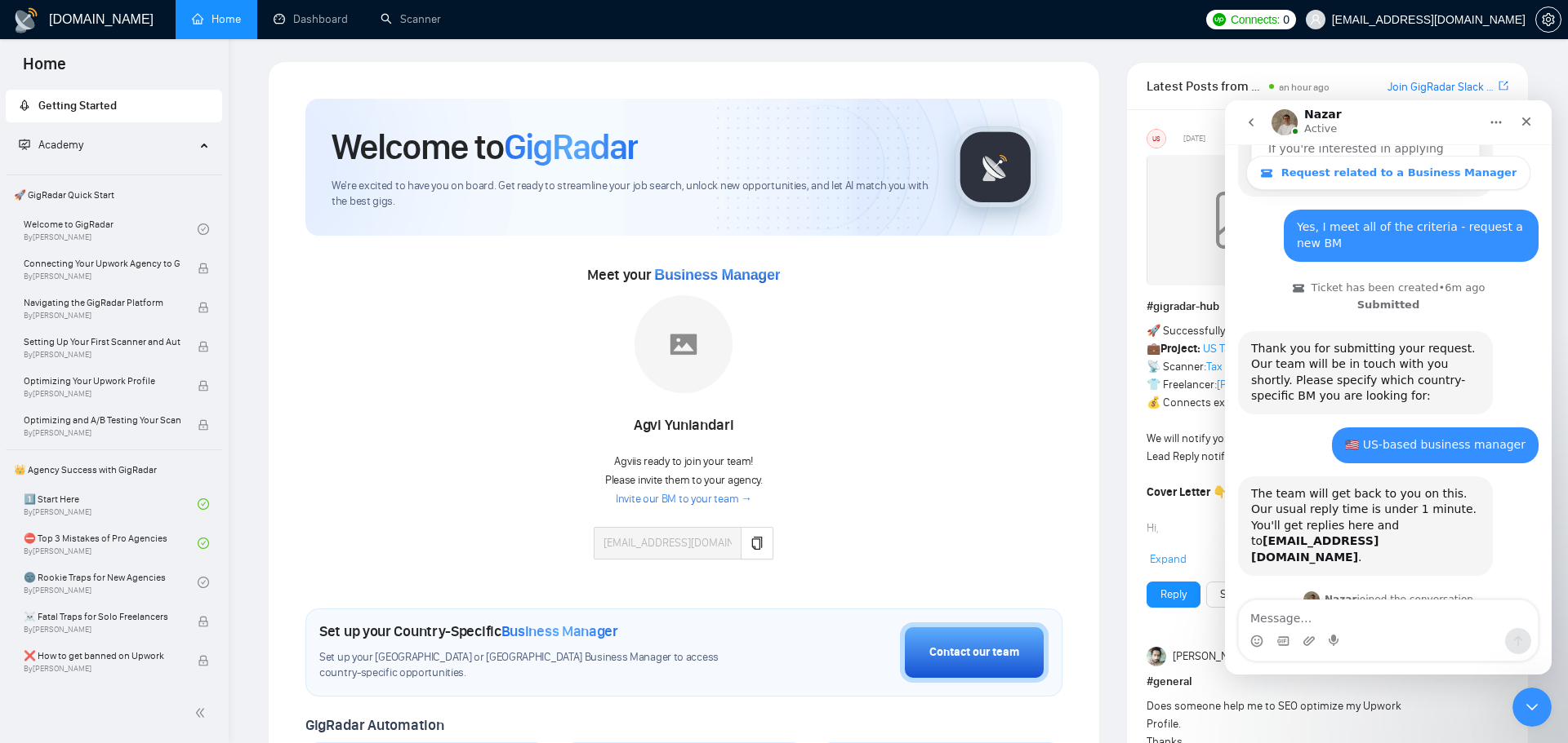
click at [1251, 127] on icon "go back" at bounding box center [1250, 122] width 13 height 13
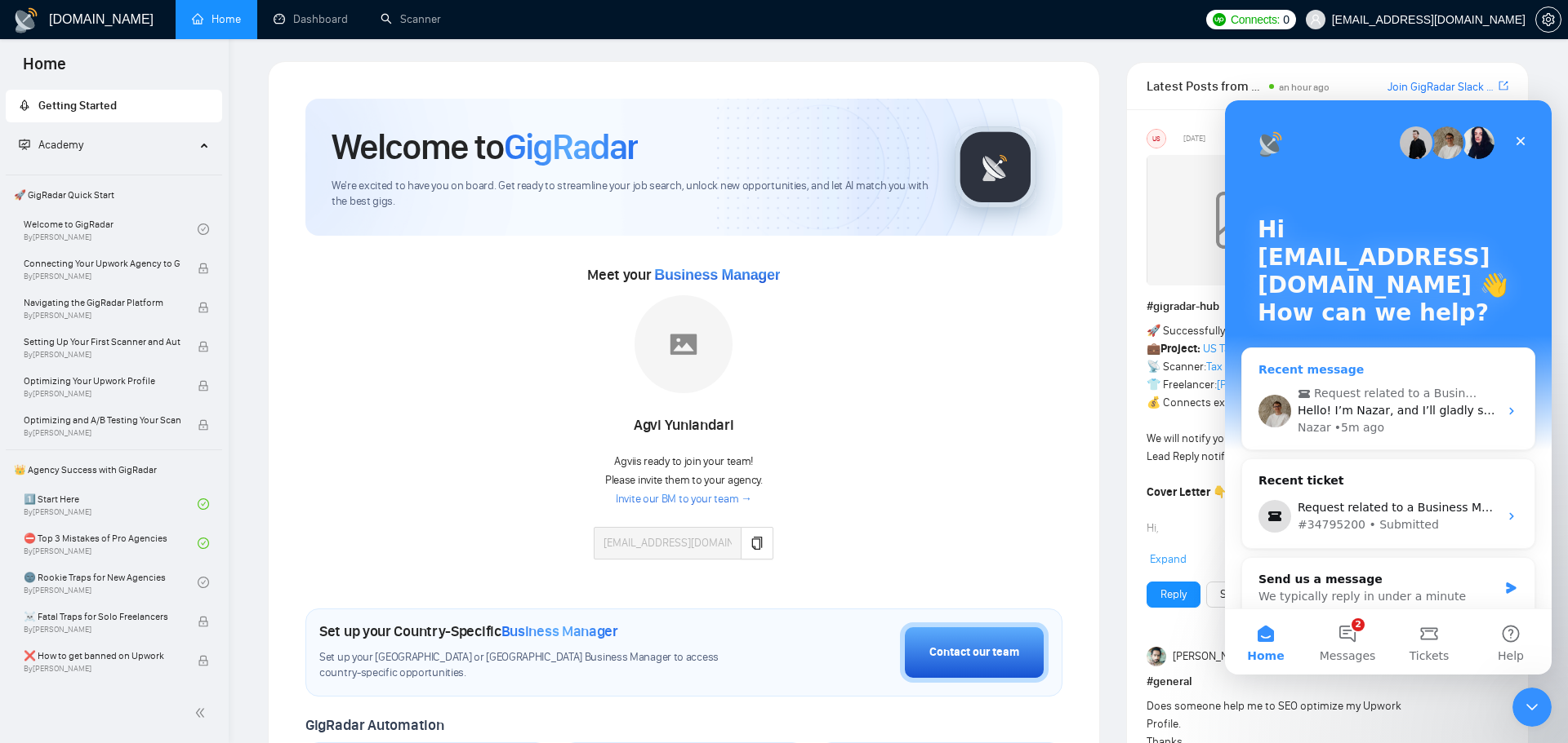
click at [1483, 423] on div "Nazar • 5m ago" at bounding box center [1397, 428] width 201 height 17
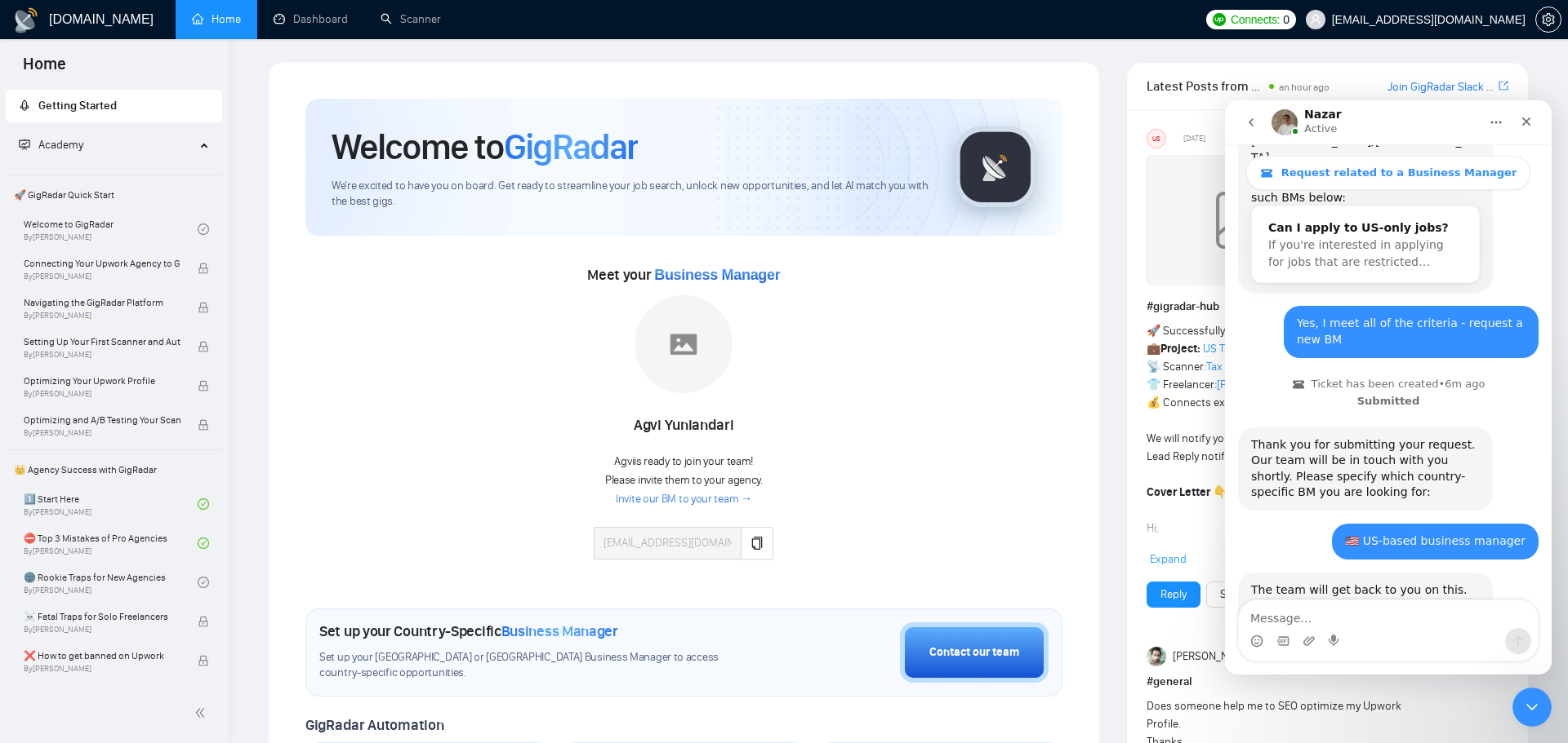
scroll to position [500, 0]
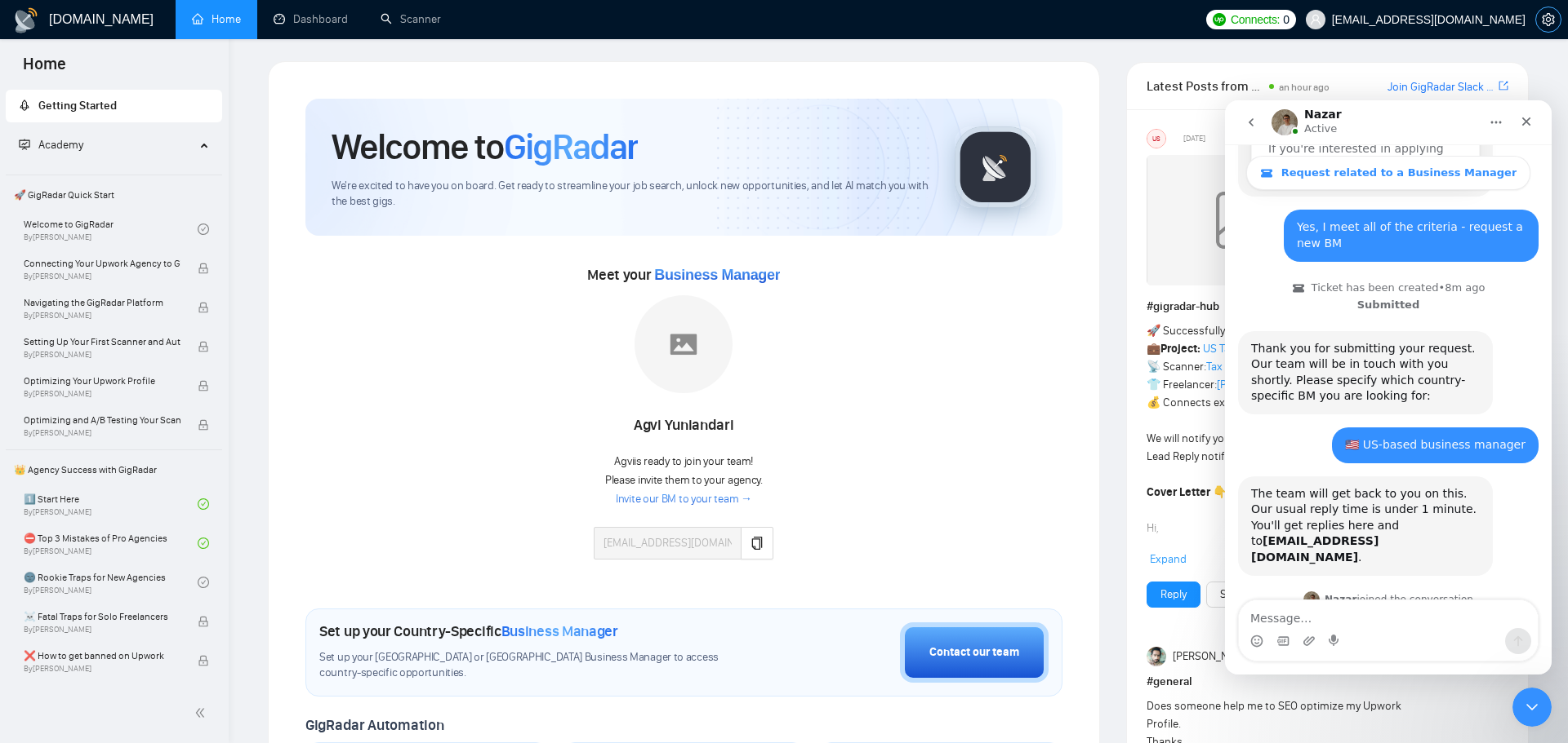
click at [1548, 20] on icon "setting" at bounding box center [1548, 20] width 13 height 13
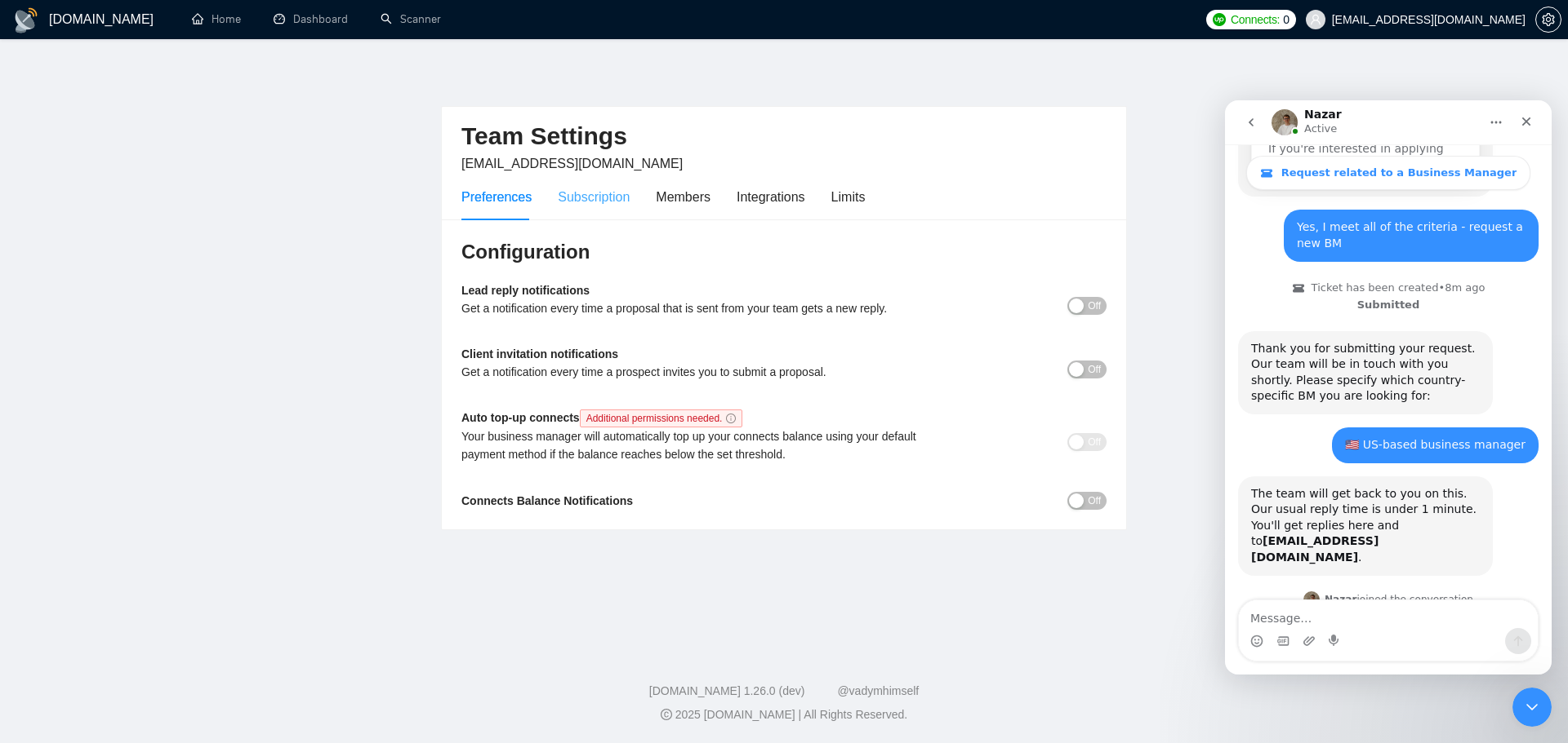
click at [592, 211] on div "Subscription" at bounding box center [593, 197] width 72 height 47
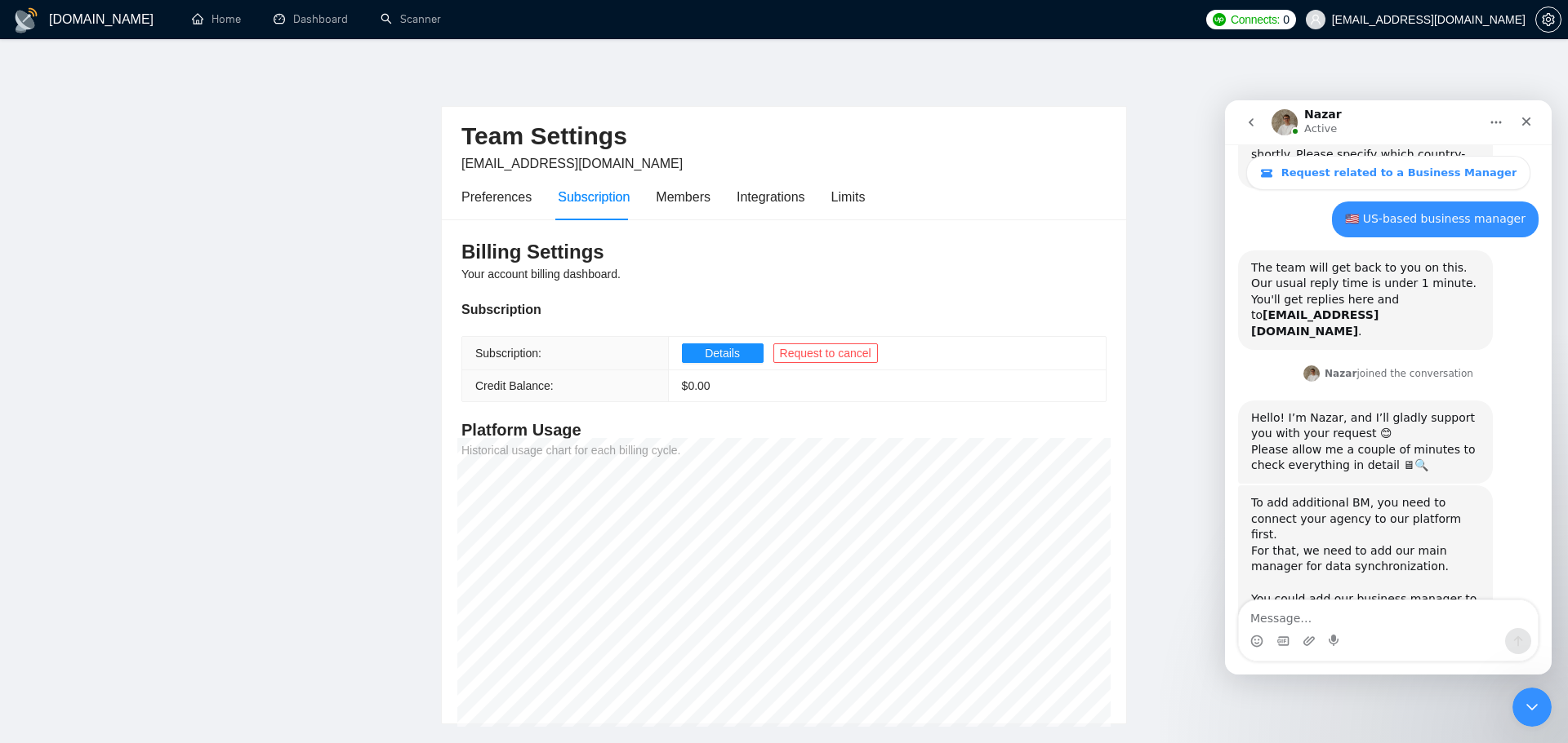
scroll to position [745, 0]
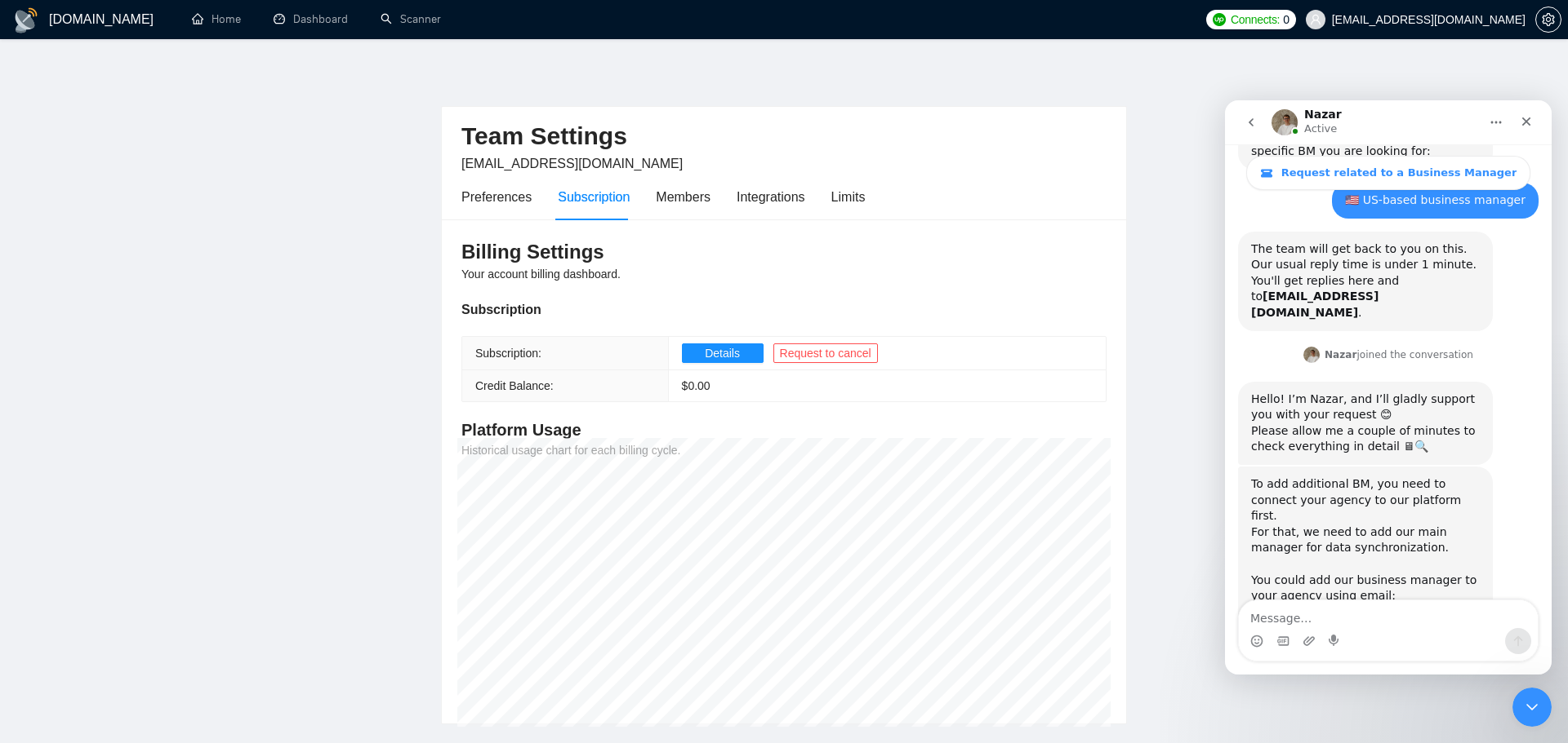
click at [1353, 621] on link "[URL][DOMAIN_NAME]" at bounding box center [1356, 635] width 211 height 29
click at [1307, 624] on textarea "Message…" at bounding box center [1388, 614] width 299 height 28
type textarea "done"
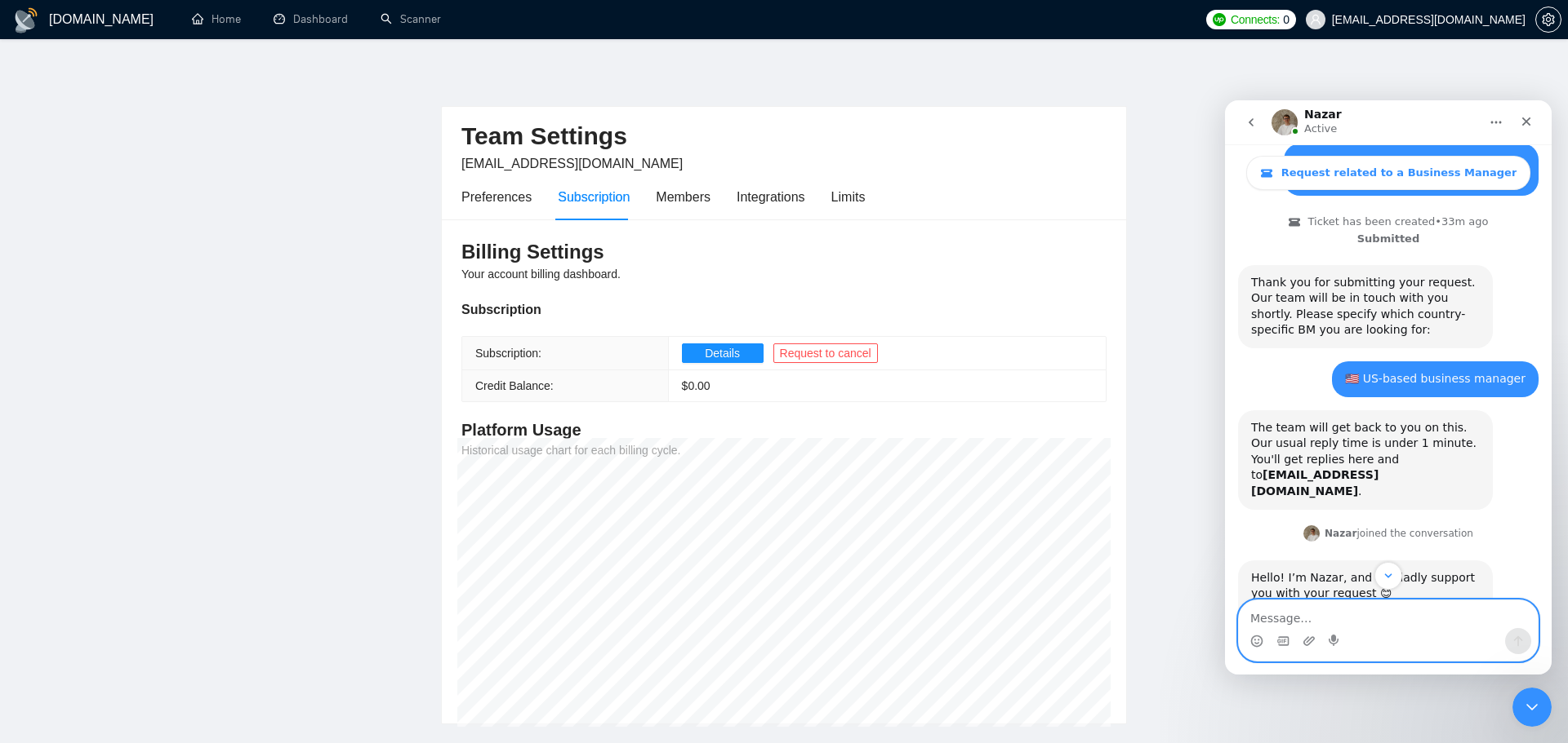
scroll to position [566, 0]
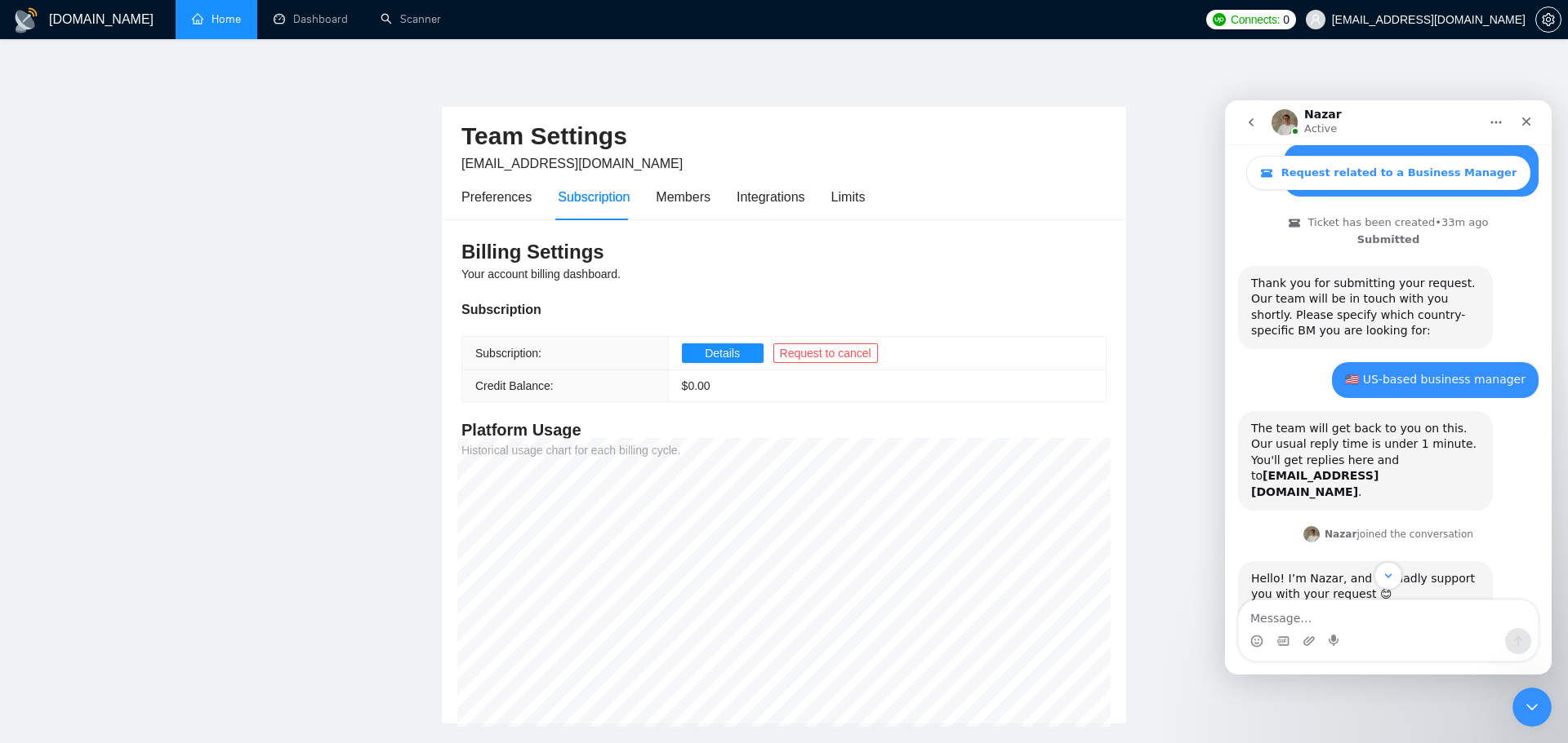
click at [201, 12] on link "Home" at bounding box center [216, 19] width 49 height 14
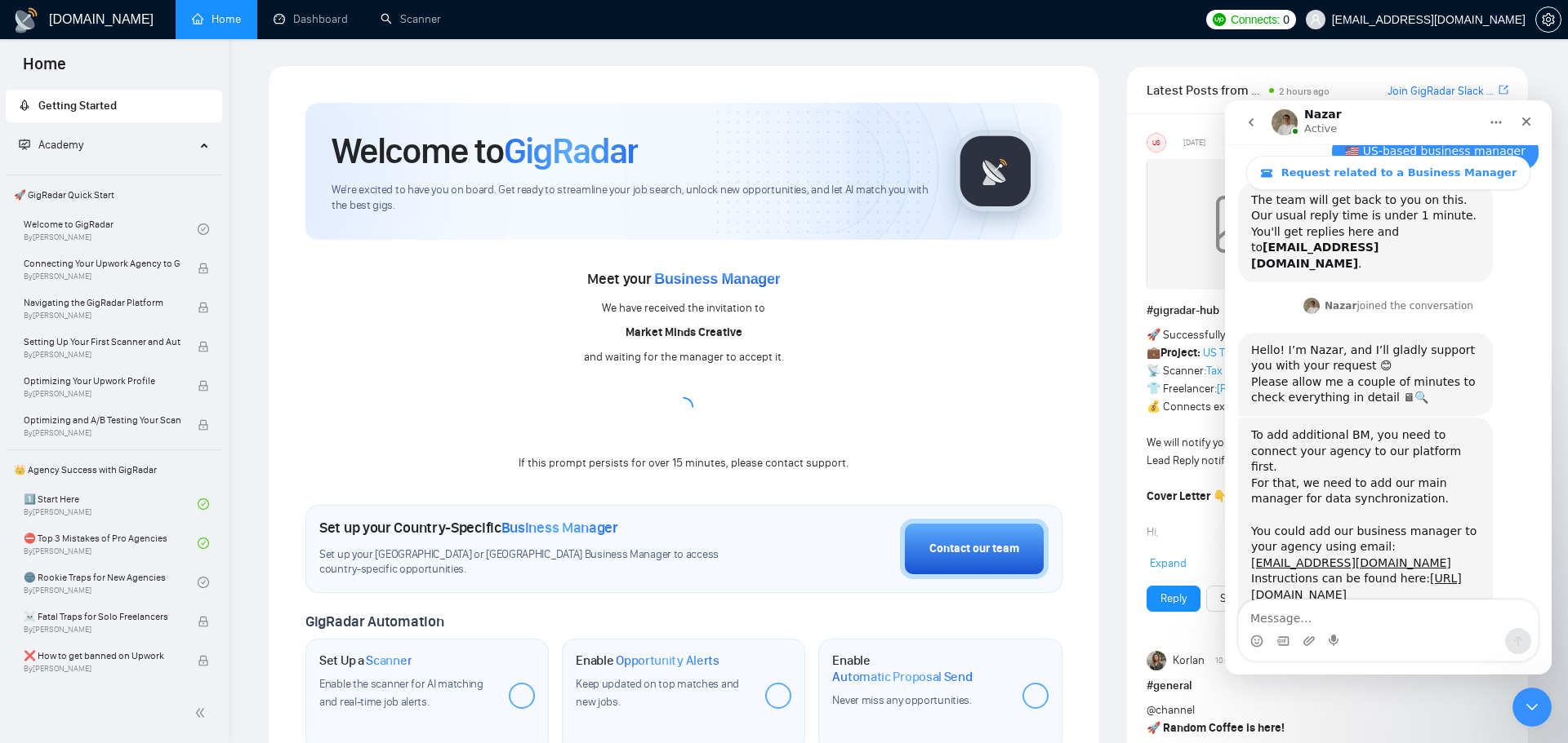
scroll to position [768, 0]
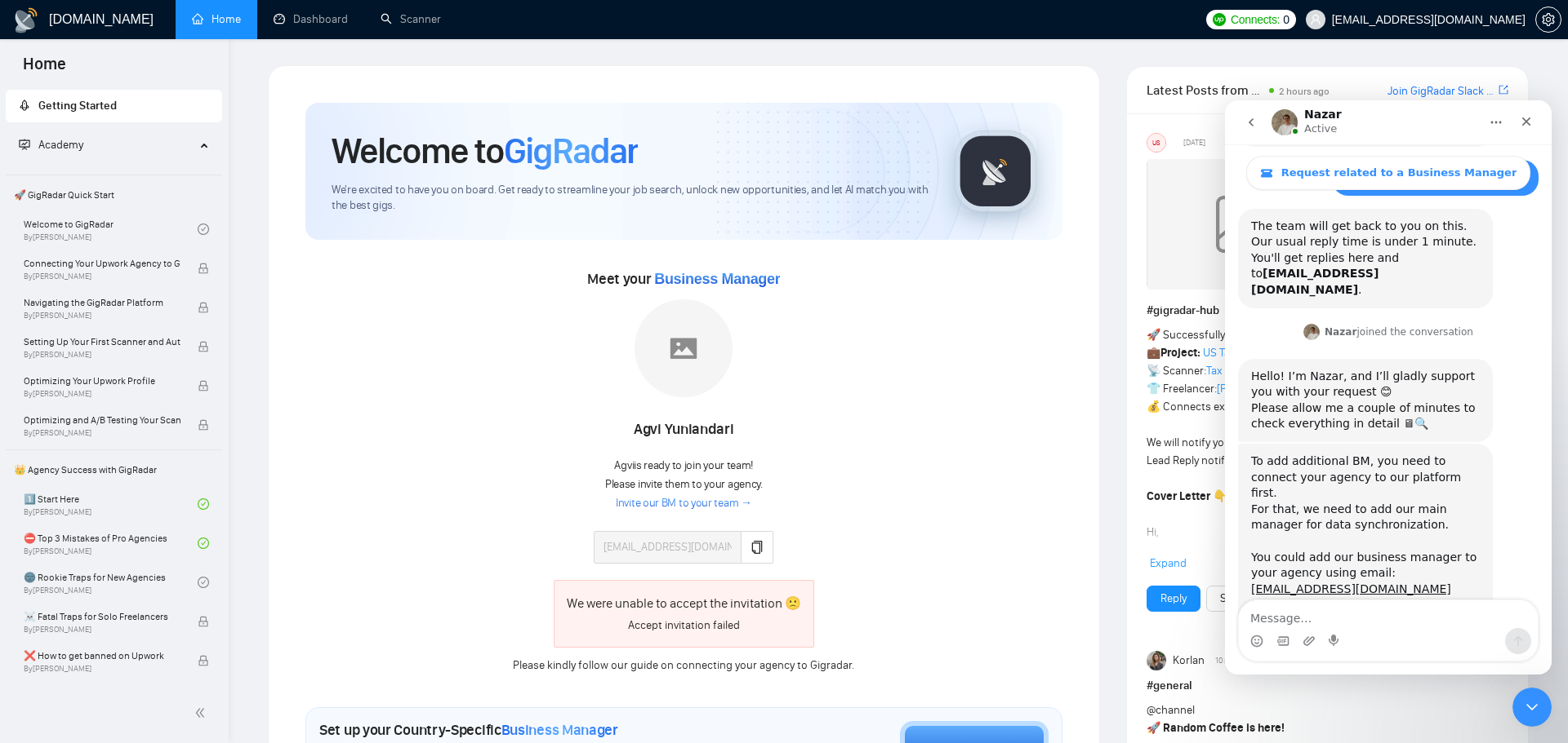
click at [630, 503] on link "Invite our BM to your team →" at bounding box center [684, 504] width 136 height 16
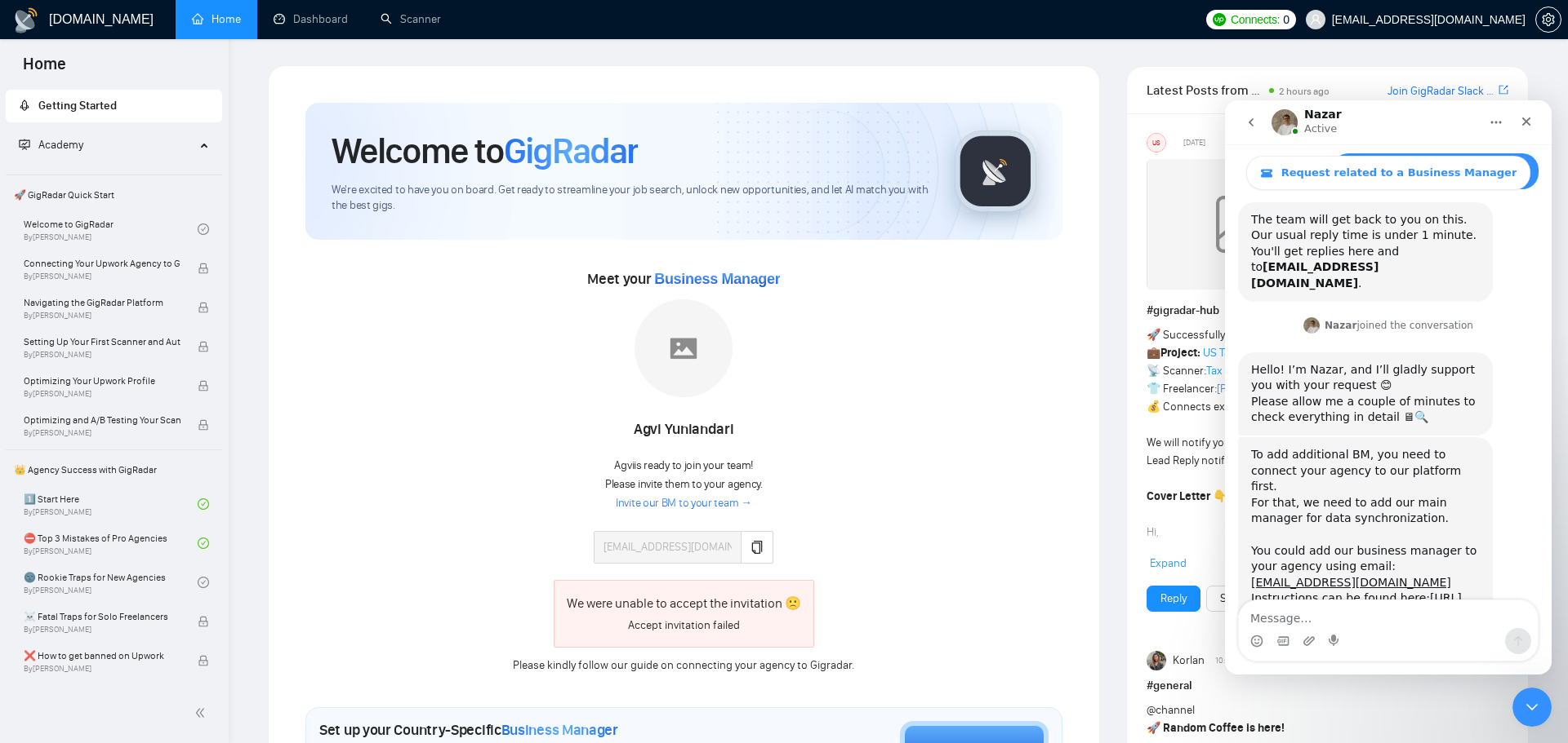
scroll to position [794, 0]
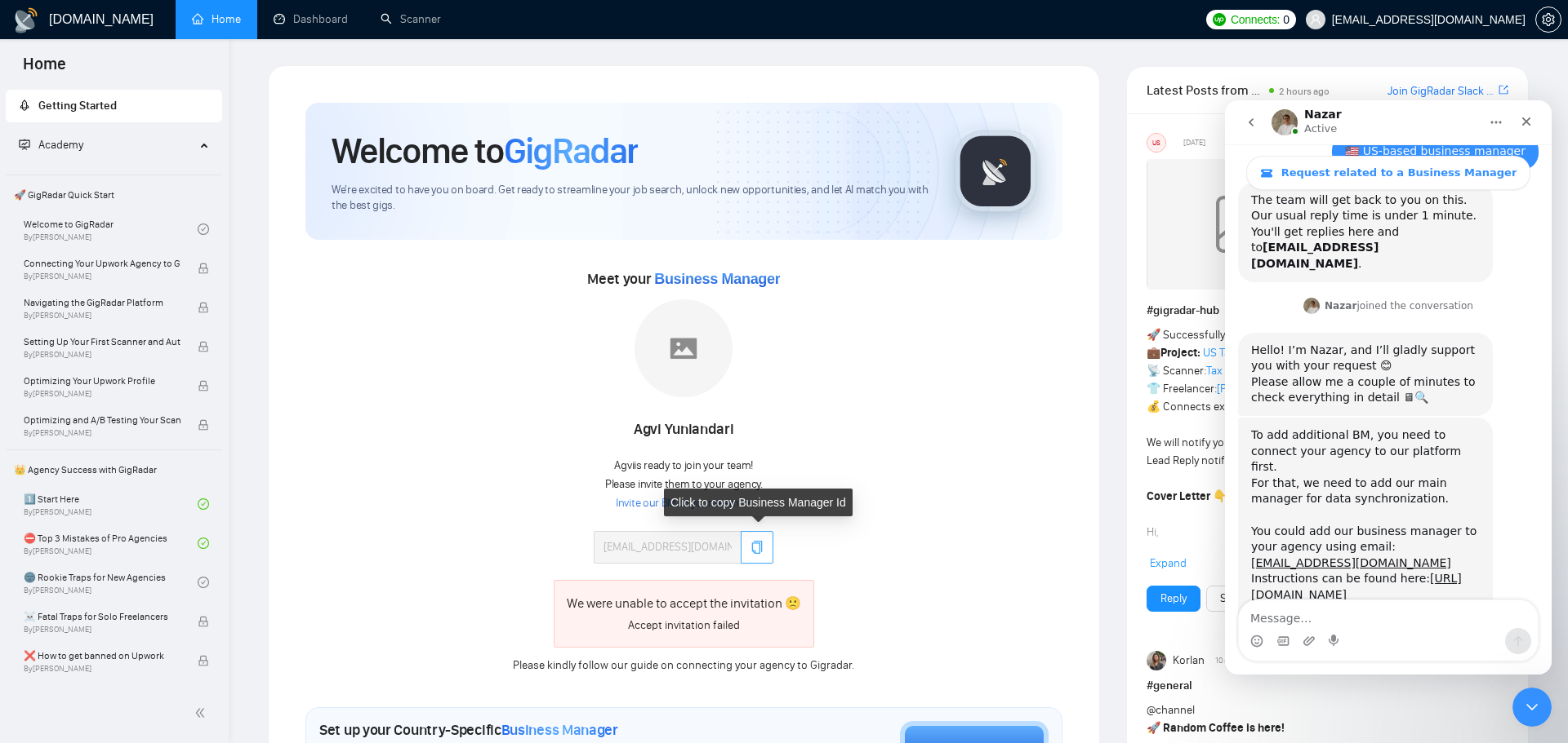
click at [761, 550] on icon "copy" at bounding box center [756, 548] width 10 height 13
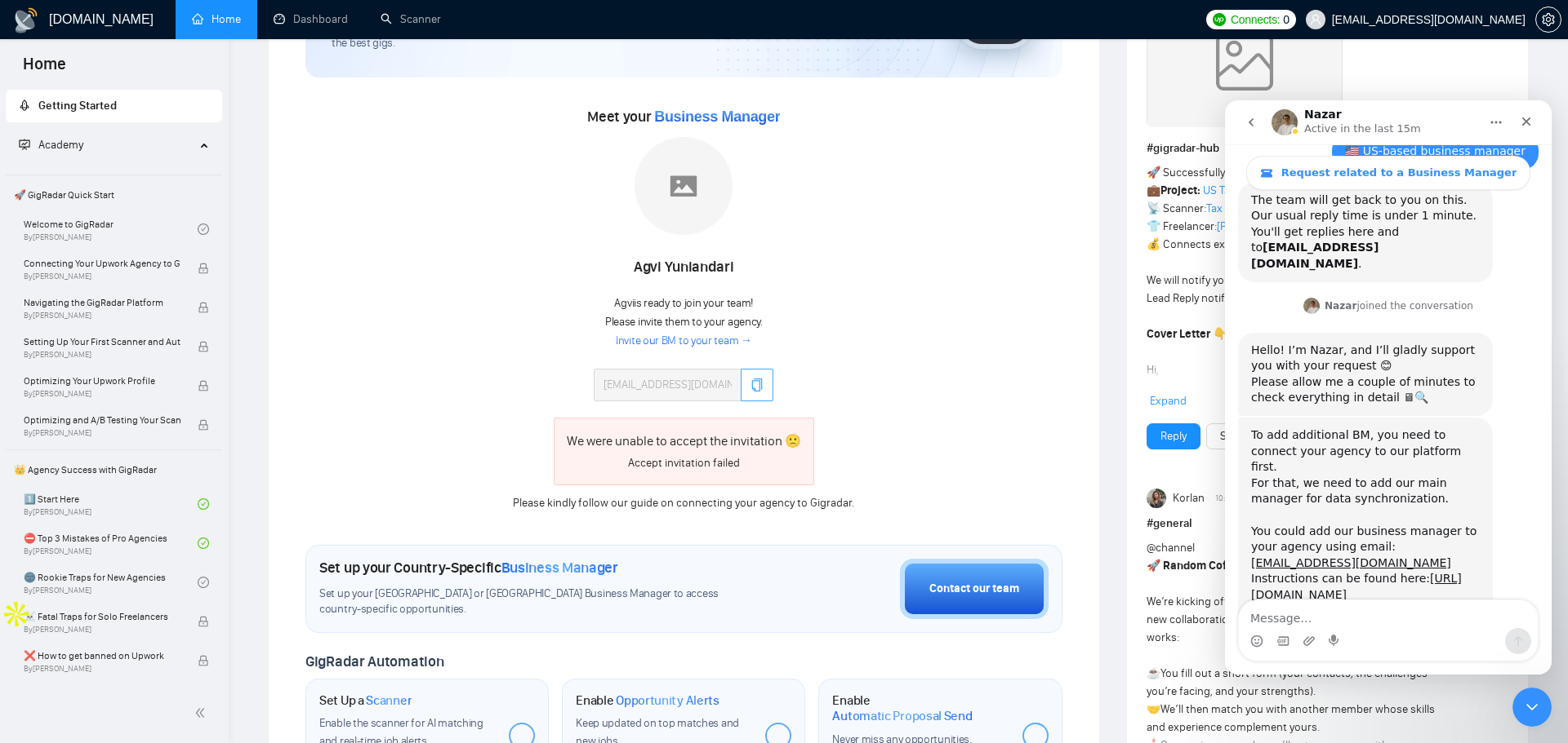
scroll to position [173, 0]
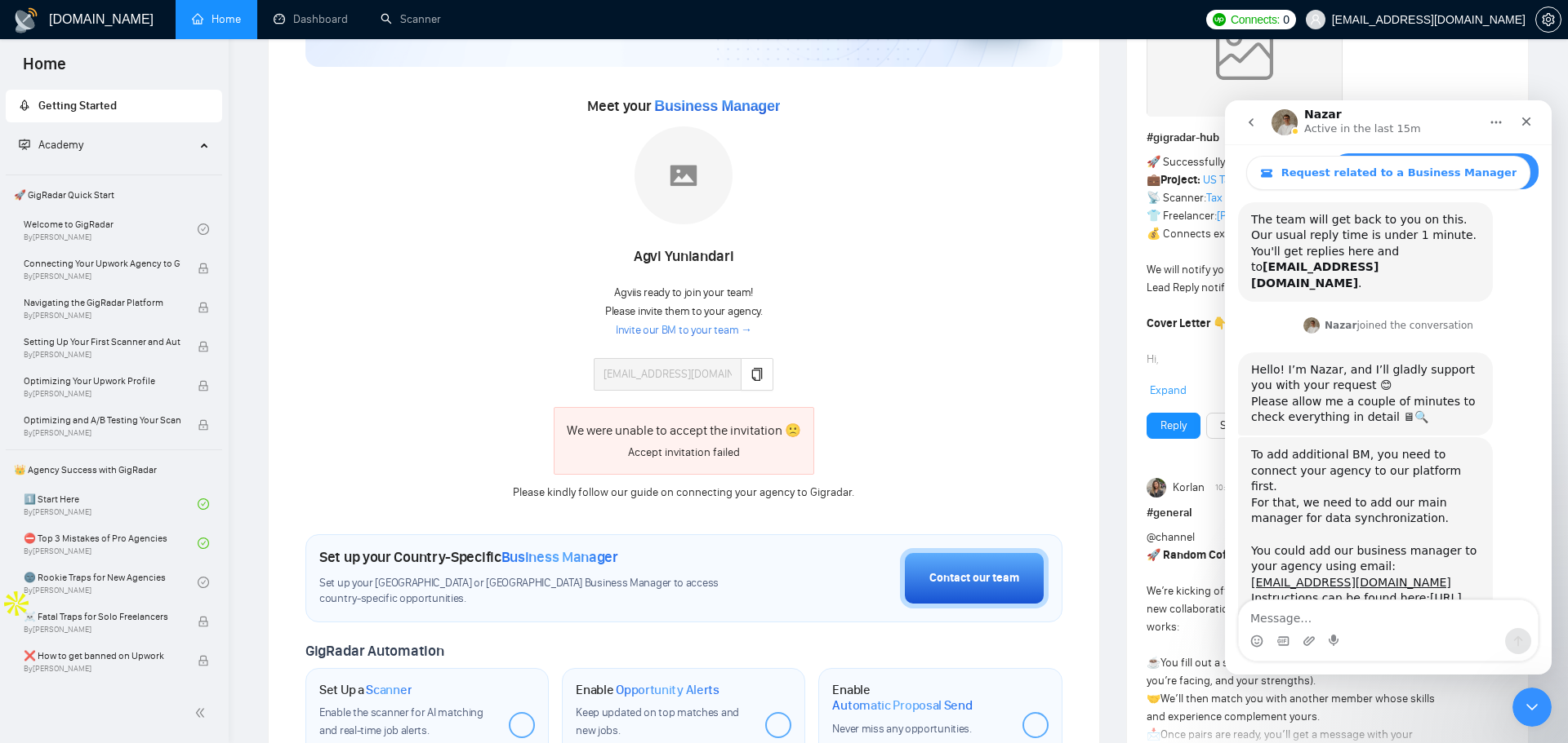
scroll to position [794, 0]
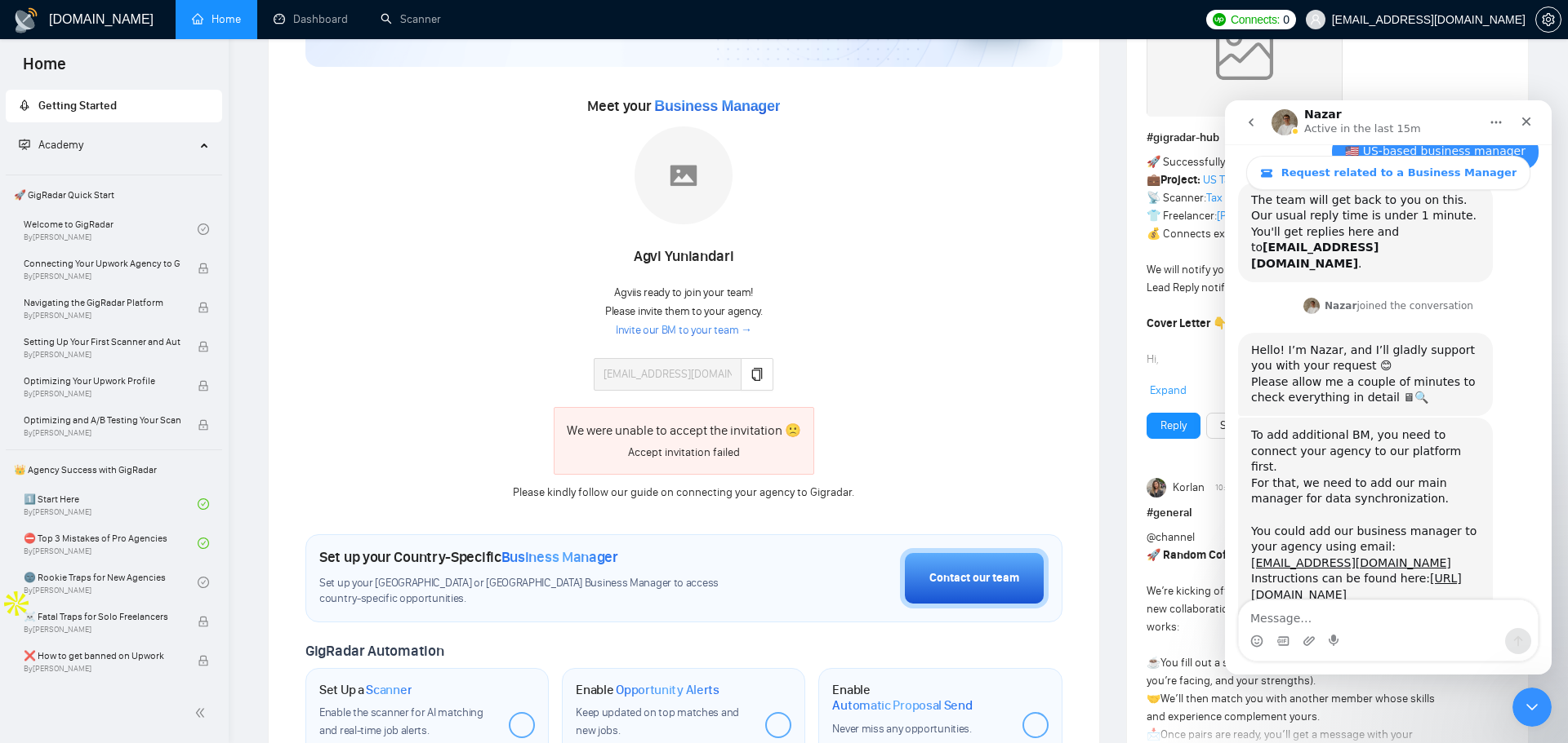
click at [737, 436] on div "We were unable to accept the invitation 🙁" at bounding box center [684, 430] width 234 height 21
click at [743, 333] on link "Invite our BM to your team →" at bounding box center [684, 330] width 136 height 16
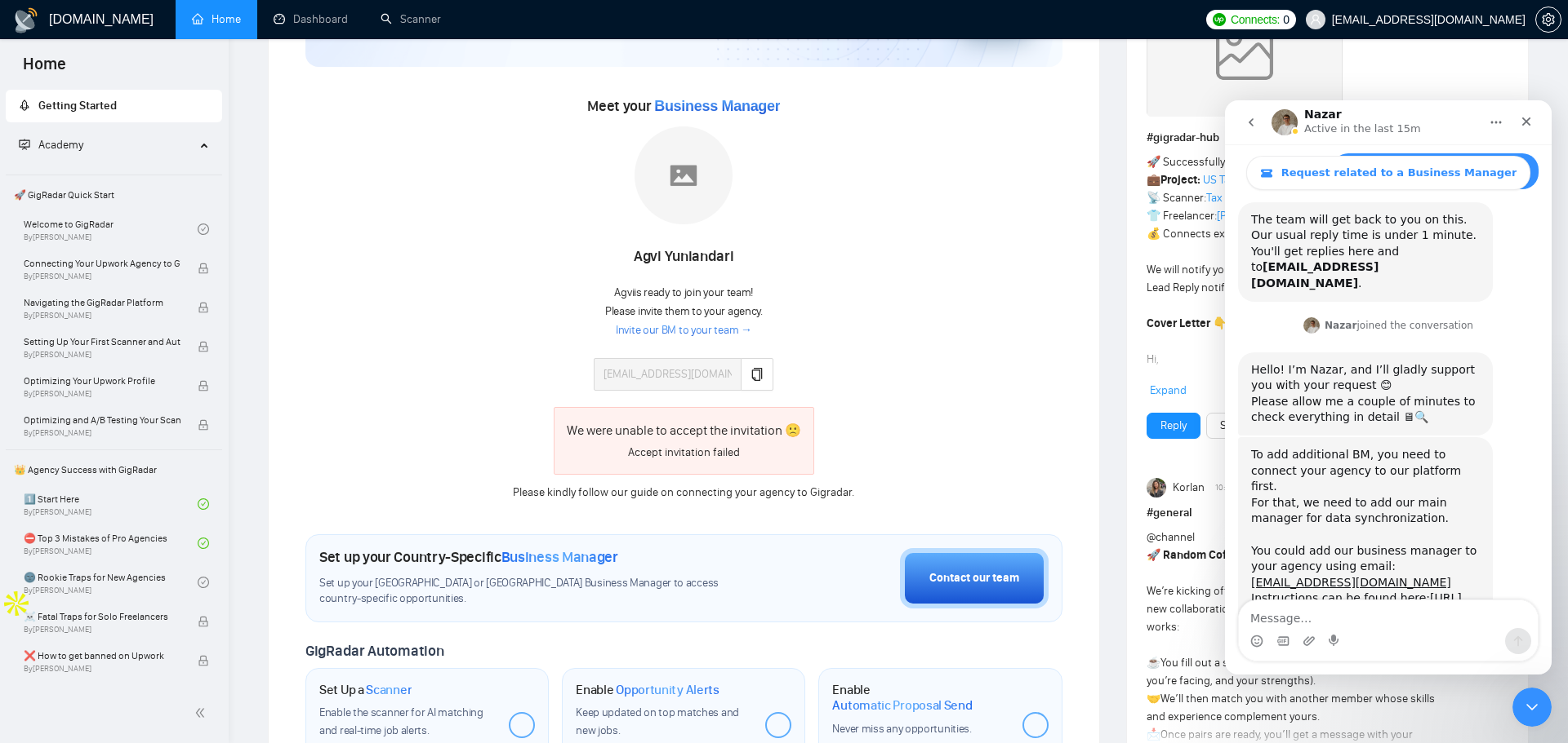
scroll to position [794, 0]
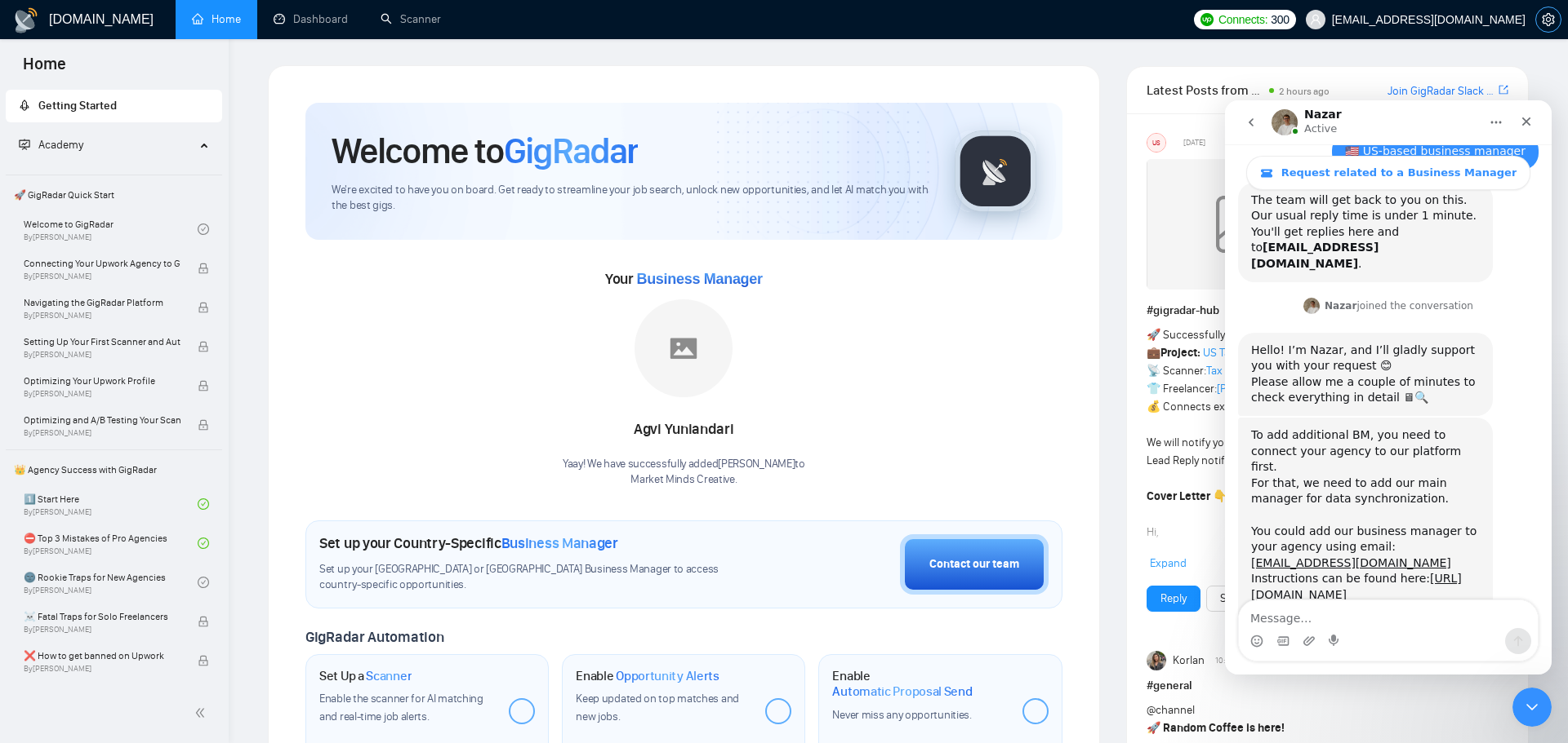
click at [1556, 22] on span "setting" at bounding box center [1548, 20] width 24 height 13
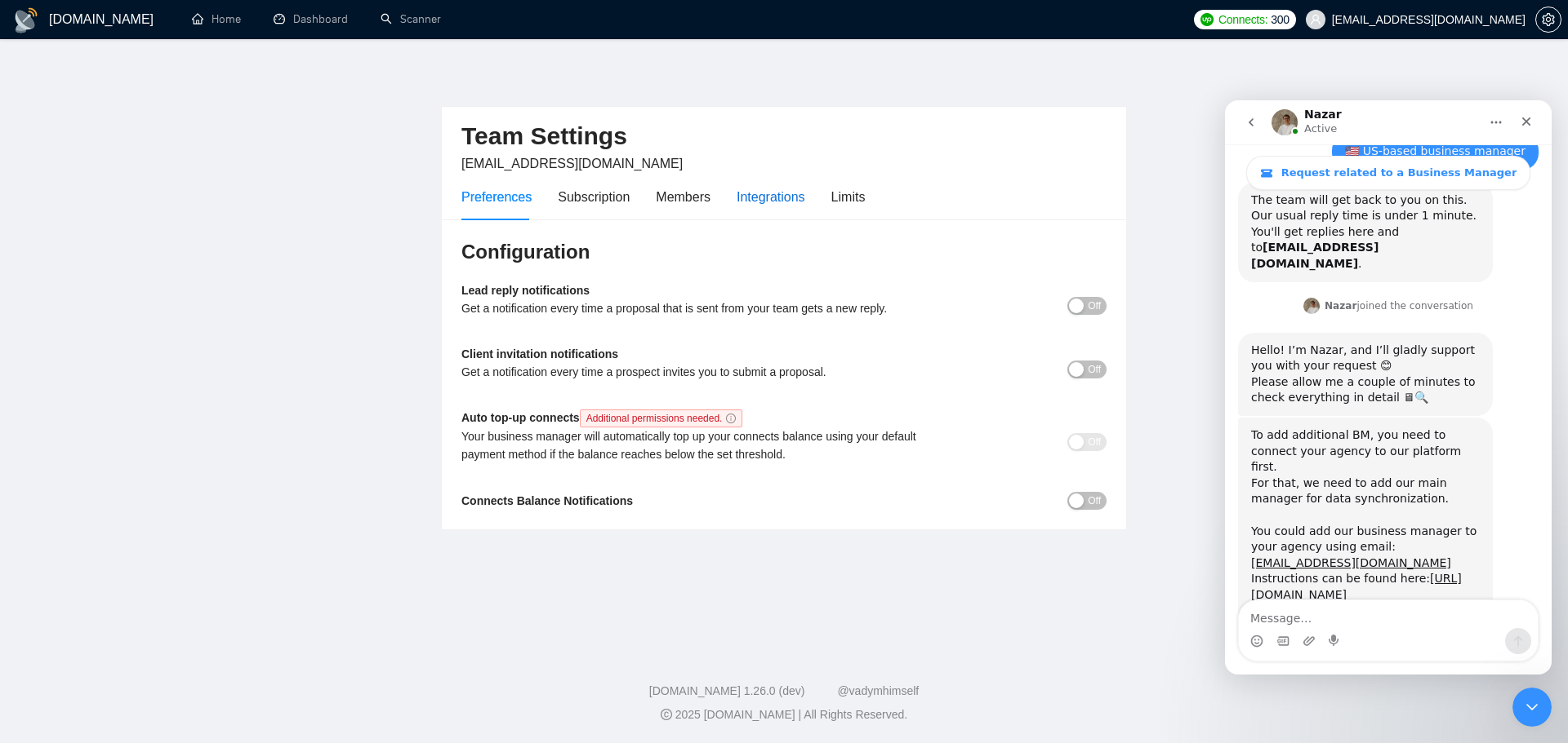
click at [784, 196] on div "Integrations" at bounding box center [770, 197] width 68 height 21
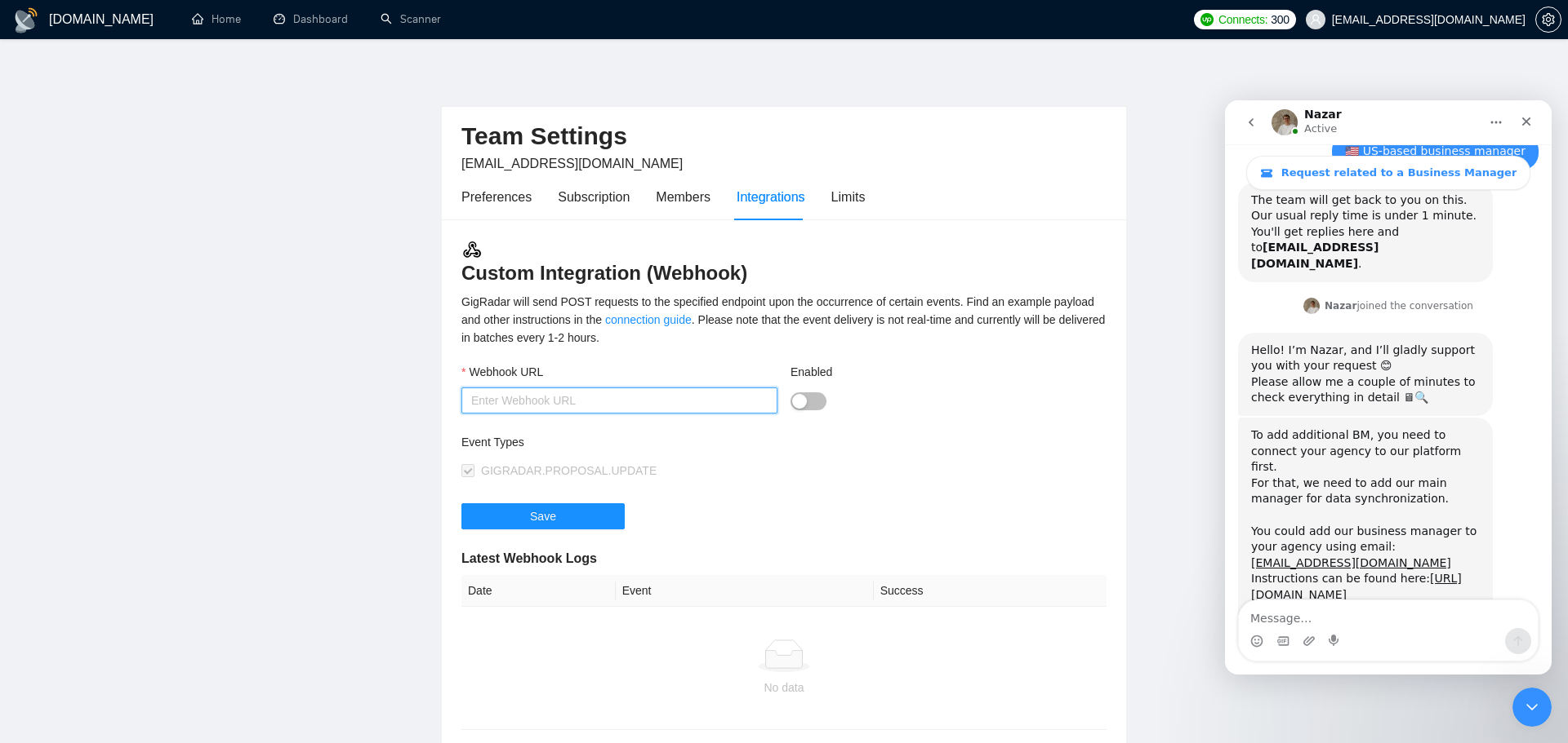
click at [729, 400] on input "Webhook URL" at bounding box center [619, 400] width 316 height 26
type input "[URL][DOMAIN_NAME]"
click at [817, 400] on button "Enabled" at bounding box center [808, 401] width 35 height 18
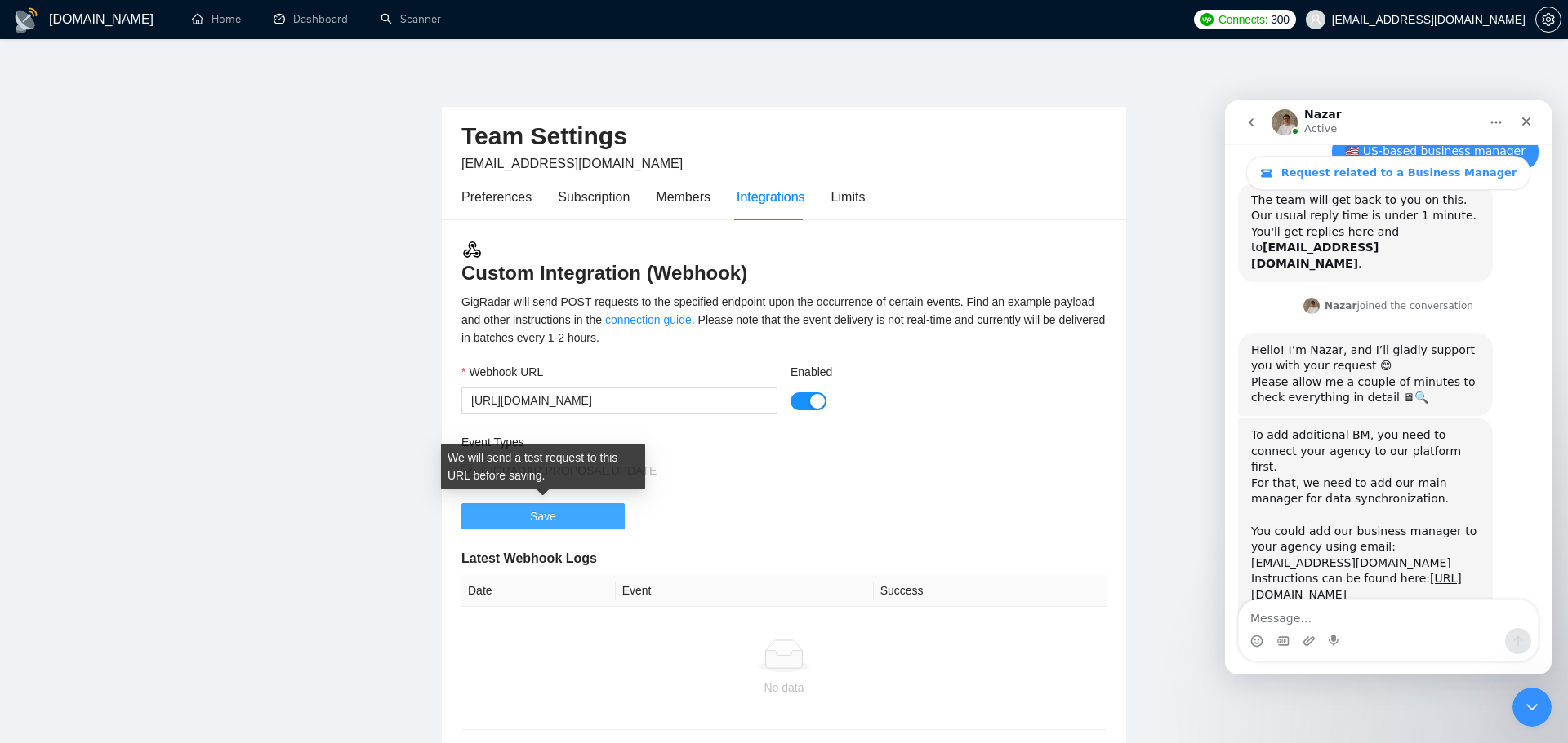
click at [532, 516] on span "Save" at bounding box center [543, 516] width 26 height 18
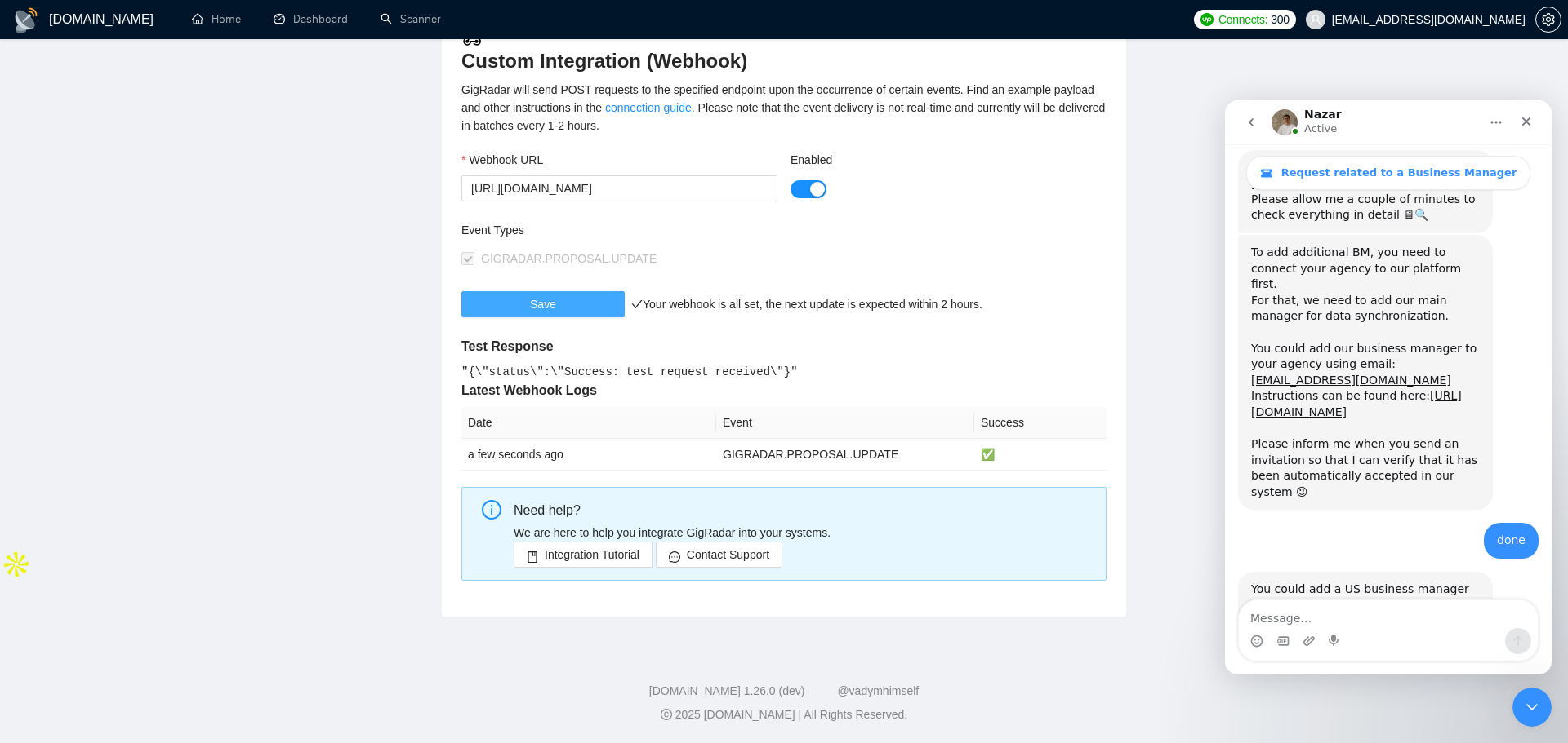
scroll to position [986, 0]
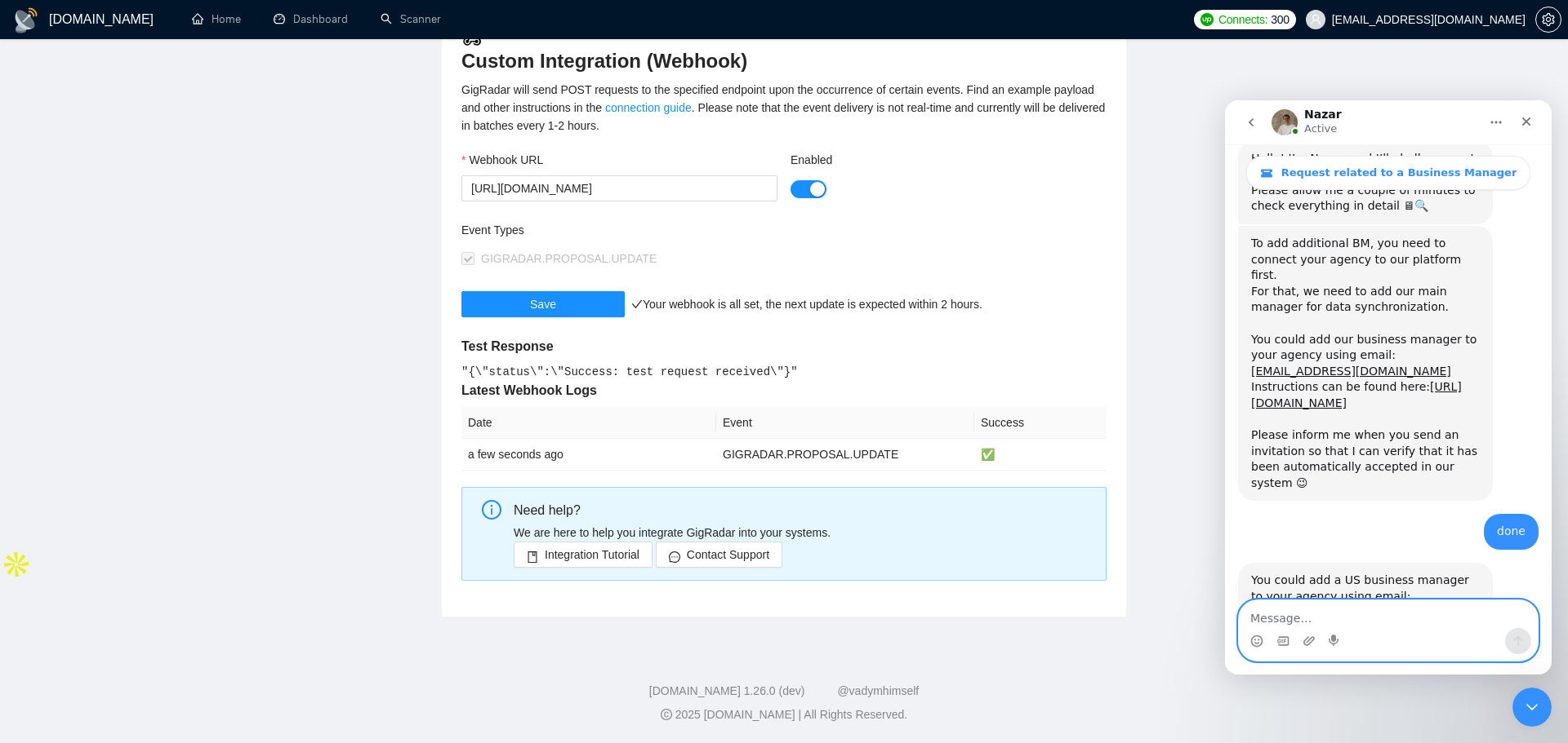
click at [1298, 614] on textarea "Message…" at bounding box center [1388, 614] width 299 height 28
type textarea "done"
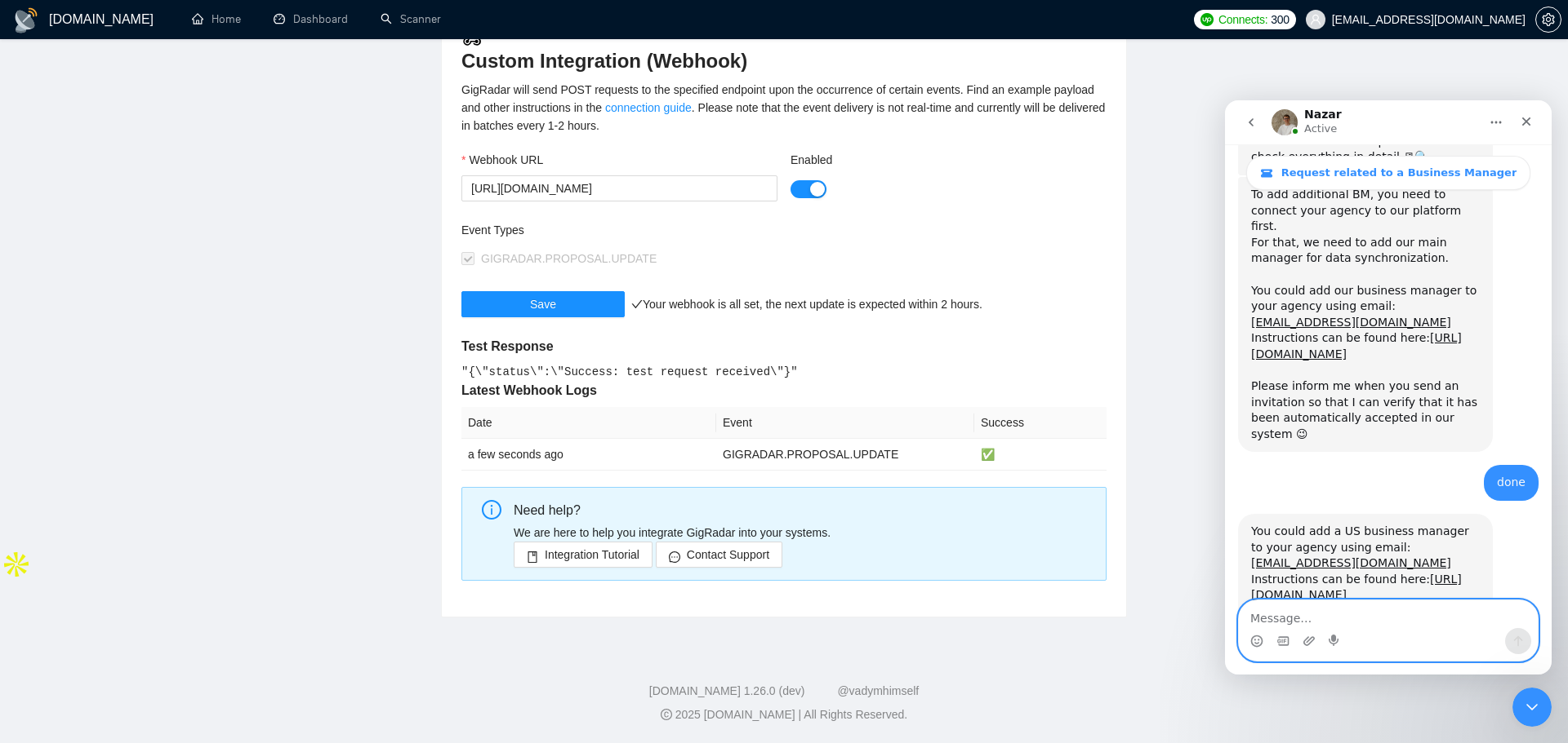
scroll to position [0, 0]
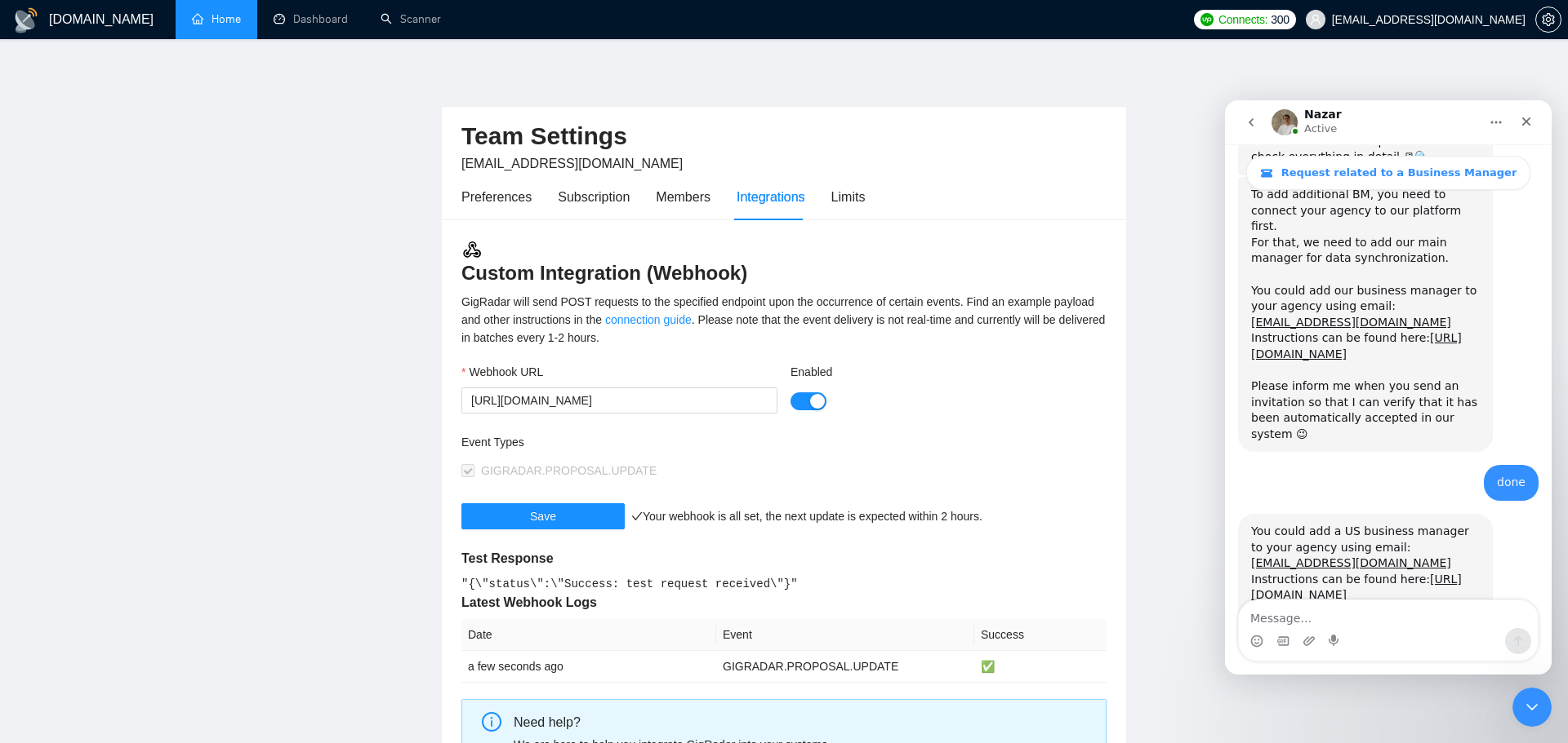
click at [218, 26] on link "Home" at bounding box center [216, 19] width 49 height 14
